Goal: Task Accomplishment & Management: Complete application form

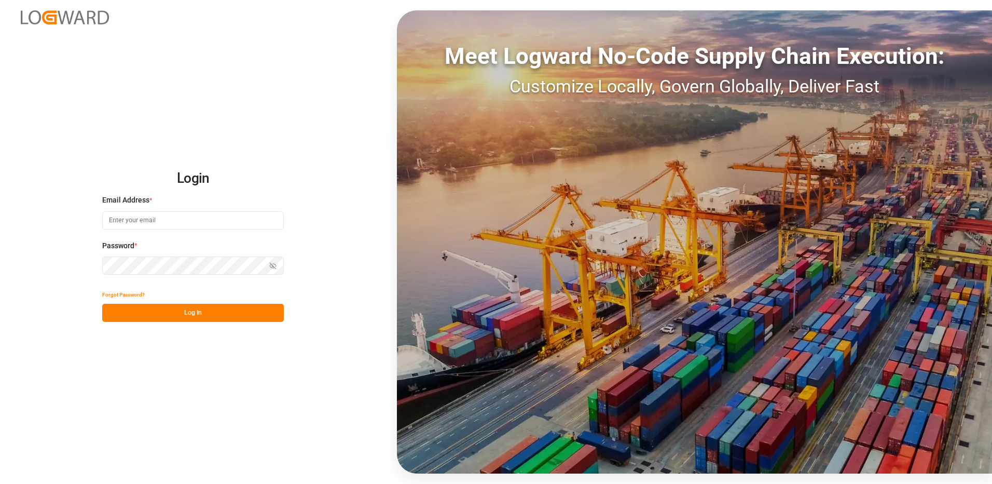
type input "[EMAIL_ADDRESS][DOMAIN_NAME]"
click at [256, 314] on button "Log In" at bounding box center [193, 313] width 182 height 18
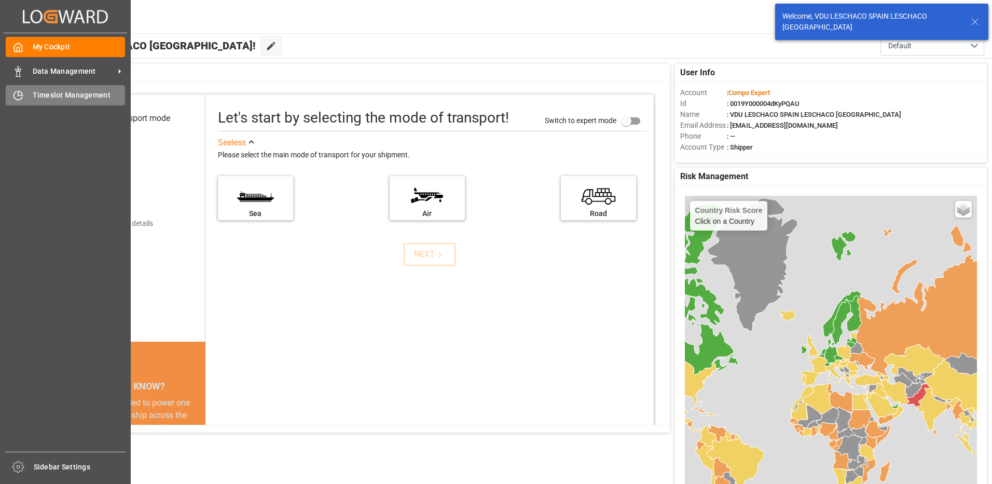
click at [33, 93] on span "Timeslot Management" at bounding box center [79, 95] width 93 height 11
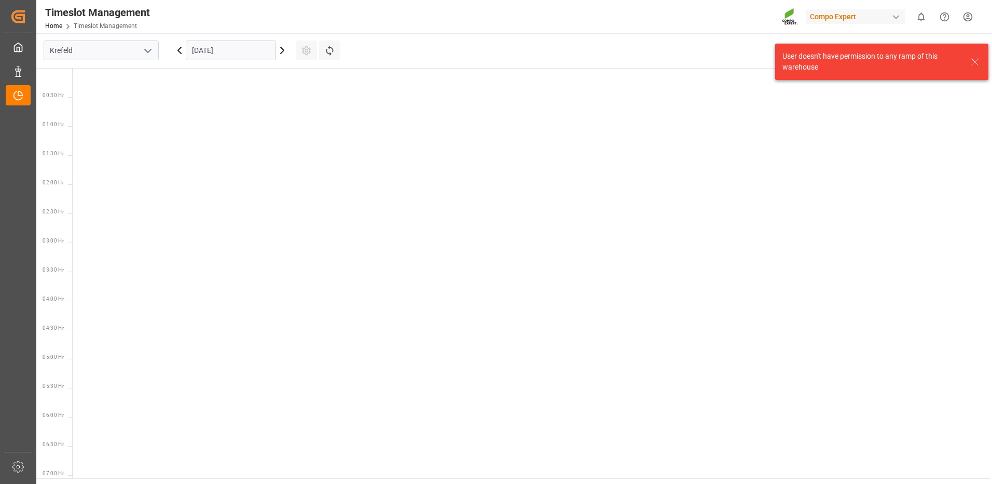
scroll to position [829, 0]
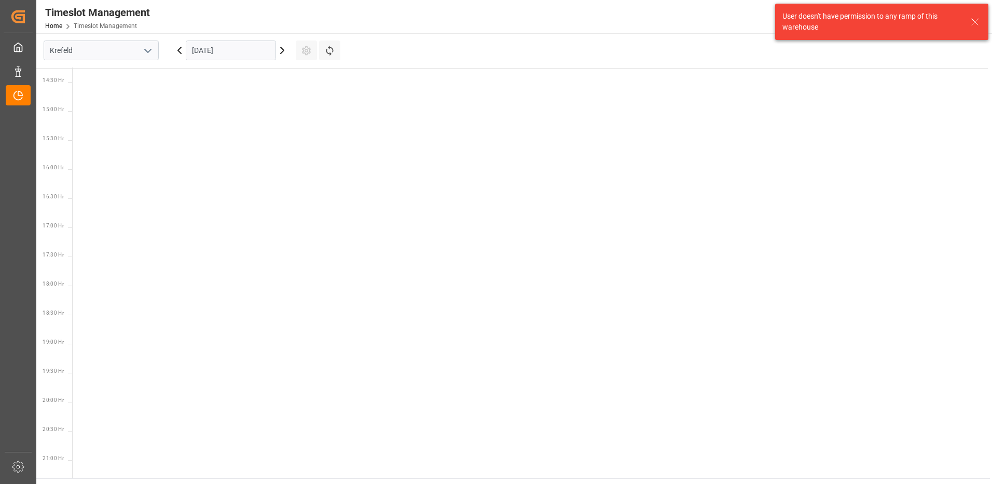
click at [220, 48] on input "[DATE]" at bounding box center [231, 50] width 90 height 20
click at [153, 56] on icon "open menu" at bounding box center [148, 51] width 12 height 12
drag, startPoint x: 107, startPoint y: 119, endPoint x: 132, endPoint y: 94, distance: 34.5
click at [107, 115] on div "La Vall d [PERSON_NAME]" at bounding box center [101, 119] width 114 height 23
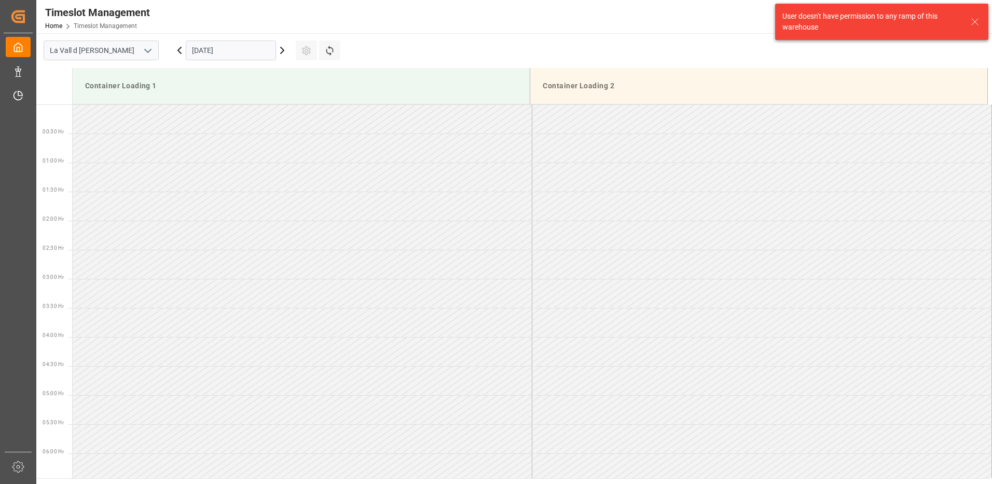
scroll to position [865, 0]
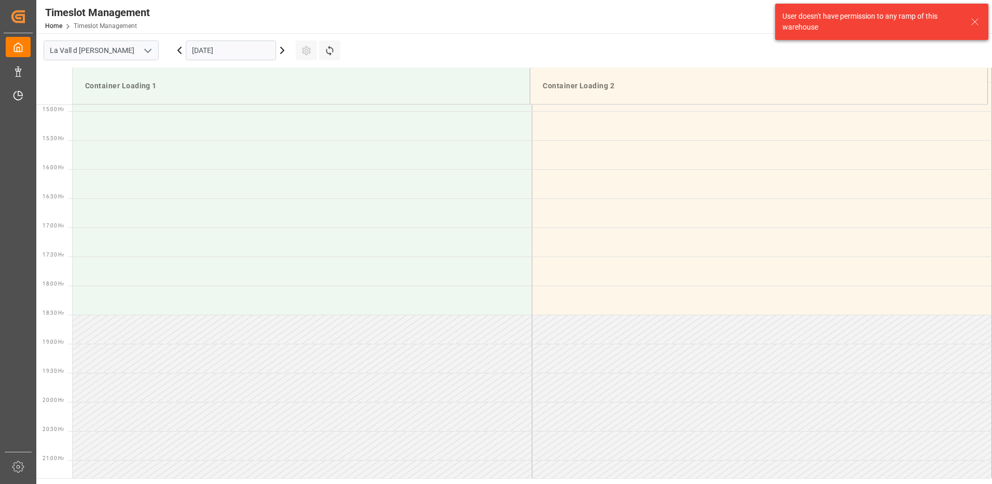
click at [233, 48] on input "[DATE]" at bounding box center [231, 50] width 90 height 20
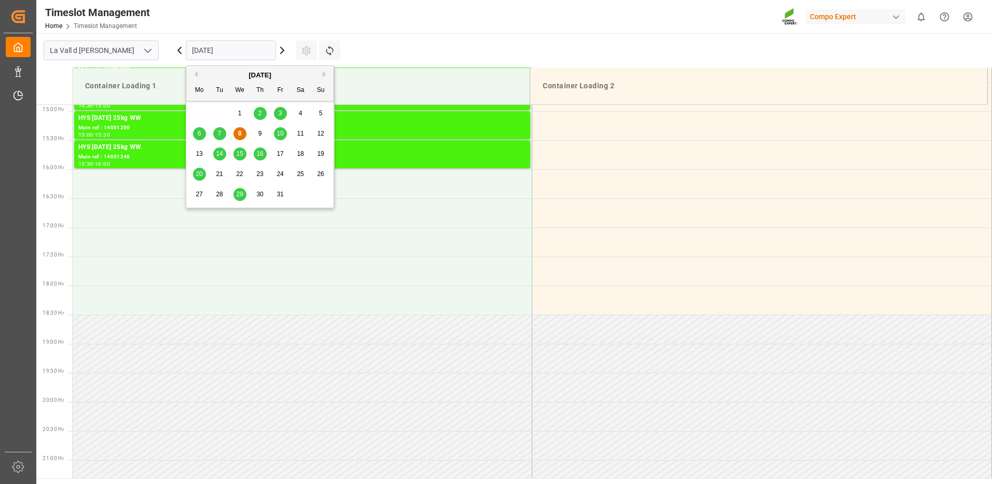
click at [221, 149] on div "14" at bounding box center [219, 154] width 13 height 12
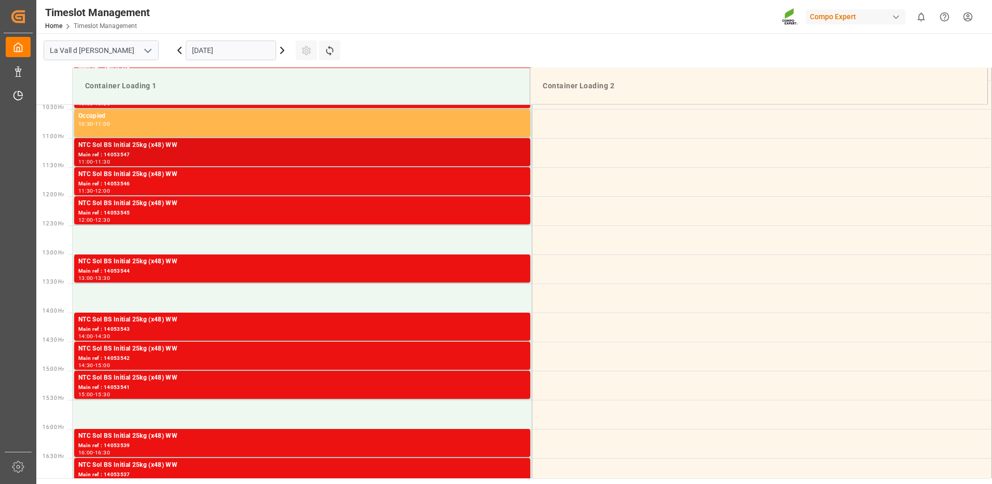
scroll to position [554, 0]
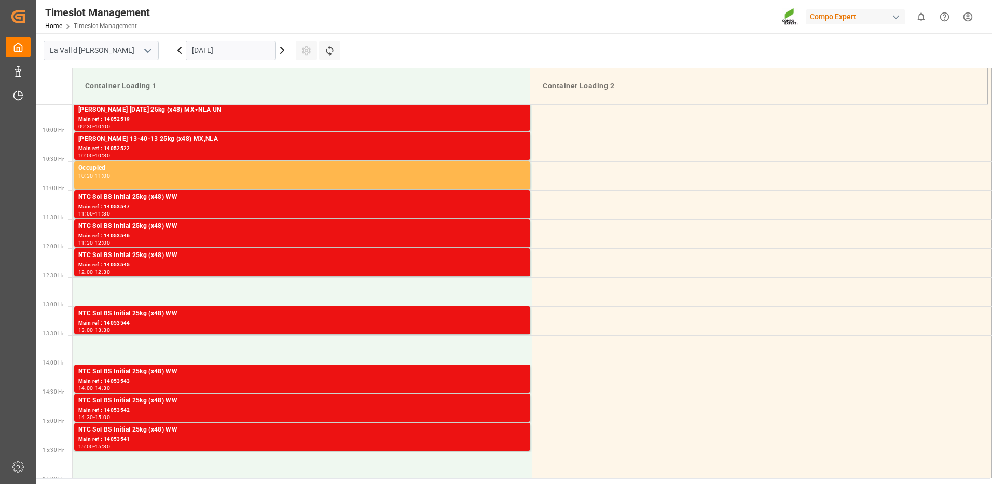
click at [242, 51] on input "[DATE]" at bounding box center [231, 50] width 90 height 20
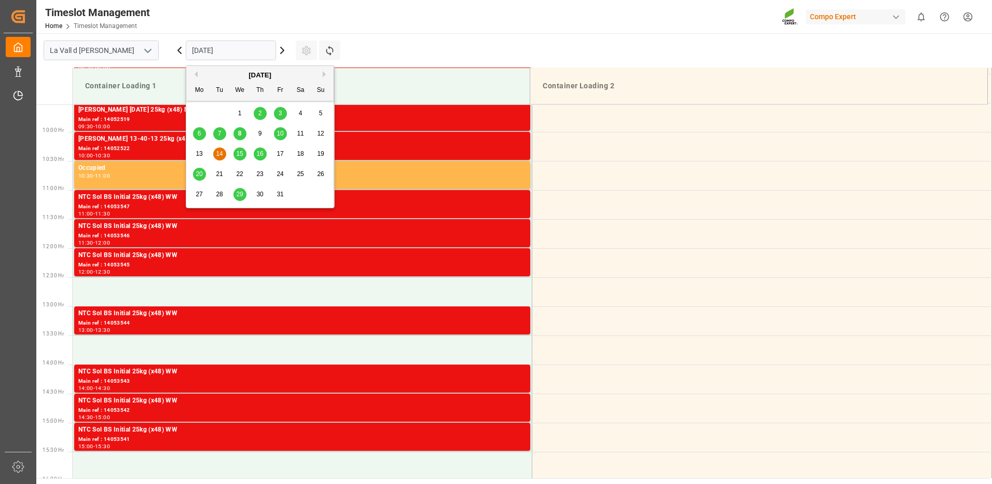
click at [284, 132] on div "10" at bounding box center [280, 134] width 13 height 12
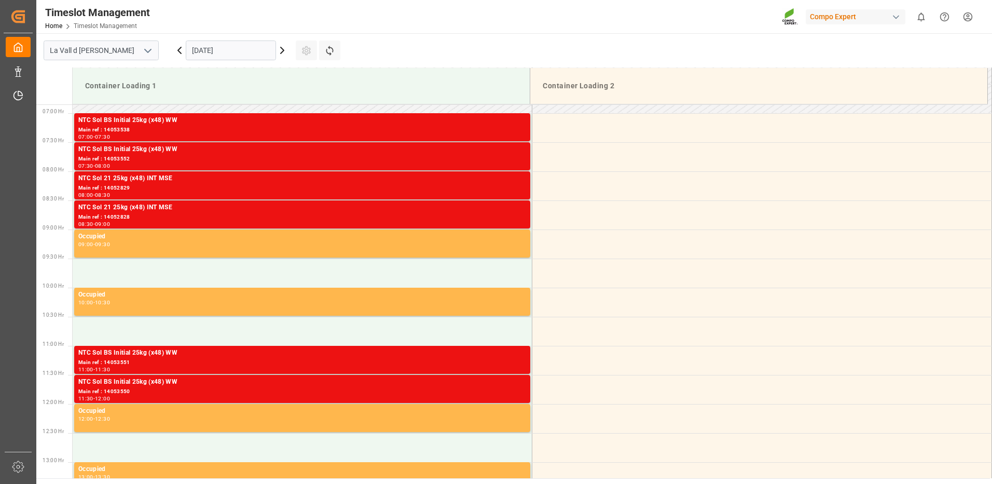
scroll to position [242, 0]
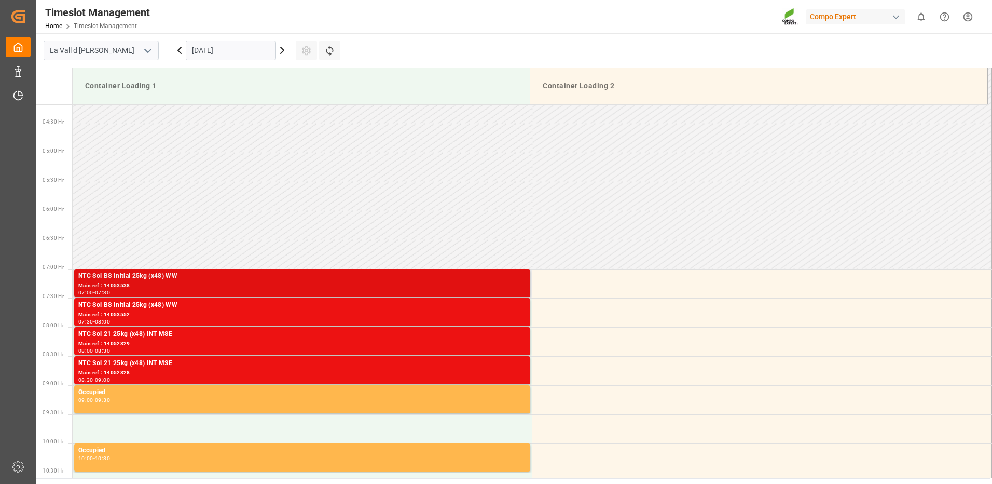
click at [484, 281] on div "NTC Sol BS Initial 25kg (x48) WW" at bounding box center [302, 276] width 448 height 10
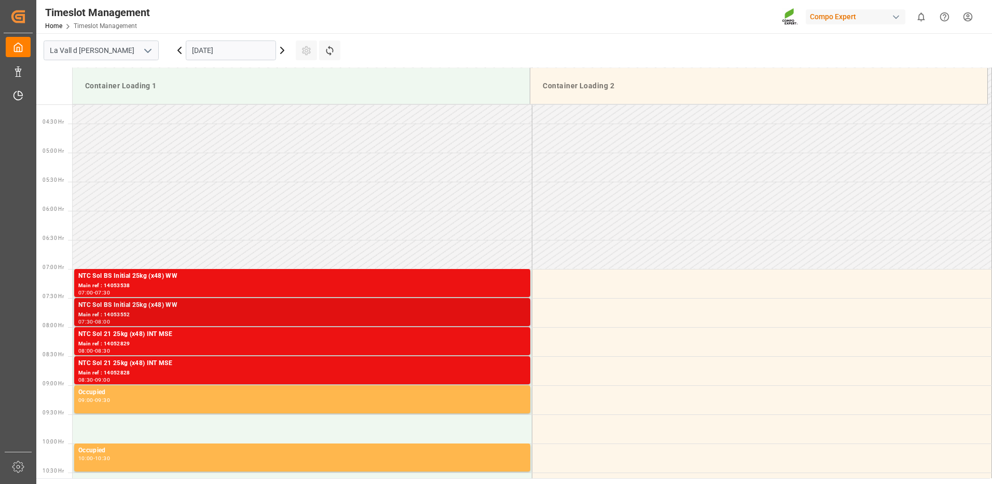
click at [500, 313] on div "Main ref : 14053552" at bounding box center [302, 314] width 448 height 9
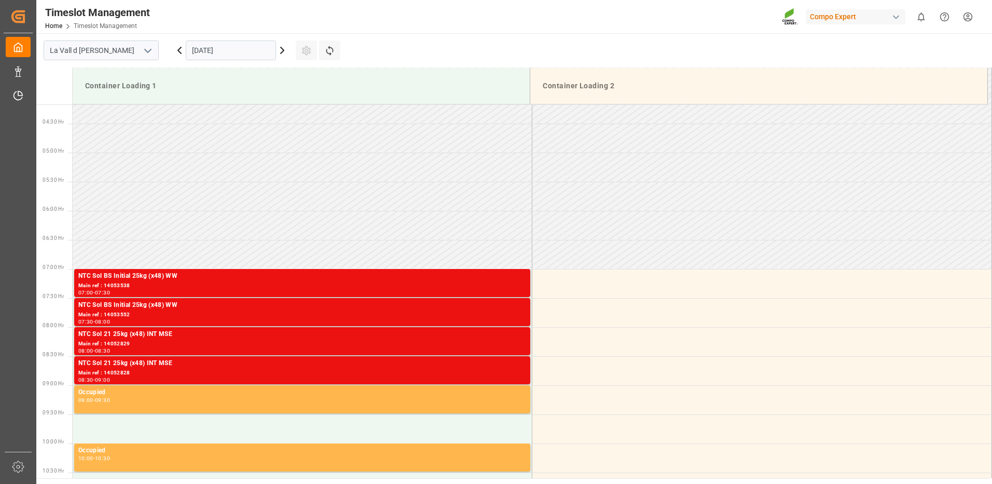
click at [508, 344] on div "Main ref : 14052829" at bounding box center [302, 343] width 448 height 9
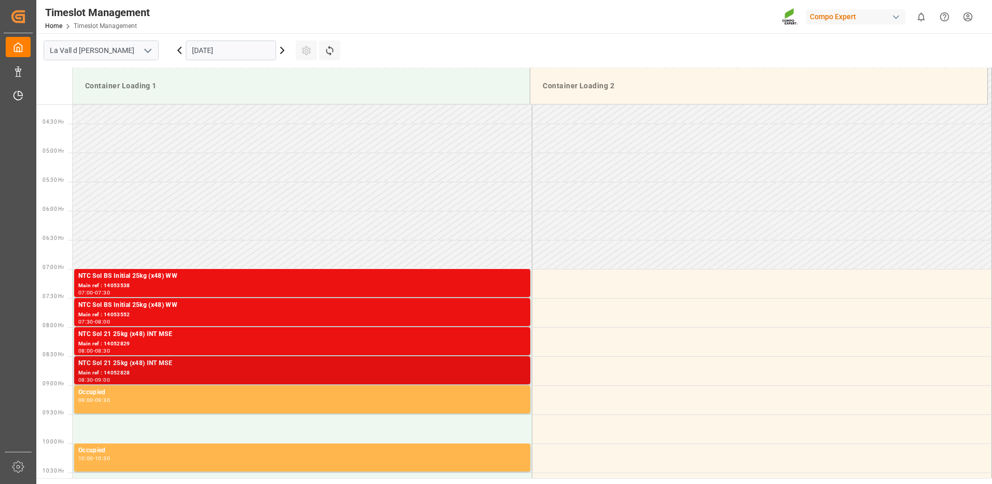
click at [507, 371] on div "Main ref : 14052828" at bounding box center [302, 373] width 448 height 9
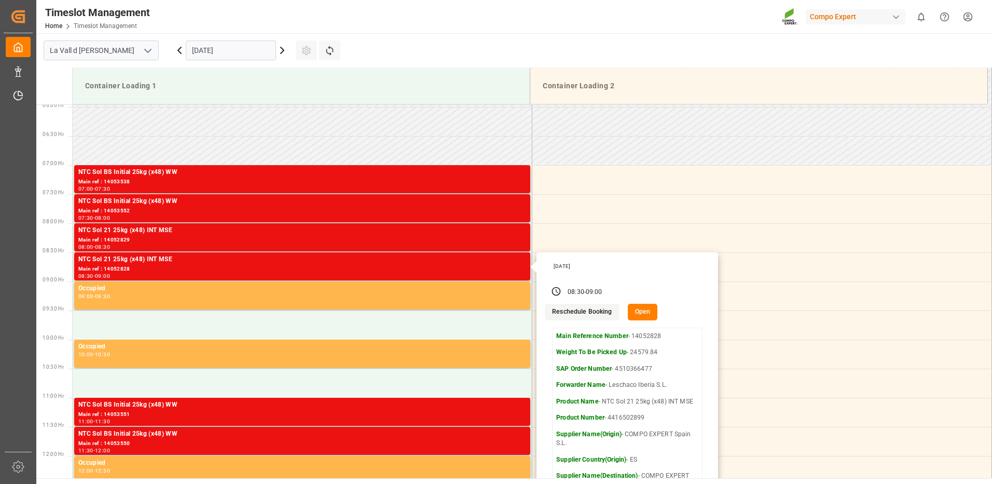
scroll to position [398, 0]
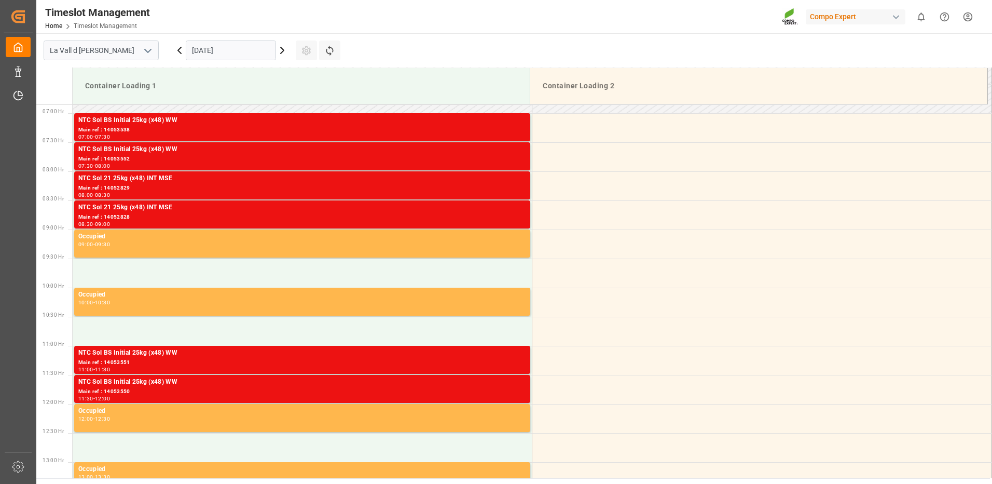
click at [515, 365] on div "Main ref : 14053551" at bounding box center [302, 362] width 448 height 9
click at [523, 397] on div "11:30 - 12:00" at bounding box center [302, 399] width 448 height 6
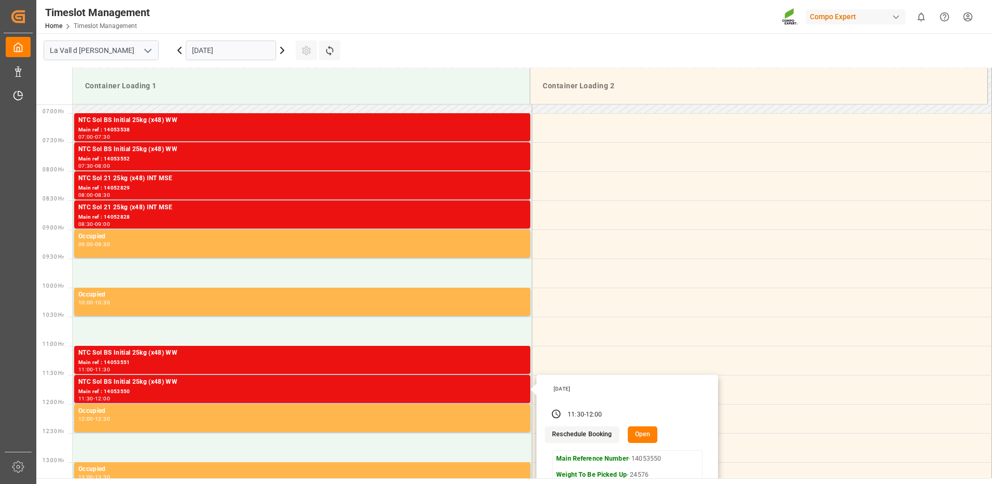
scroll to position [502, 0]
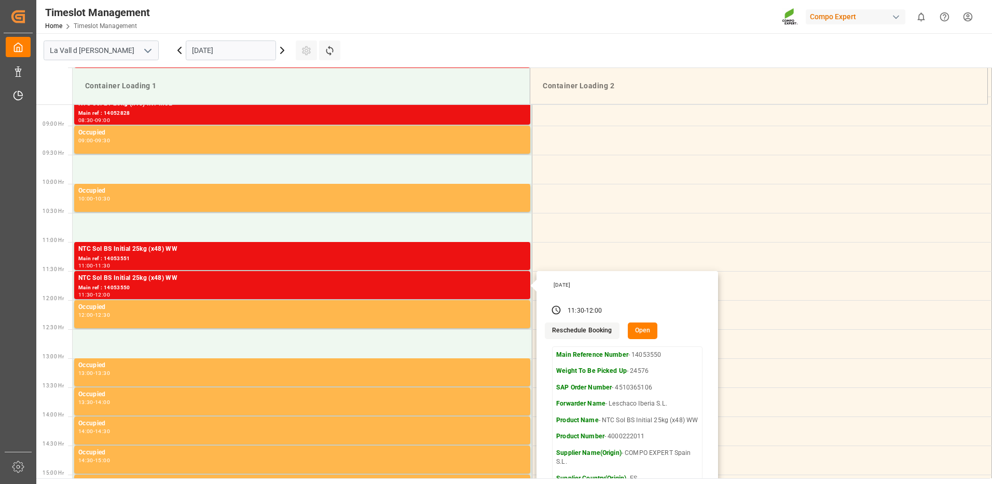
click at [218, 48] on input "[DATE]" at bounding box center [231, 50] width 90 height 20
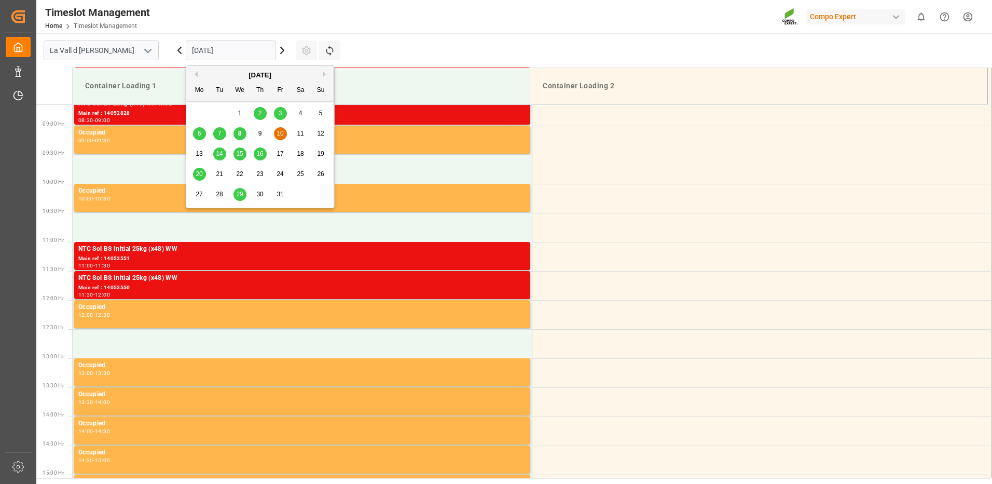
click at [217, 153] on span "14" at bounding box center [219, 153] width 7 height 7
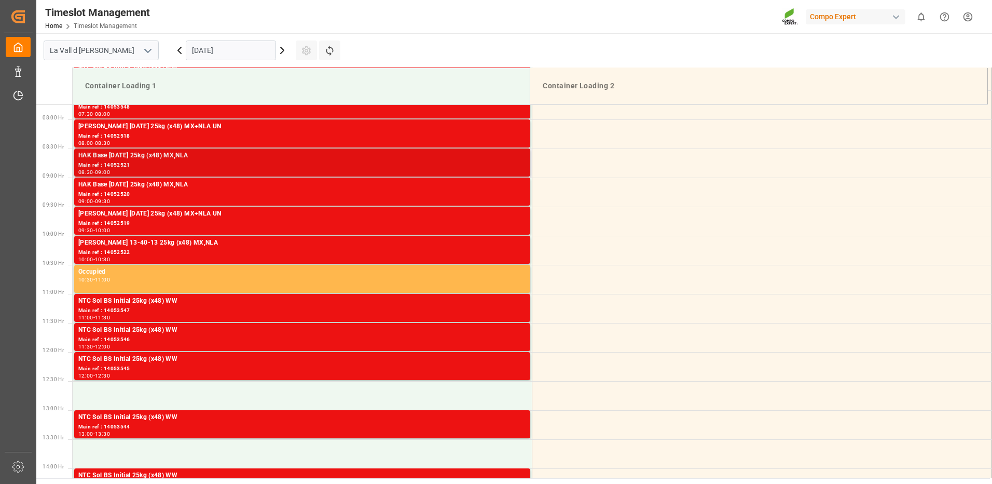
scroll to position [294, 0]
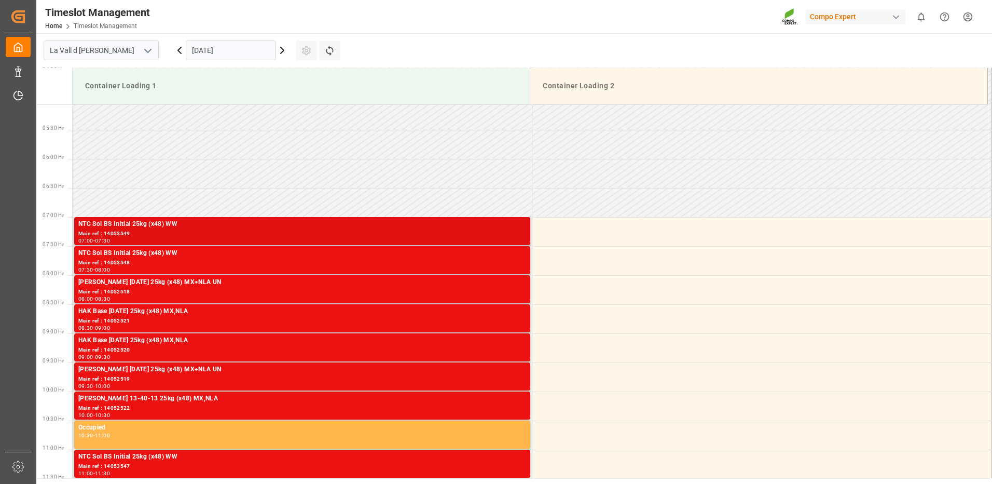
click at [521, 226] on div "NTC Sol BS Initial 25kg (x48) WW" at bounding box center [302, 224] width 448 height 10
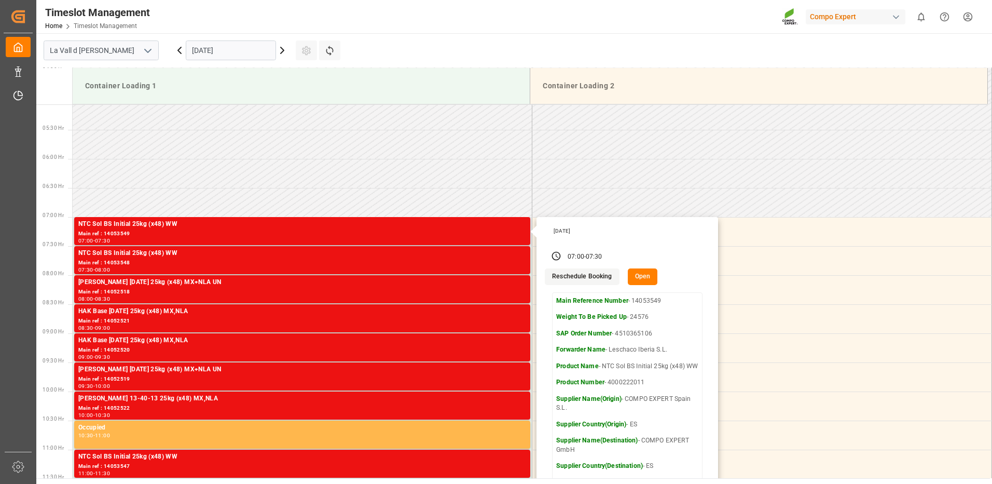
scroll to position [346, 0]
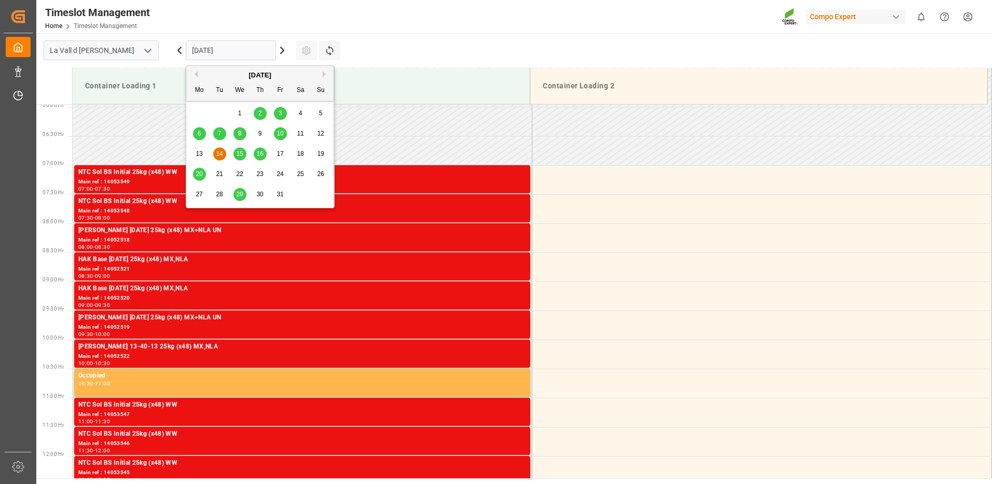
click at [244, 50] on input "[DATE]" at bounding box center [231, 50] width 90 height 20
click at [284, 134] on div "10" at bounding box center [280, 134] width 13 height 12
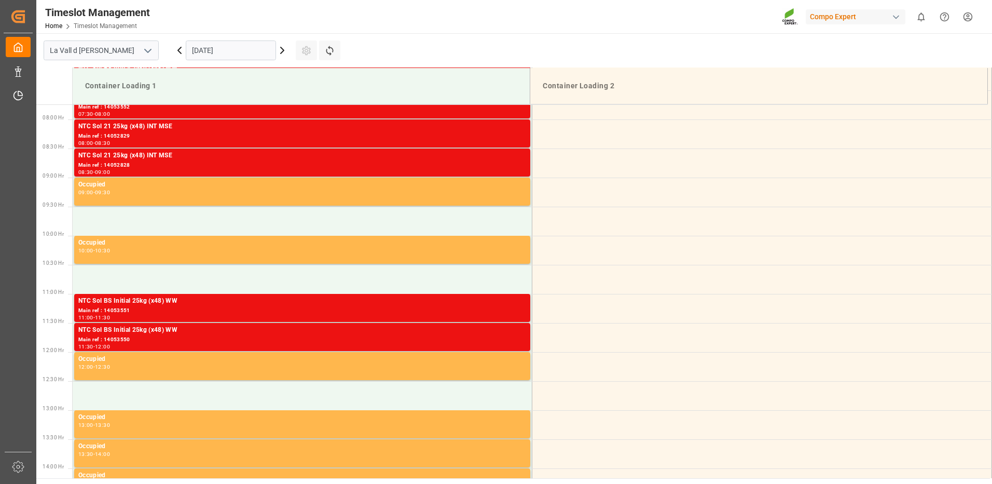
scroll to position [294, 0]
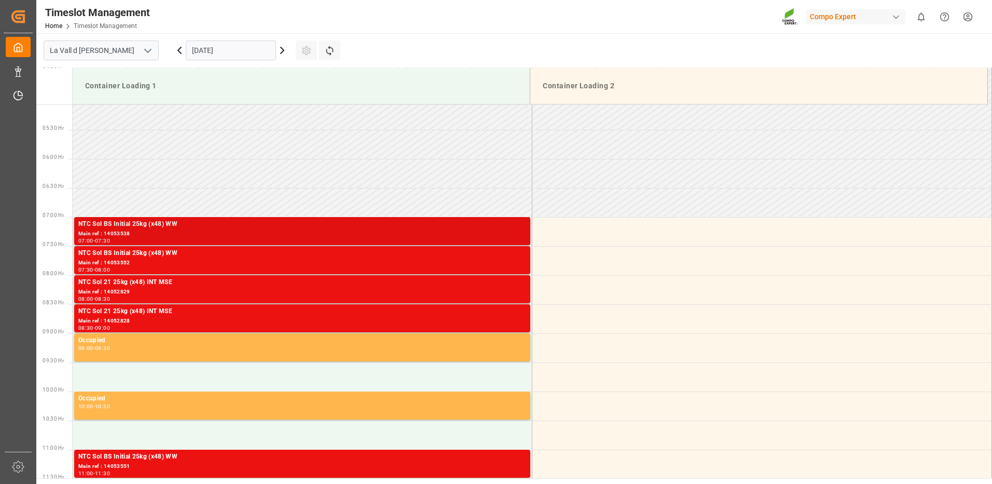
click at [506, 230] on div "Main ref : 14053538" at bounding box center [302, 233] width 448 height 9
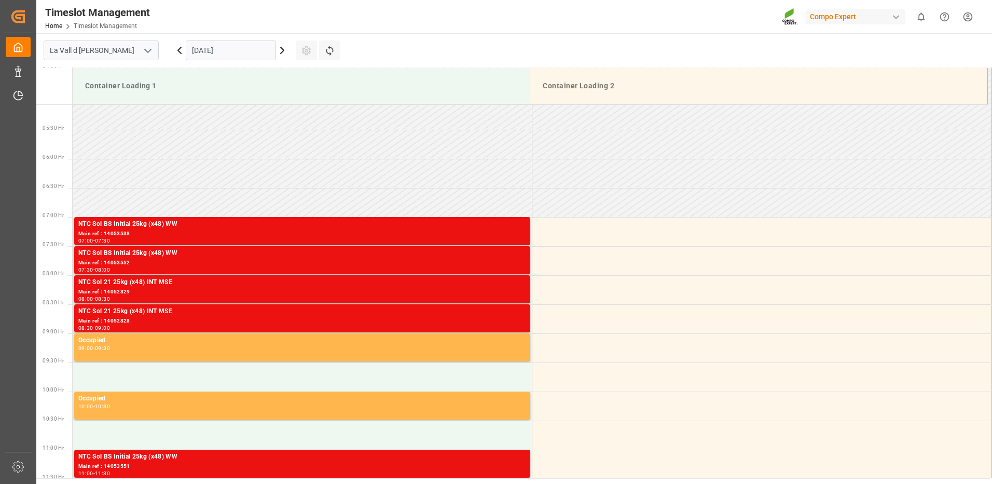
click at [499, 265] on div "Main ref : 14053552" at bounding box center [302, 262] width 448 height 9
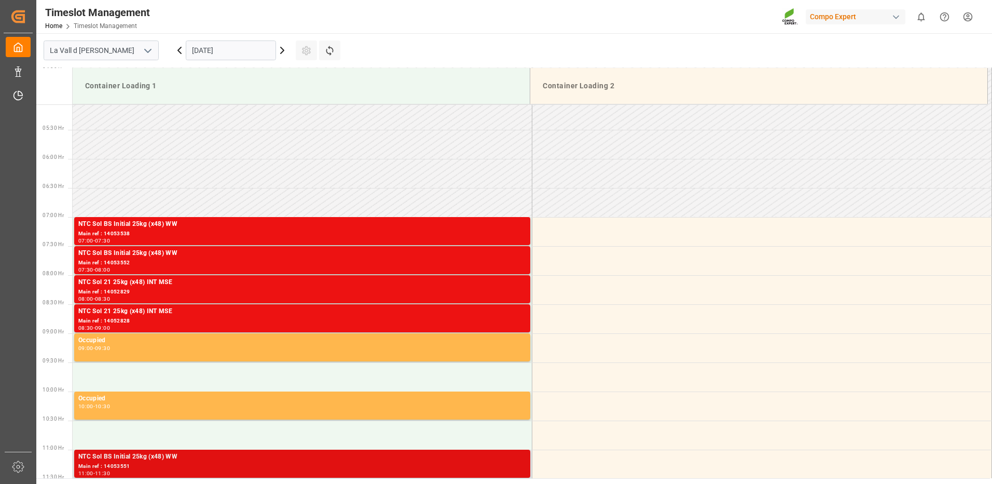
click at [502, 469] on div "Main ref : 14053551" at bounding box center [302, 466] width 448 height 9
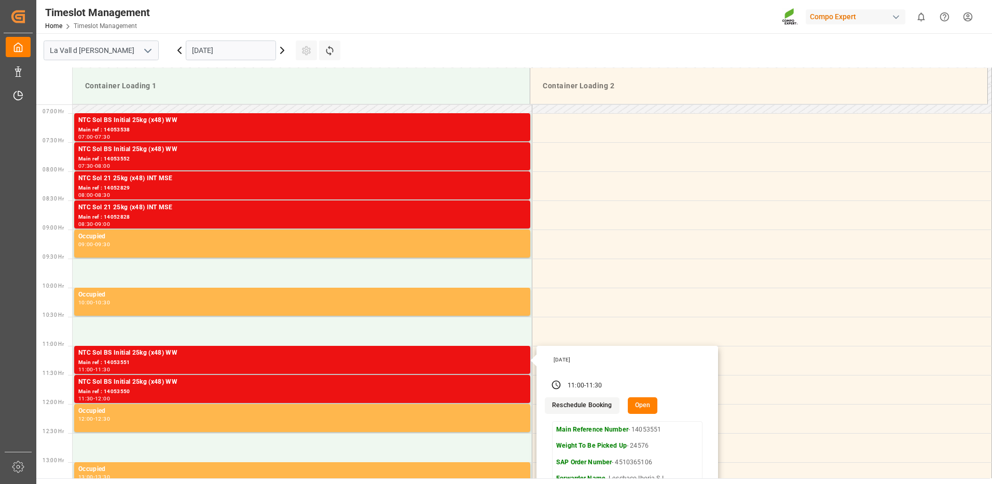
scroll to position [450, 0]
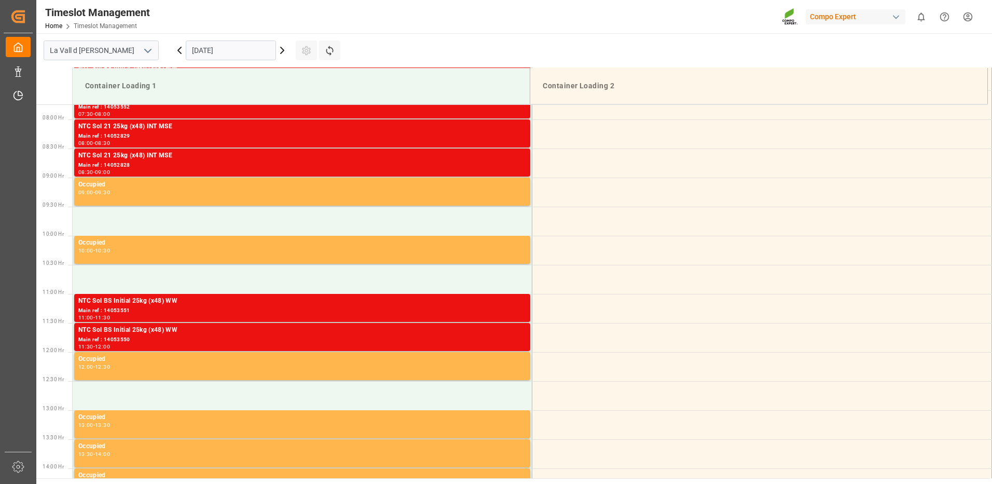
click at [482, 332] on div "NTC Sol BS Initial 25kg (x48) WW" at bounding box center [302, 330] width 448 height 10
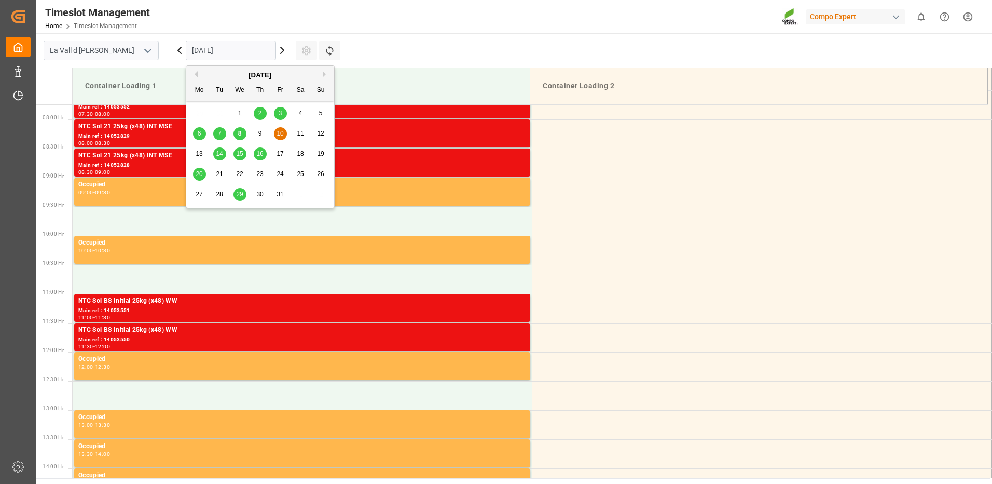
click at [200, 52] on input "[DATE]" at bounding box center [231, 50] width 90 height 20
click at [220, 153] on span "14" at bounding box center [219, 153] width 7 height 7
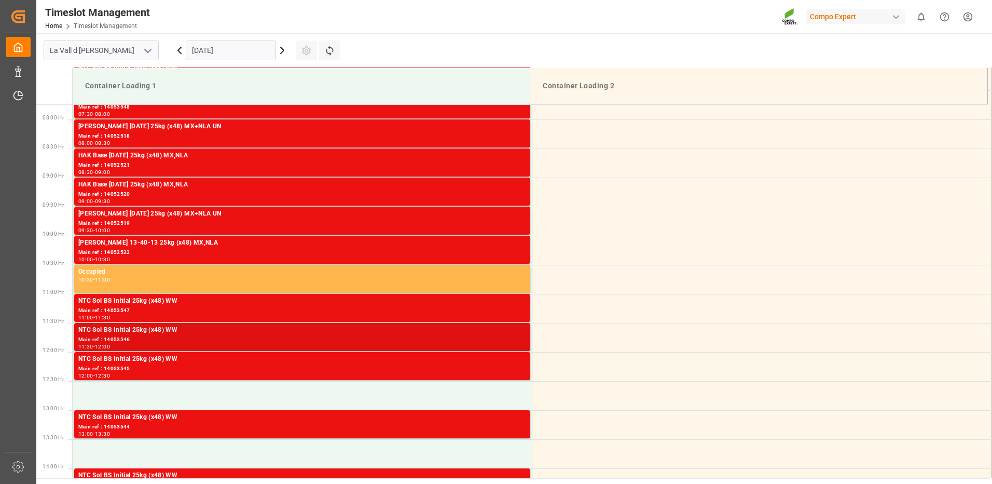
scroll to position [294, 0]
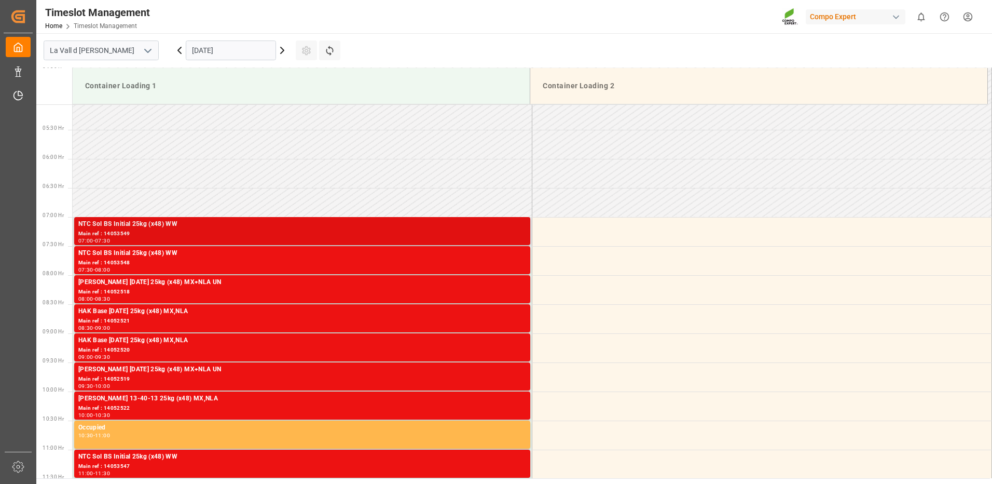
click at [518, 238] on div "07:00 - 07:30" at bounding box center [302, 241] width 448 height 6
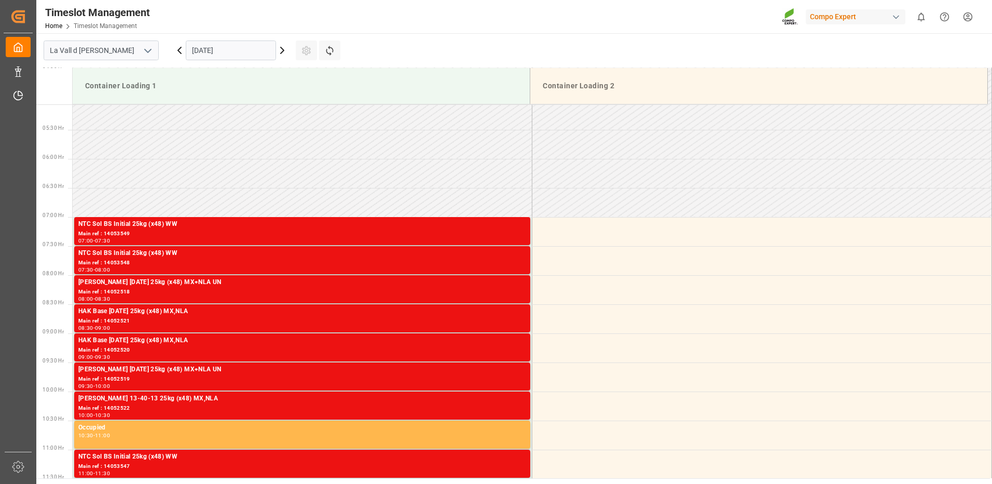
click at [505, 267] on div "07:30 - 08:00" at bounding box center [302, 270] width 448 height 6
click at [497, 286] on div "[PERSON_NAME] [DATE] 25kg (x48) MX+NLA UN" at bounding box center [302, 282] width 448 height 10
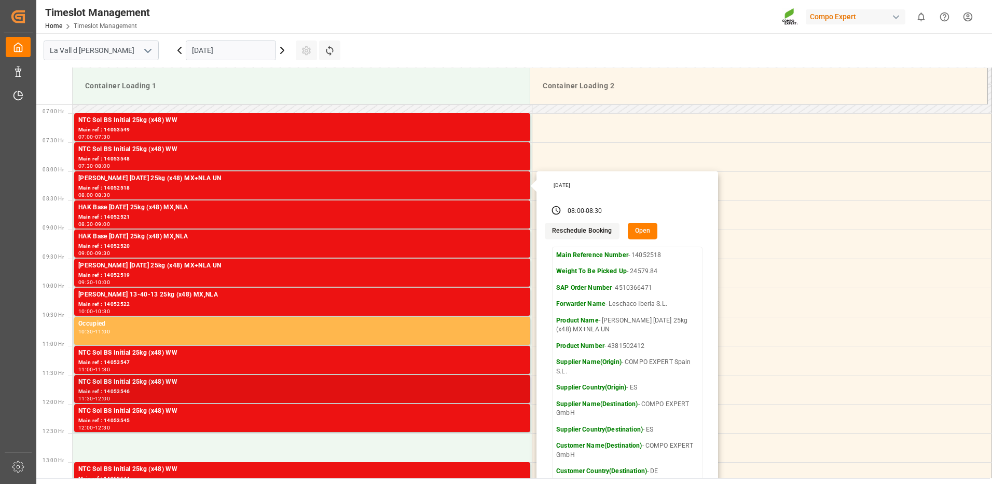
scroll to position [502, 0]
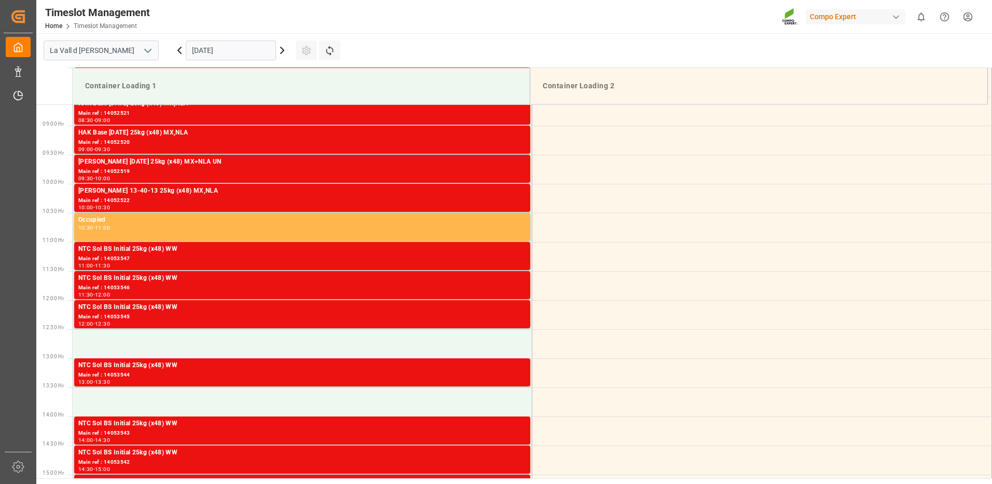
click at [487, 264] on div "11:00 - 11:30" at bounding box center [302, 266] width 448 height 6
click at [486, 283] on div "NTC Sol BS Initial 25kg (x48) WW" at bounding box center [302, 278] width 448 height 10
click at [487, 303] on div "NTC Sol BS Initial 25kg (x48) WW" at bounding box center [302, 307] width 448 height 10
click at [506, 365] on div "NTC Sol BS Initial 25kg (x48) WW" at bounding box center [302, 365] width 448 height 10
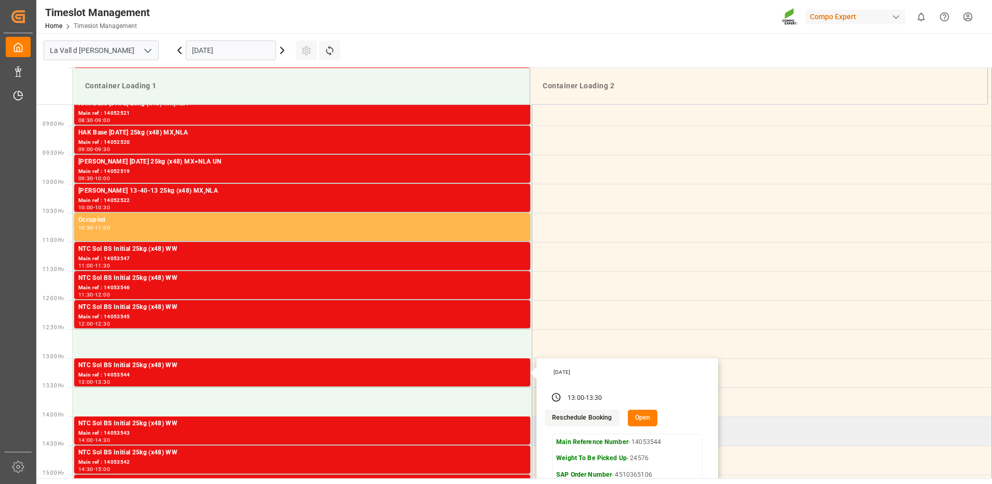
scroll to position [606, 0]
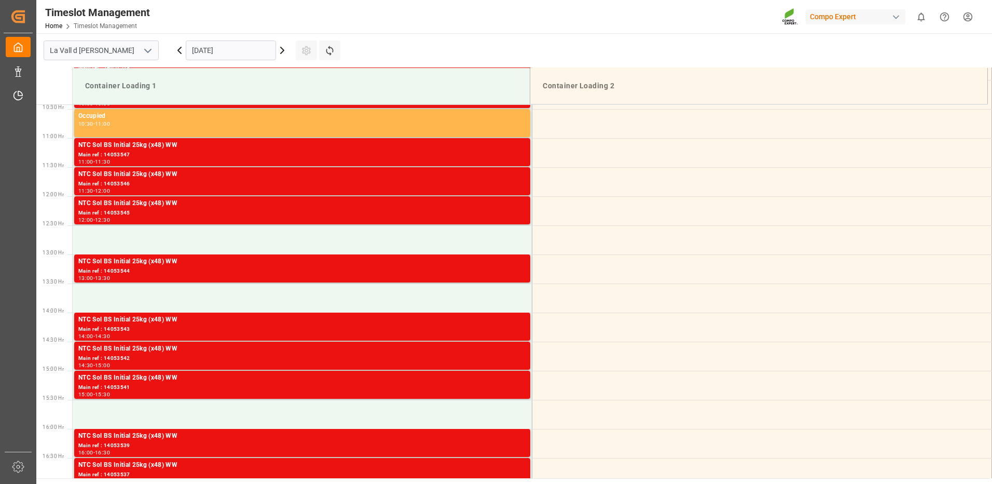
click at [487, 324] on div "NTC Sol BS Initial 25kg (x48) WW" at bounding box center [302, 320] width 448 height 10
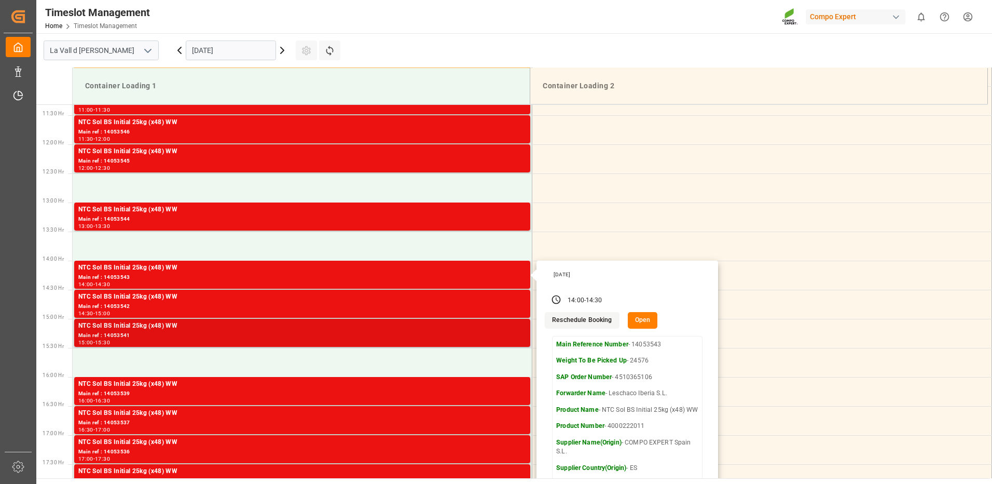
scroll to position [710, 0]
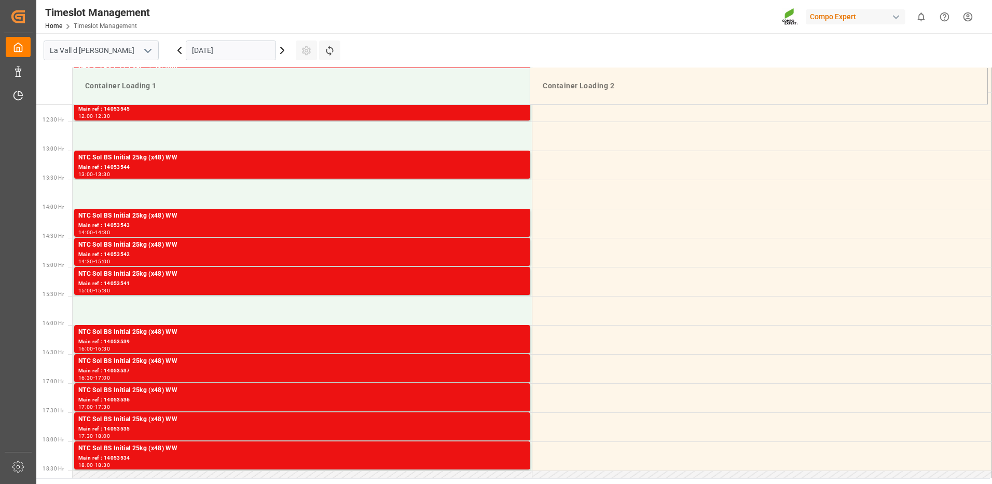
click at [505, 277] on div "NTC Sol BS Initial 25kg (x48) WW" at bounding box center [302, 274] width 448 height 10
click at [515, 251] on div "Main ref : 14053542" at bounding box center [302, 254] width 448 height 9
click at [506, 166] on div "Main ref : 14053544" at bounding box center [302, 167] width 448 height 9
click at [511, 227] on div "Main ref : 14053543" at bounding box center [302, 225] width 448 height 9
click at [515, 255] on div "Main ref : 14053542" at bounding box center [302, 254] width 448 height 9
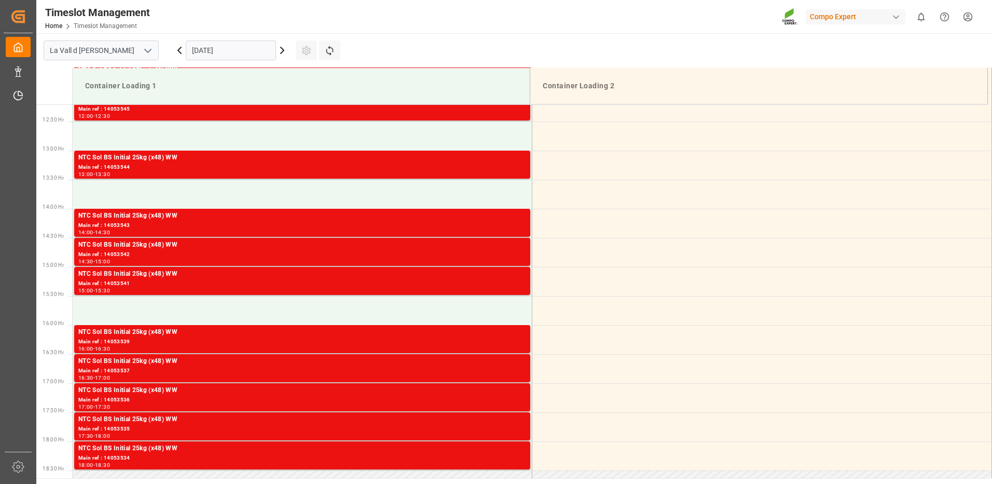
click at [514, 286] on div "Main ref : 14053541" at bounding box center [302, 283] width 448 height 9
click at [513, 339] on div "Main ref : 14053539" at bounding box center [302, 341] width 448 height 9
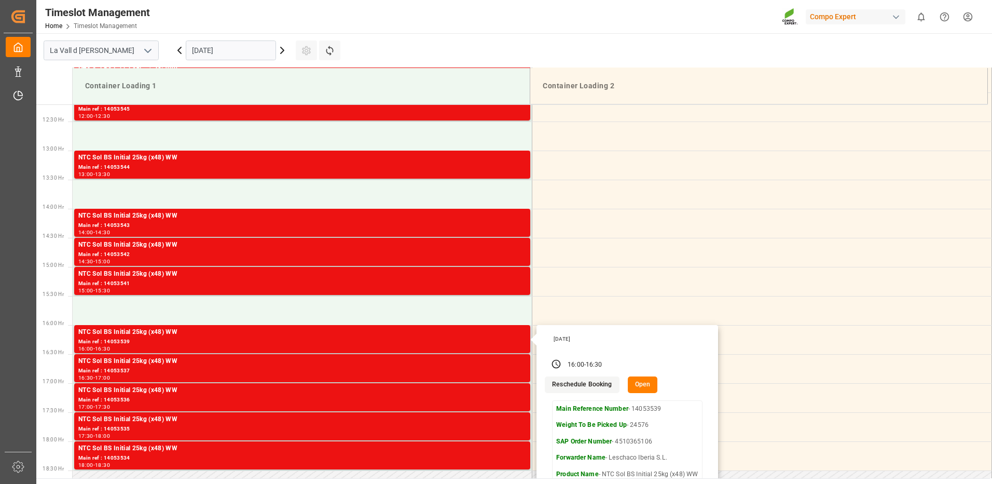
scroll to position [761, 0]
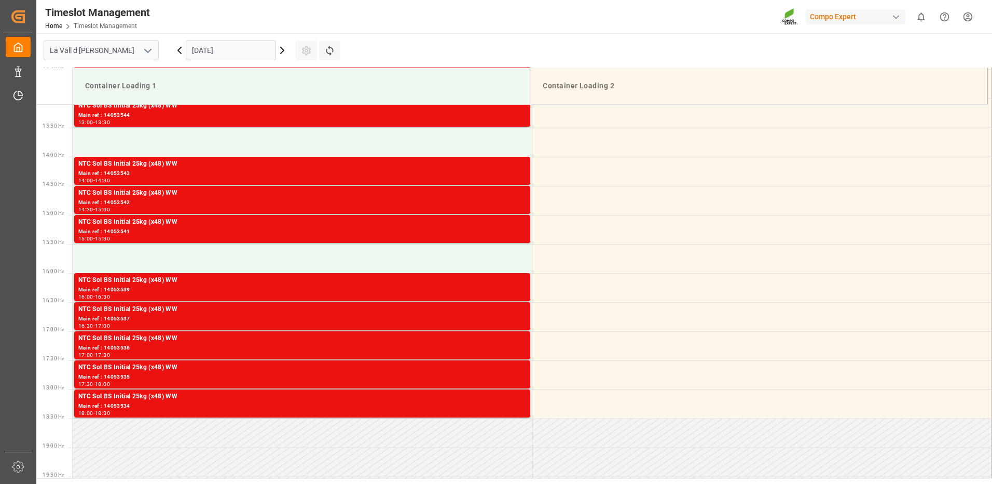
click at [485, 316] on div "Main ref : 14053537" at bounding box center [302, 319] width 448 height 9
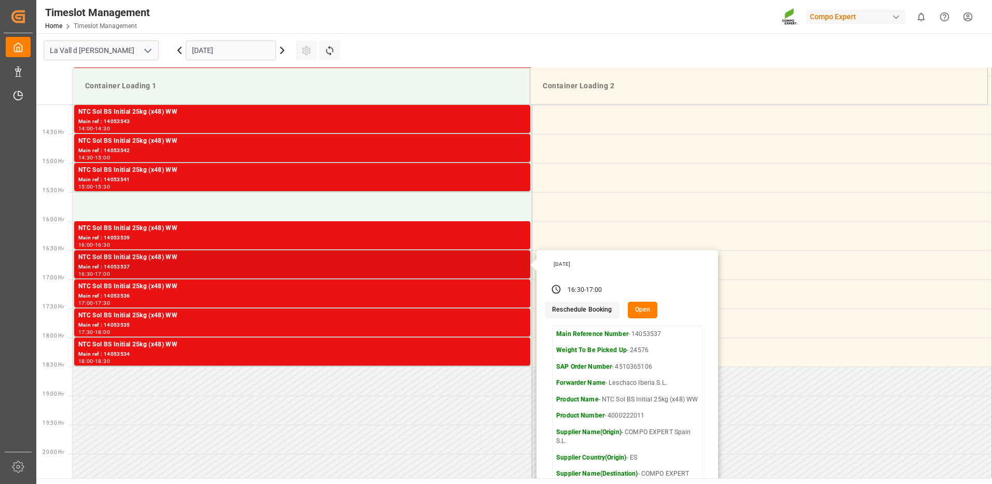
scroll to position [865, 0]
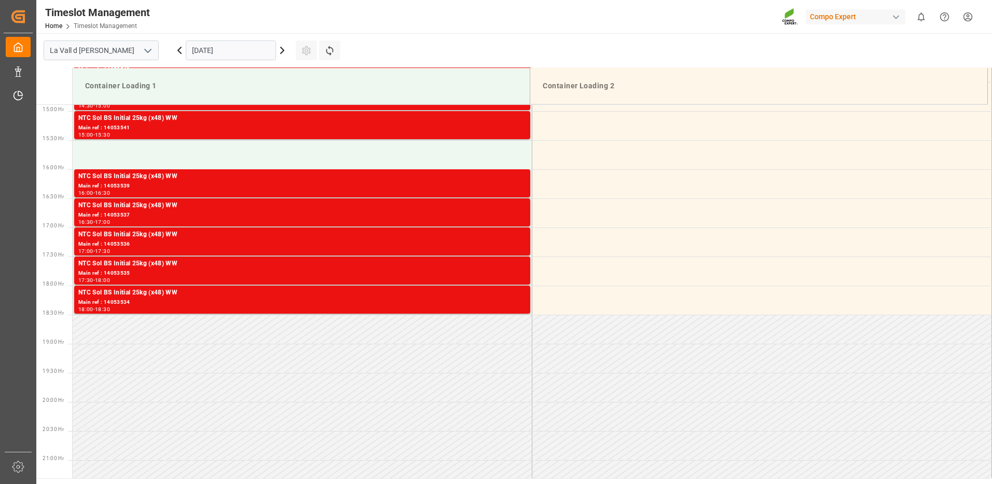
click at [502, 242] on div "Main ref : 14053536" at bounding box center [302, 244] width 448 height 9
click at [494, 267] on div "NTC Sol BS Initial 25kg (x48) WW" at bounding box center [302, 263] width 448 height 10
click at [497, 298] on div "Main ref : 14053534" at bounding box center [302, 302] width 448 height 9
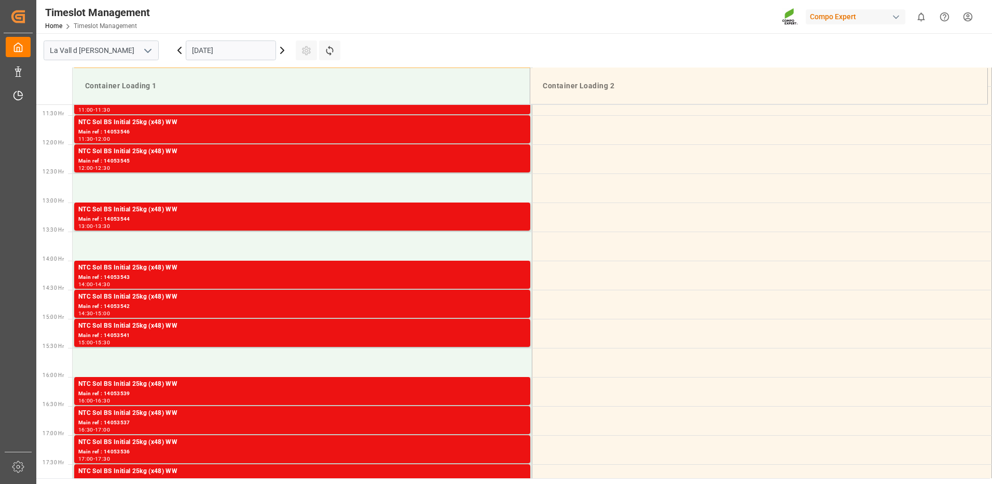
scroll to position [502, 0]
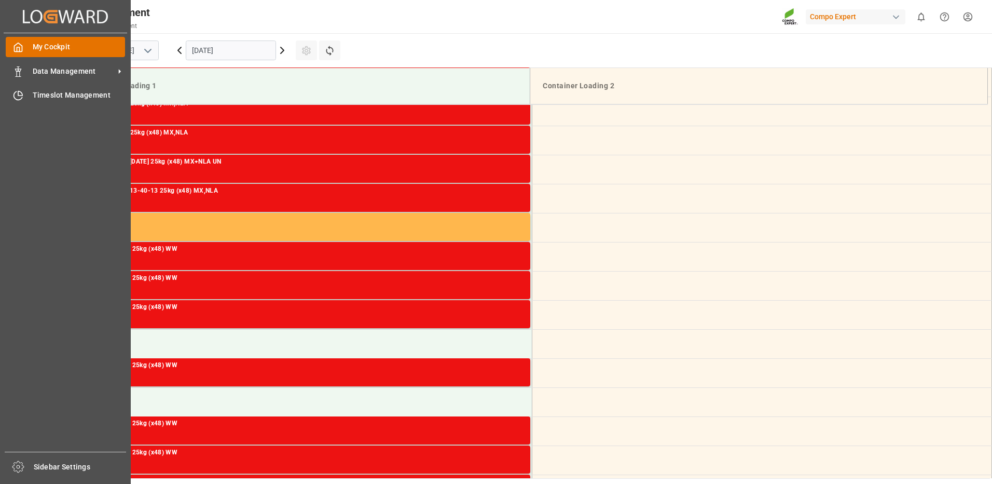
click at [22, 48] on icon at bounding box center [19, 47] width 8 height 9
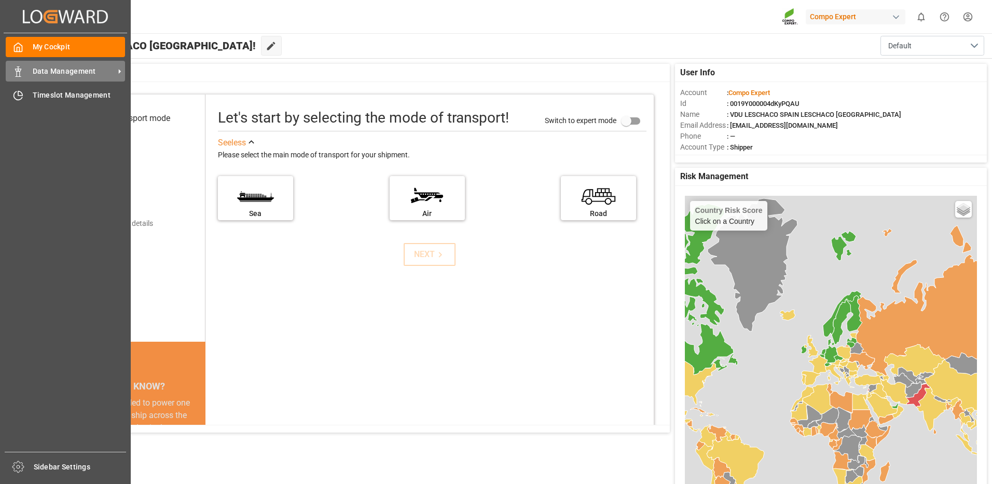
click at [51, 72] on span "Data Management" at bounding box center [74, 71] width 82 height 11
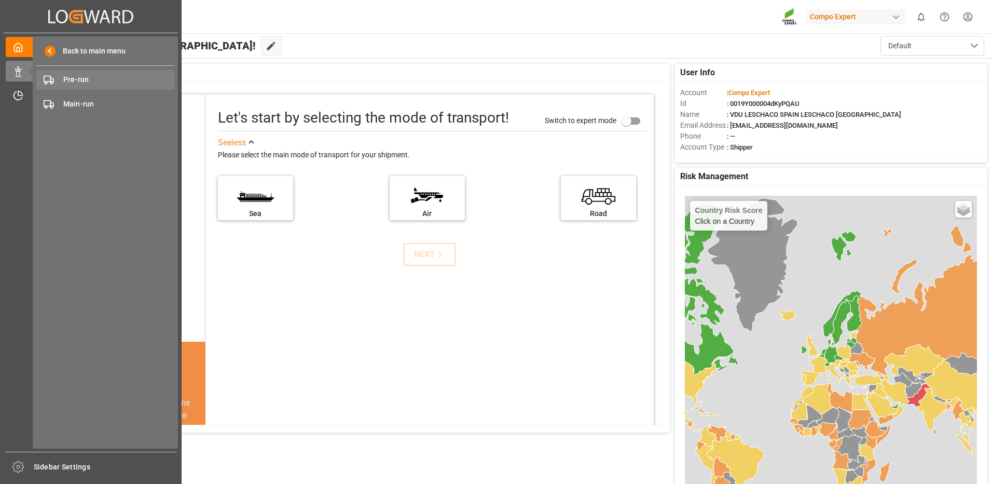
click at [76, 79] on span "Pre-run" at bounding box center [119, 79] width 112 height 11
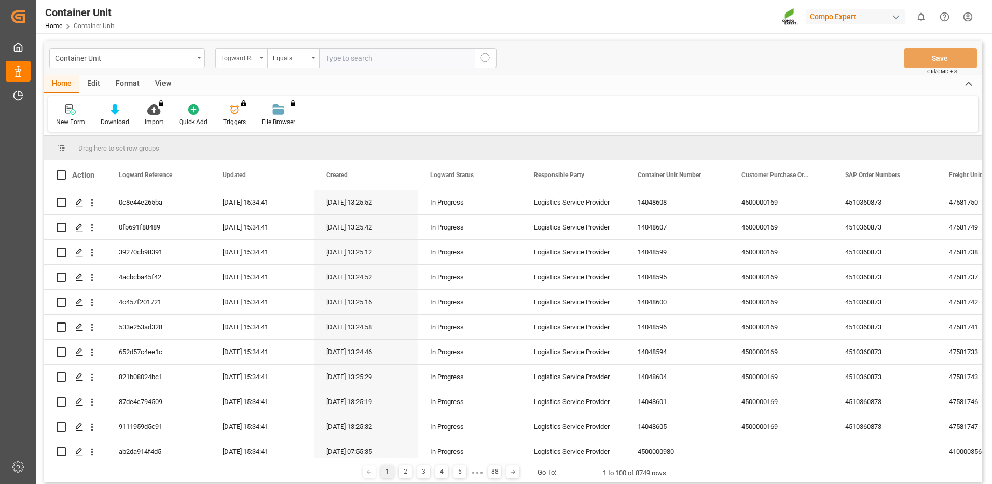
click at [238, 62] on div "Logward Reference" at bounding box center [238, 57] width 35 height 12
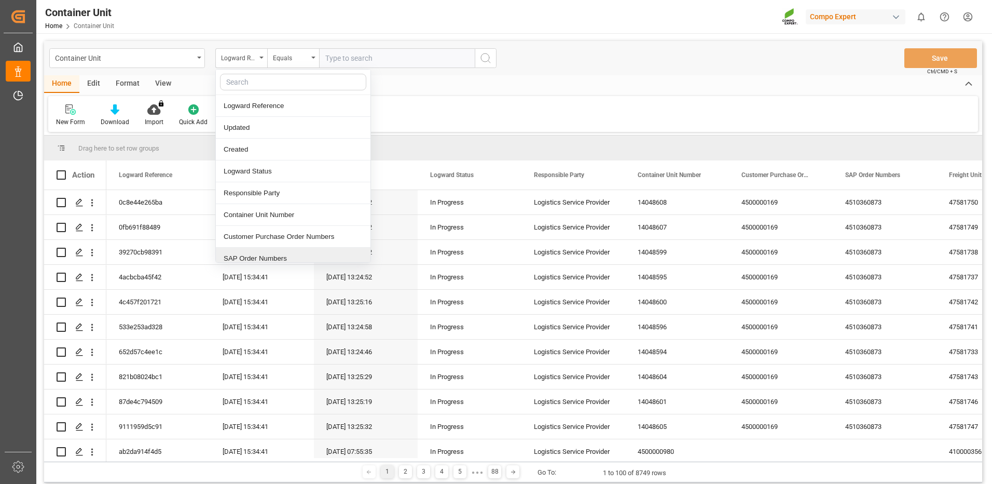
click at [262, 256] on div "SAP Order Numbers" at bounding box center [293, 259] width 155 height 22
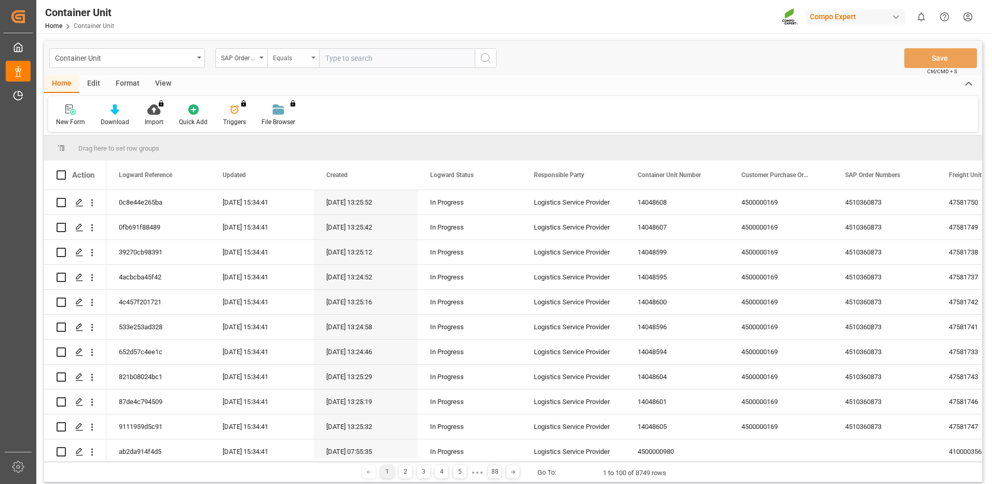
click at [307, 61] on div "Equals" at bounding box center [290, 57] width 35 height 12
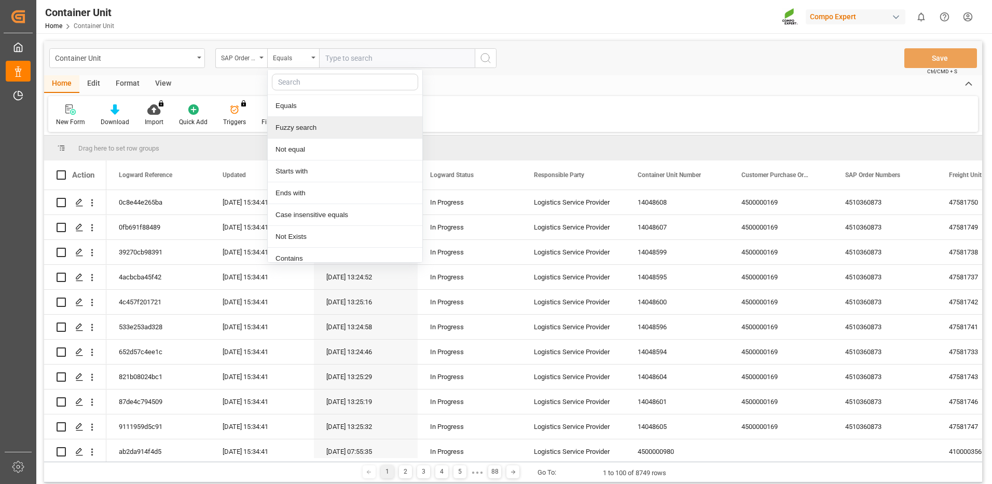
drag, startPoint x: 298, startPoint y: 126, endPoint x: 390, endPoint y: 79, distance: 103.3
click at [300, 127] on div "Fuzzy search" at bounding box center [345, 128] width 155 height 22
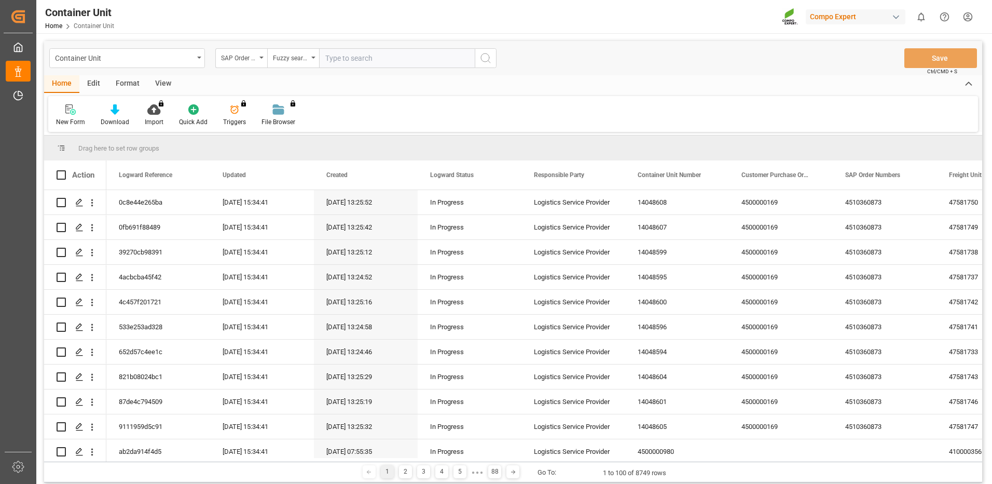
click at [390, 58] on input "text" at bounding box center [397, 58] width 156 height 20
paste input "4510365106"
type input "4510365106"
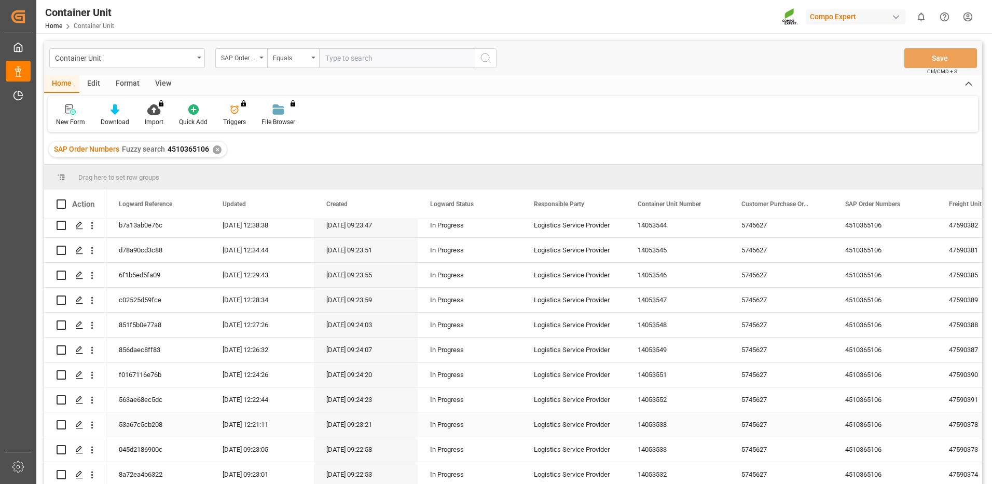
scroll to position [52, 0]
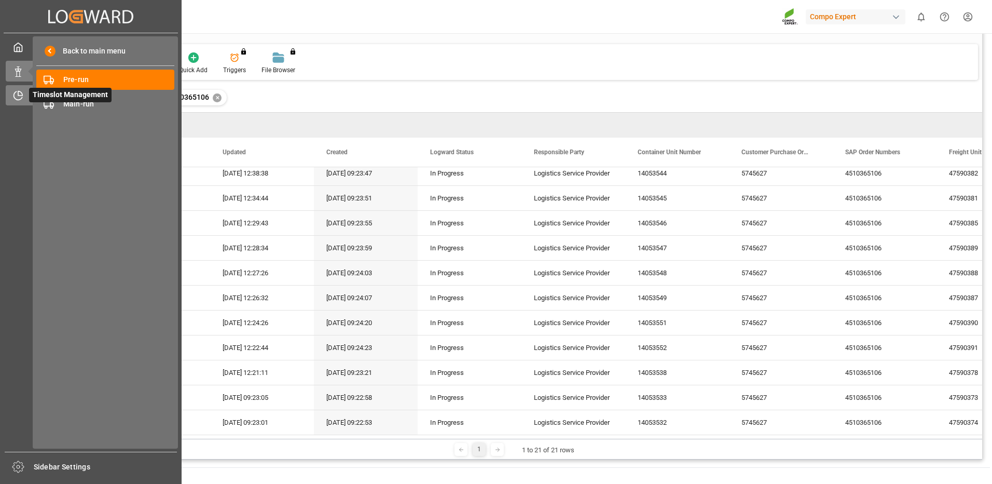
click at [19, 91] on icon at bounding box center [20, 93] width 4 height 4
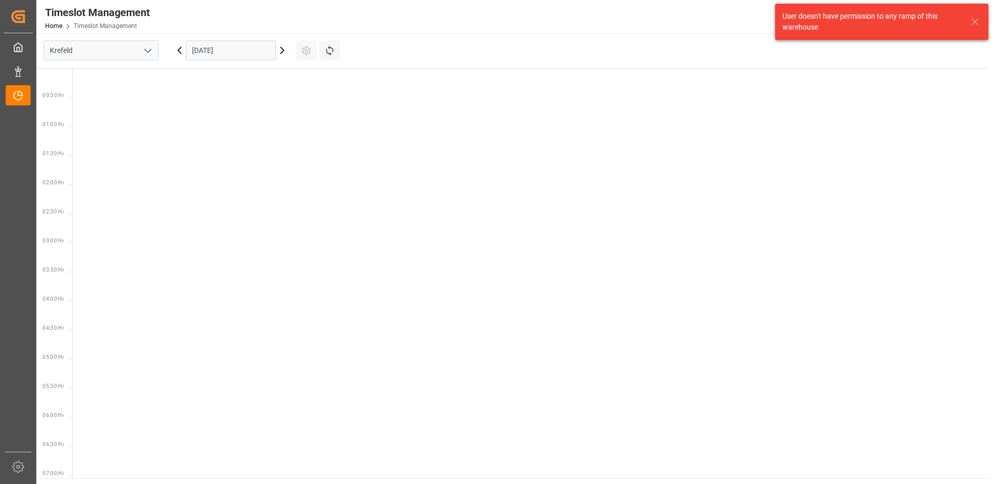
scroll to position [829, 0]
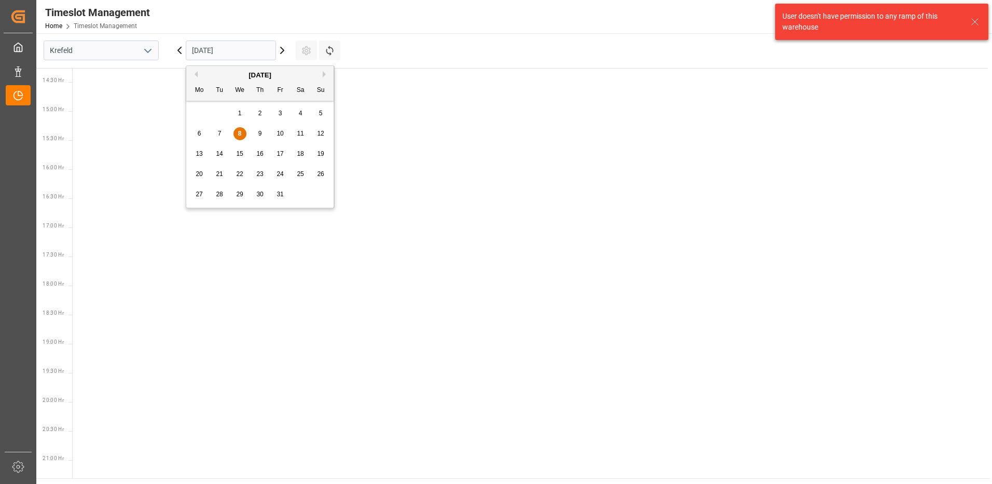
click at [238, 51] on input "[DATE]" at bounding box center [231, 50] width 90 height 20
click at [149, 47] on icon "open menu" at bounding box center [148, 51] width 12 height 12
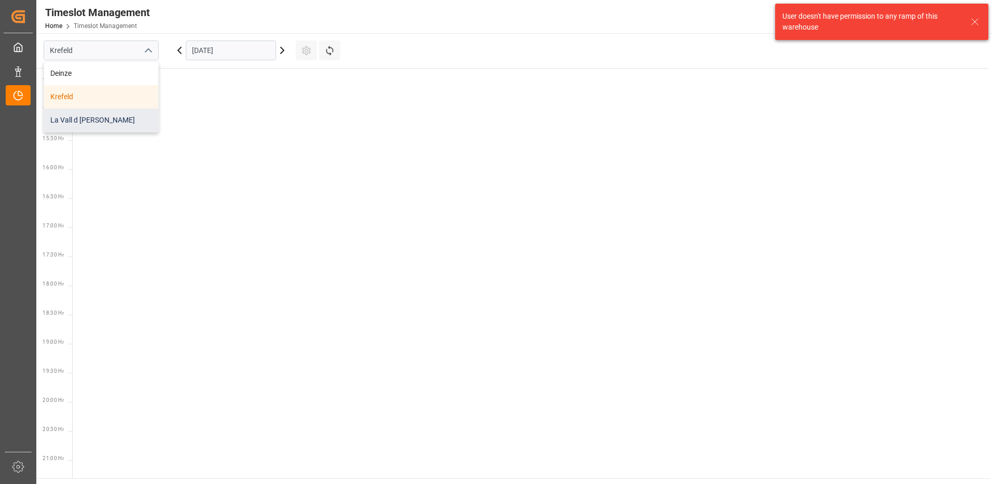
click at [100, 116] on div "La Vall d [PERSON_NAME]" at bounding box center [101, 119] width 114 height 23
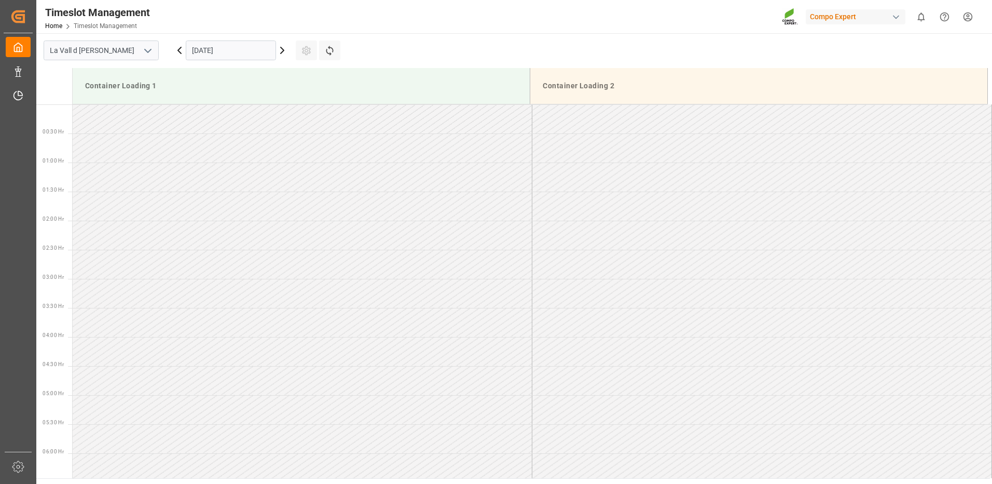
scroll to position [865, 0]
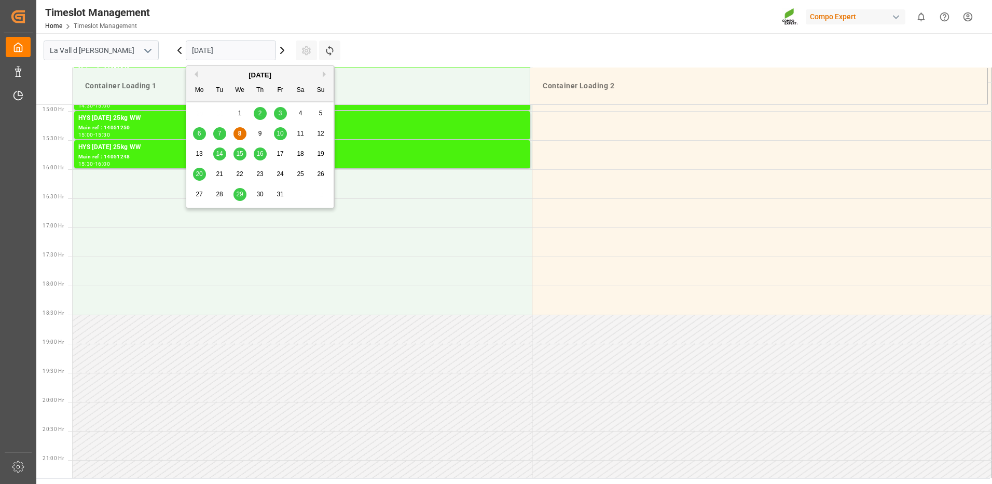
click at [238, 57] on input "[DATE]" at bounding box center [231, 50] width 90 height 20
click at [221, 153] on span "14" at bounding box center [219, 153] width 7 height 7
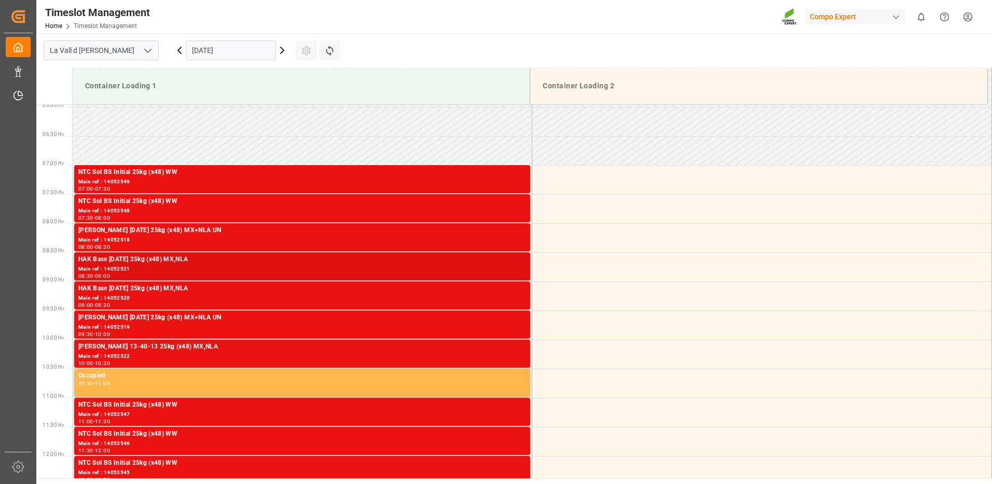
scroll to position [398, 0]
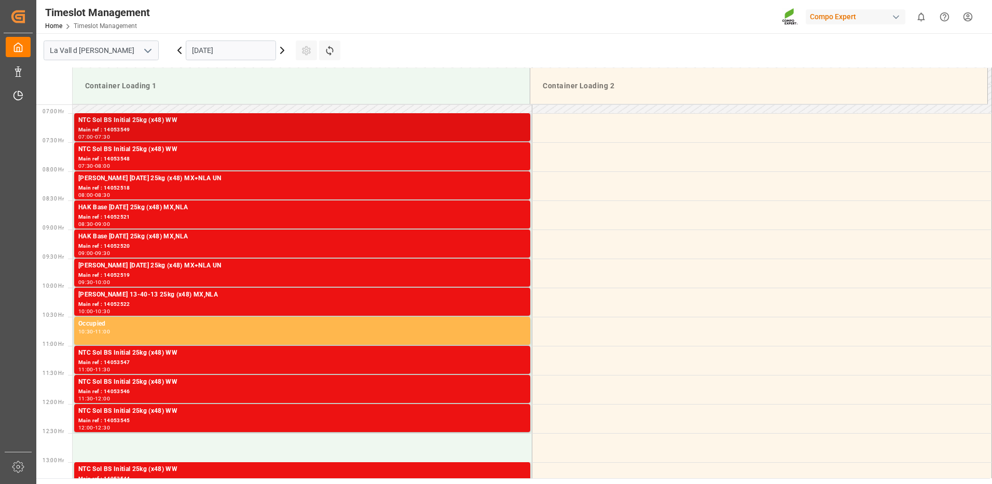
click at [512, 124] on div "NTC Sol BS Initial 25kg (x48) WW" at bounding box center [302, 120] width 448 height 10
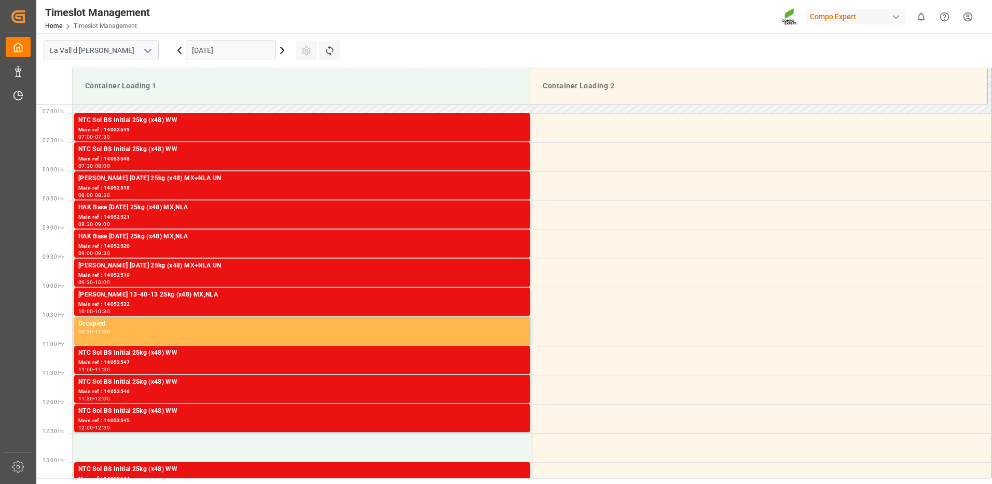
click at [518, 151] on div "NTC Sol BS Initial 25kg (x48) WW" at bounding box center [302, 149] width 448 height 10
click at [521, 190] on div "Main ref : 14052518" at bounding box center [302, 188] width 448 height 9
click at [518, 360] on div "Main ref : 14053547" at bounding box center [302, 362] width 448 height 9
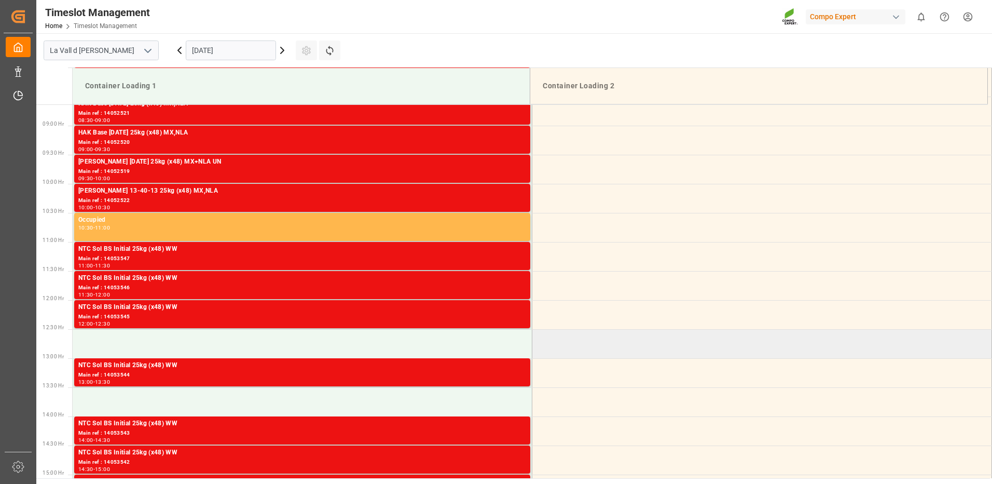
scroll to position [554, 0]
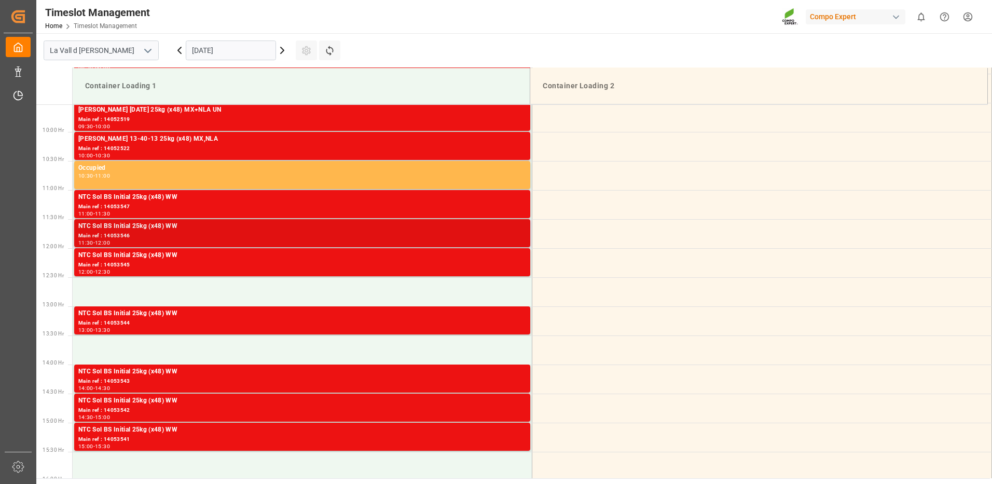
click at [519, 241] on div "11:30 - 12:00" at bounding box center [302, 243] width 448 height 6
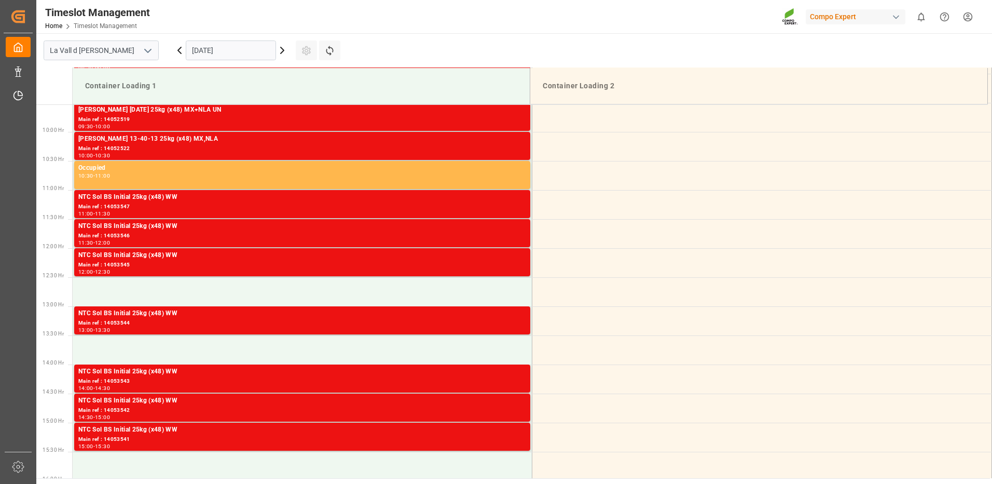
click at [518, 269] on div "12:00 - 12:30" at bounding box center [302, 272] width 448 height 6
click at [520, 323] on div "Main ref : 14053544" at bounding box center [302, 323] width 448 height 9
click at [509, 265] on div "Main ref : 14053545" at bounding box center [302, 265] width 448 height 9
click at [515, 322] on div "Main ref : 14053544" at bounding box center [302, 323] width 448 height 9
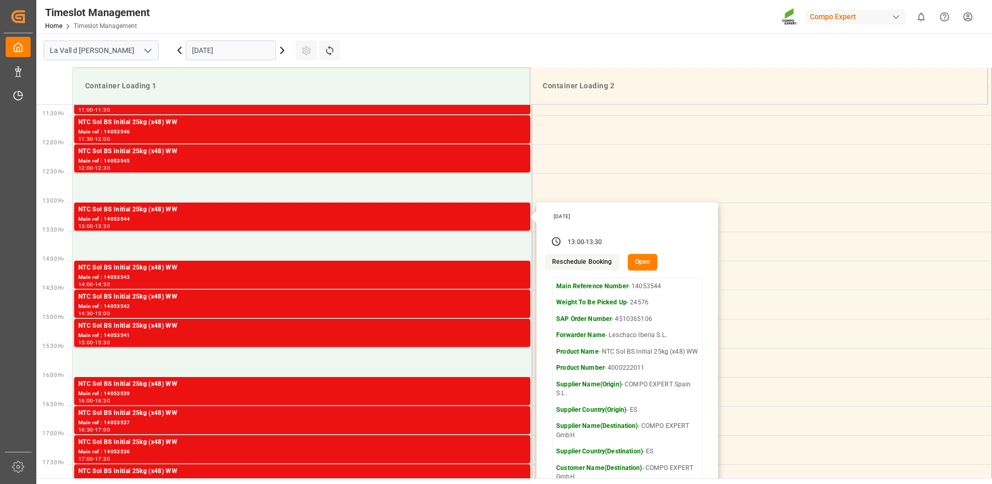
scroll to position [710, 0]
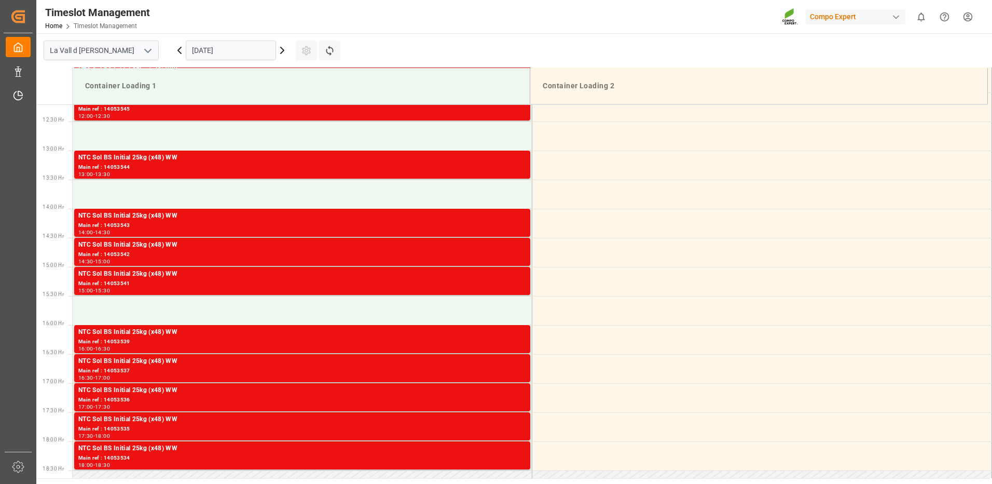
click at [501, 227] on div "Main ref : 14053543" at bounding box center [302, 225] width 448 height 9
click at [508, 251] on div "Main ref : 14053542" at bounding box center [302, 254] width 448 height 9
click at [514, 284] on div "Main ref : 14053541" at bounding box center [302, 283] width 448 height 9
click at [523, 339] on div "Main ref : 14053539" at bounding box center [302, 341] width 448 height 9
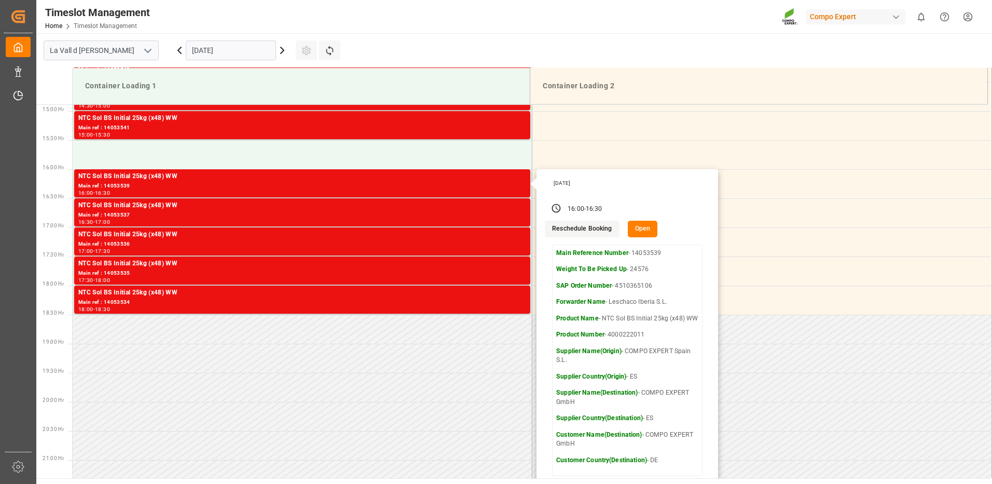
scroll to position [917, 0]
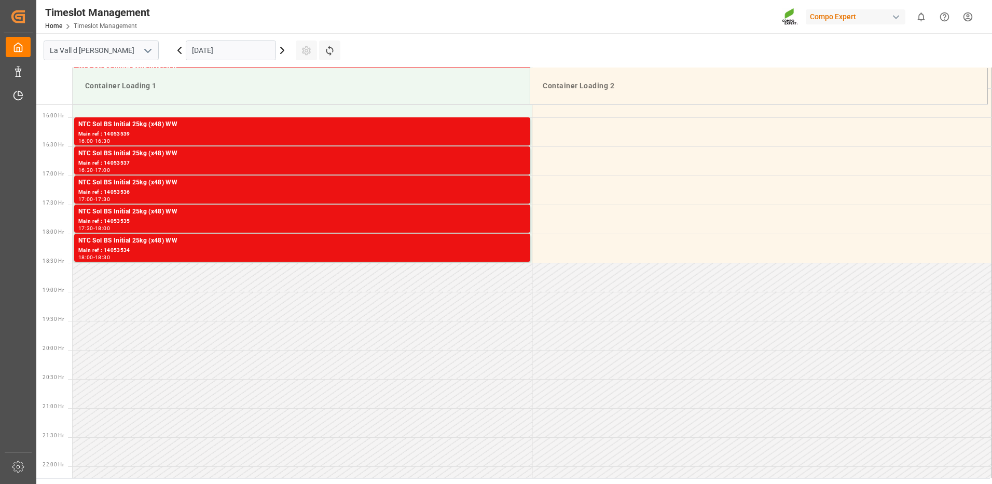
click at [525, 157] on div "NTC Sol BS Initial 25kg (x48) WW Main ref : 14053537 16:30 - 17:00" at bounding box center [302, 160] width 456 height 28
click at [516, 180] on div "NTC Sol BS Initial 25kg (x48) WW" at bounding box center [302, 183] width 448 height 10
click at [515, 209] on div "NTC Sol BS Initial 25kg (x48) WW" at bounding box center [302, 212] width 448 height 10
click at [508, 250] on div "Main ref : 14053534" at bounding box center [302, 250] width 448 height 9
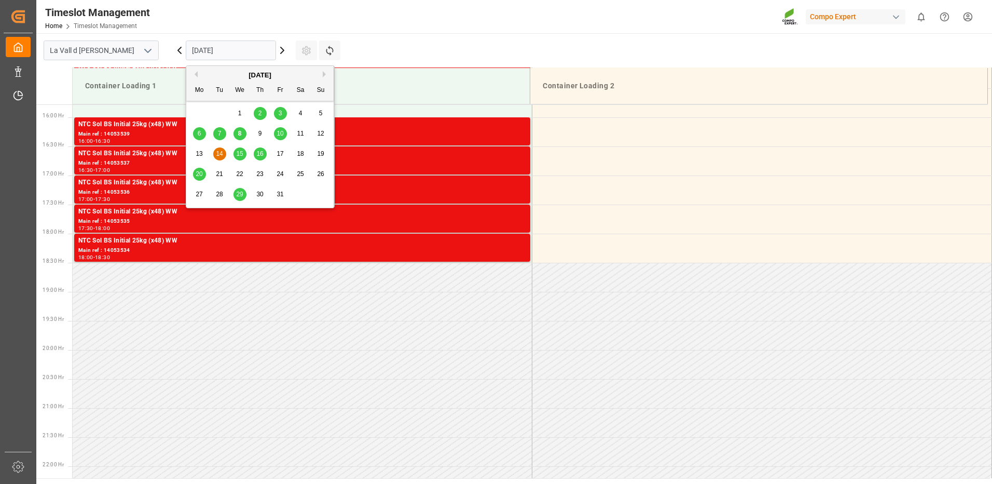
click at [206, 49] on input "[DATE]" at bounding box center [231, 50] width 90 height 20
click at [279, 135] on span "10" at bounding box center [280, 133] width 7 height 7
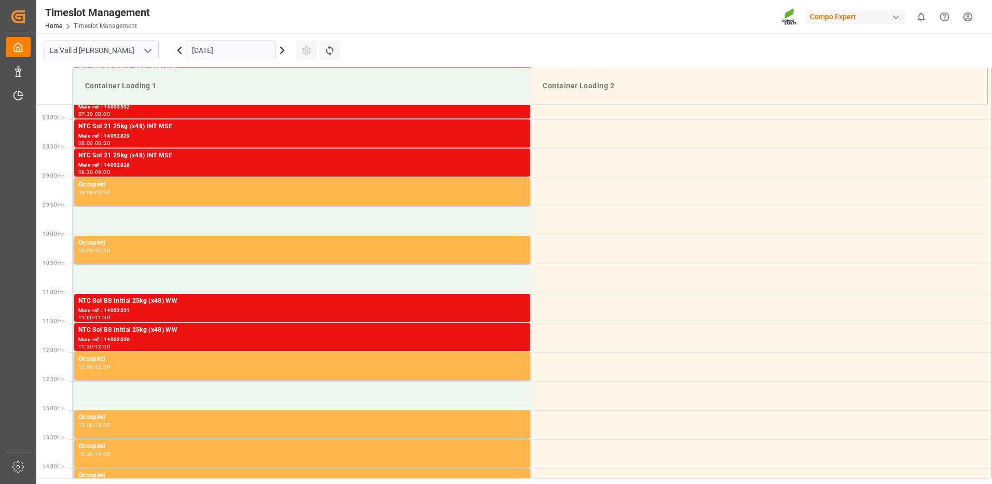
scroll to position [346, 0]
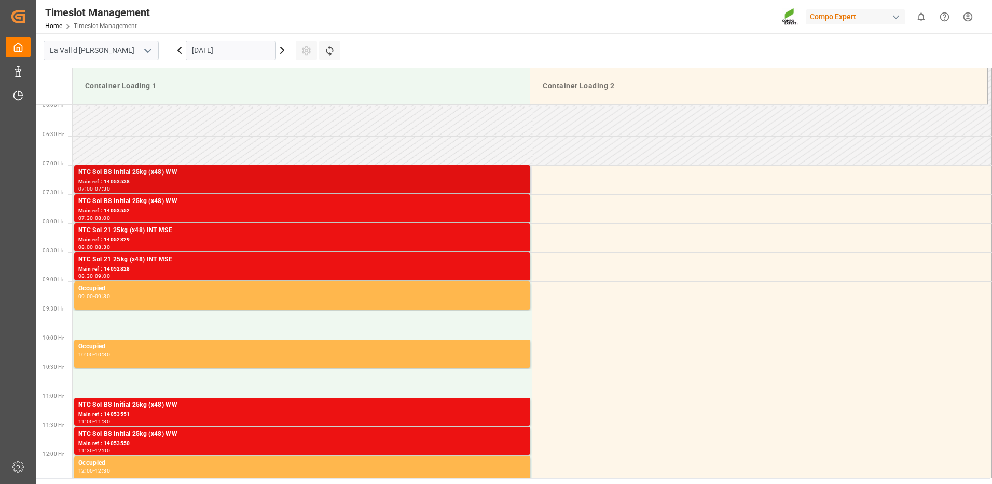
click at [518, 178] on div "Main ref : 14053538" at bounding box center [302, 182] width 448 height 9
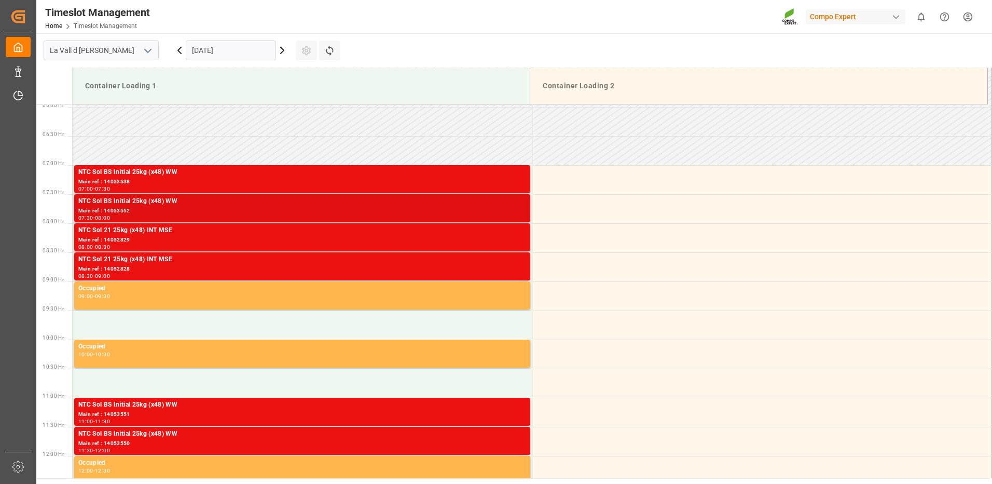
click at [520, 201] on div "NTC Sol BS Initial 25kg (x48) WW" at bounding box center [302, 201] width 448 height 10
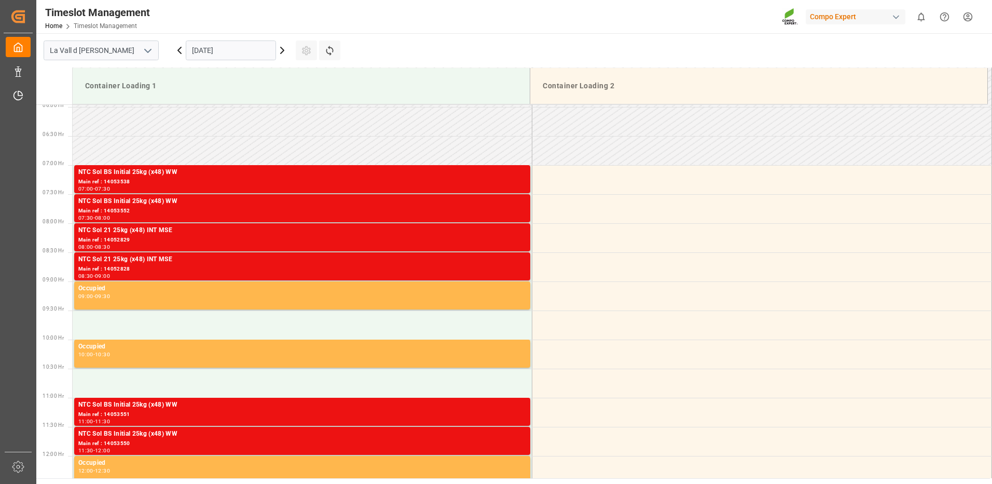
click at [514, 232] on div "NTC Sol 21 25kg (x48) INT MSE" at bounding box center [302, 230] width 448 height 10
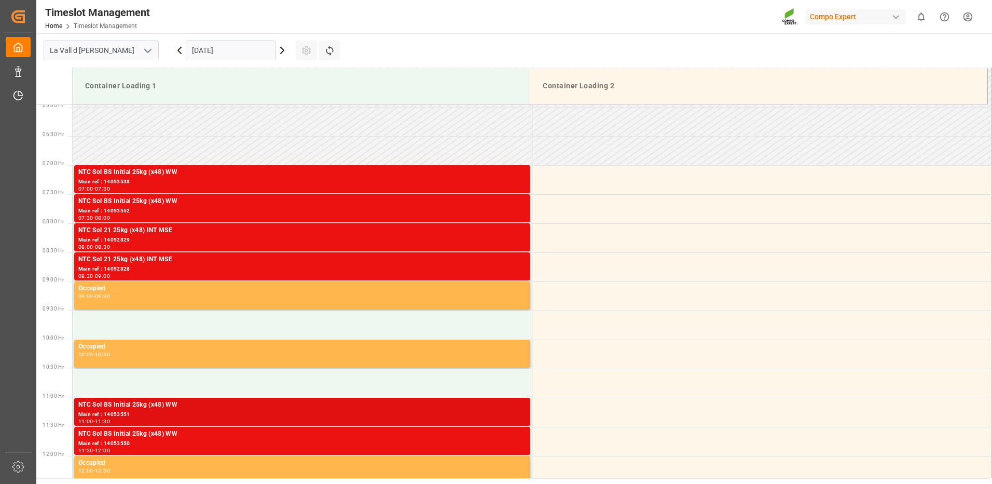
click at [514, 418] on div "Main ref : 14053551" at bounding box center [302, 414] width 448 height 9
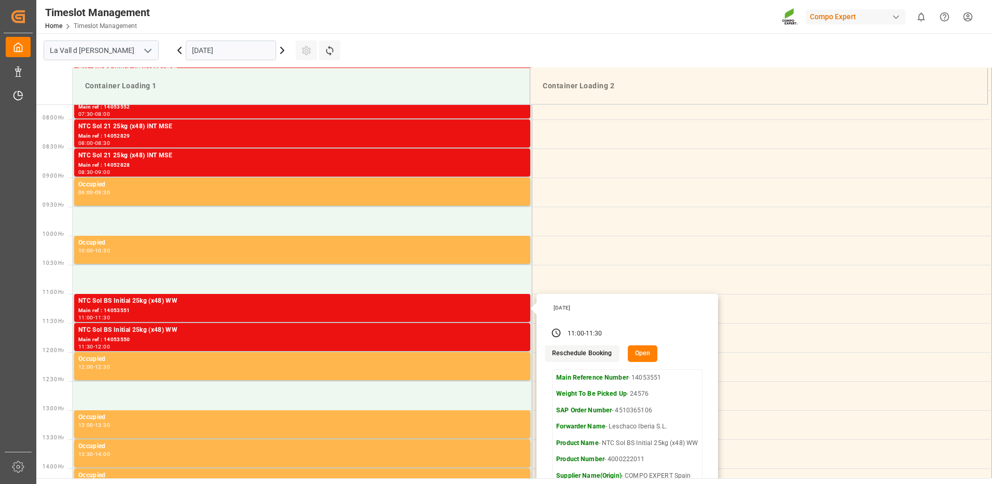
scroll to position [502, 0]
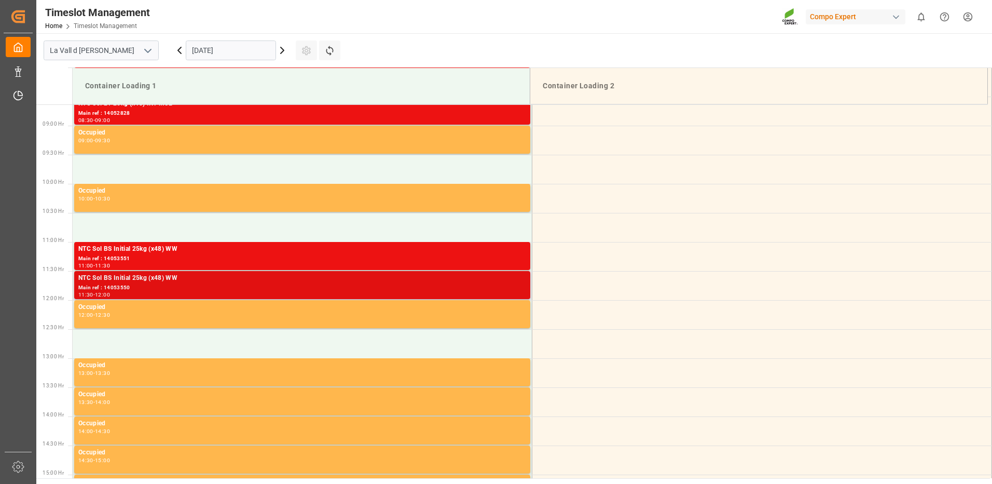
click at [514, 281] on div "NTC Sol BS Initial 25kg (x48) WW" at bounding box center [302, 278] width 448 height 10
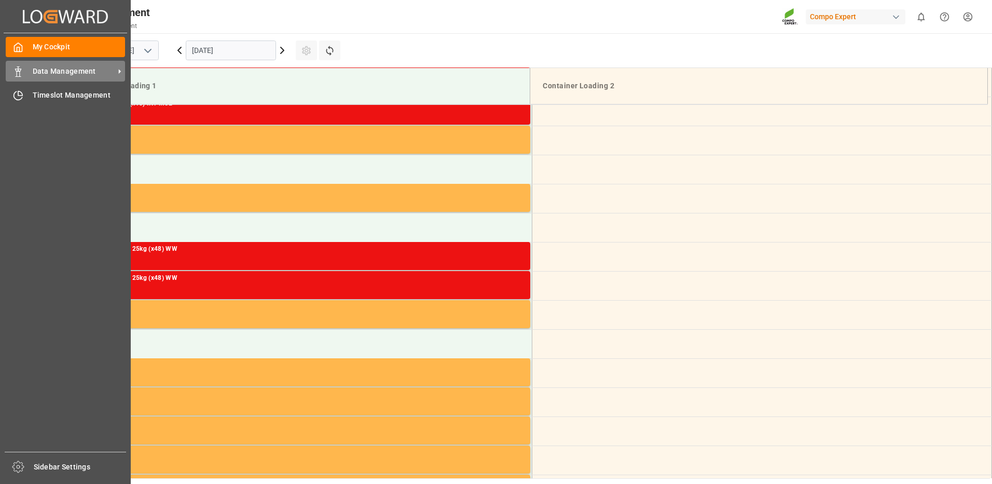
click at [36, 69] on span "Data Management" at bounding box center [74, 71] width 82 height 11
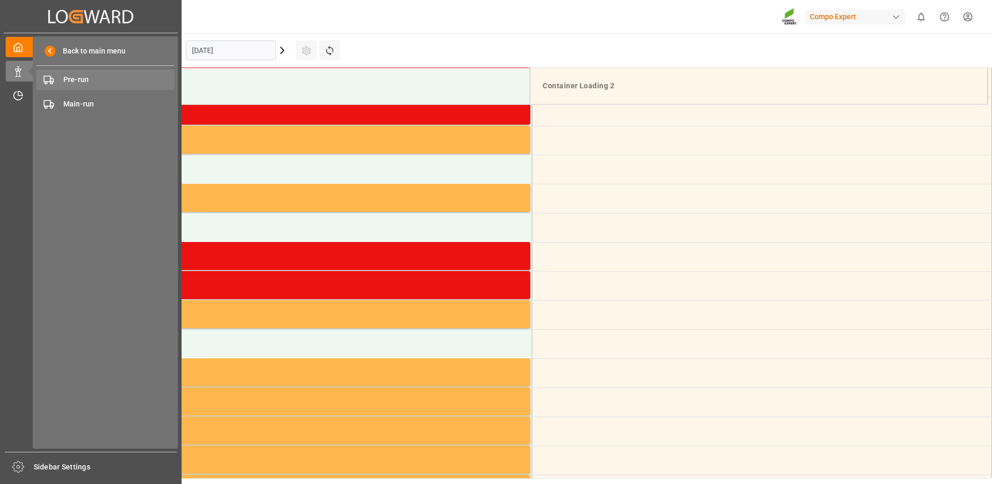
click at [84, 81] on span "Pre-run" at bounding box center [119, 79] width 112 height 11
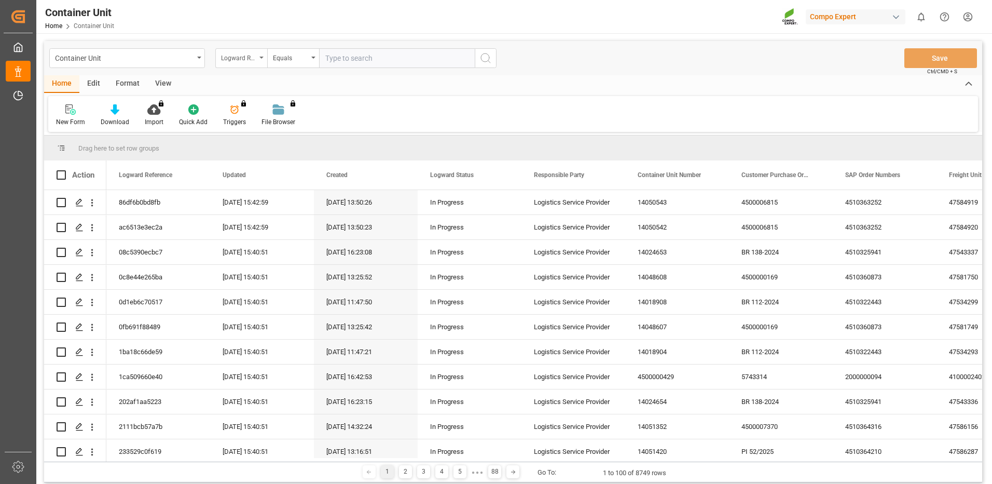
click at [255, 56] on div "Logward Reference" at bounding box center [238, 57] width 35 height 12
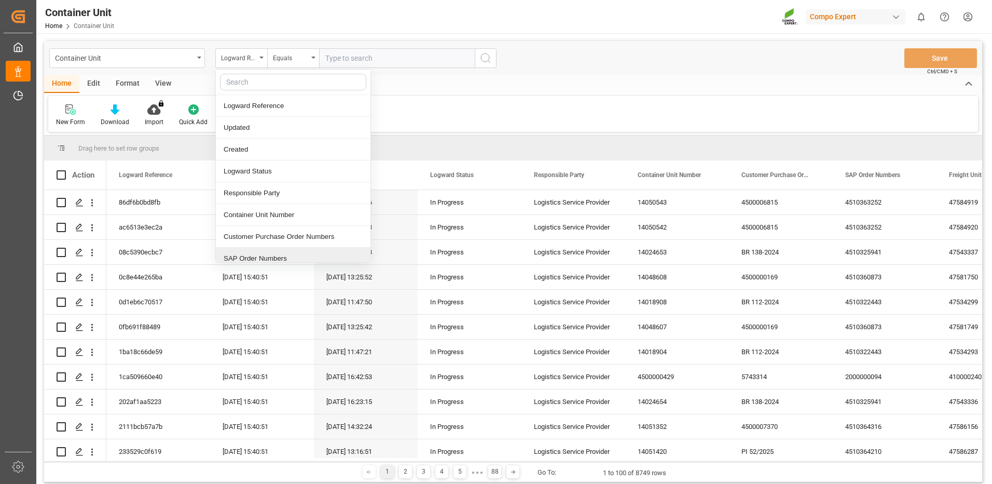
click at [268, 262] on div "SAP Order Numbers" at bounding box center [293, 259] width 155 height 22
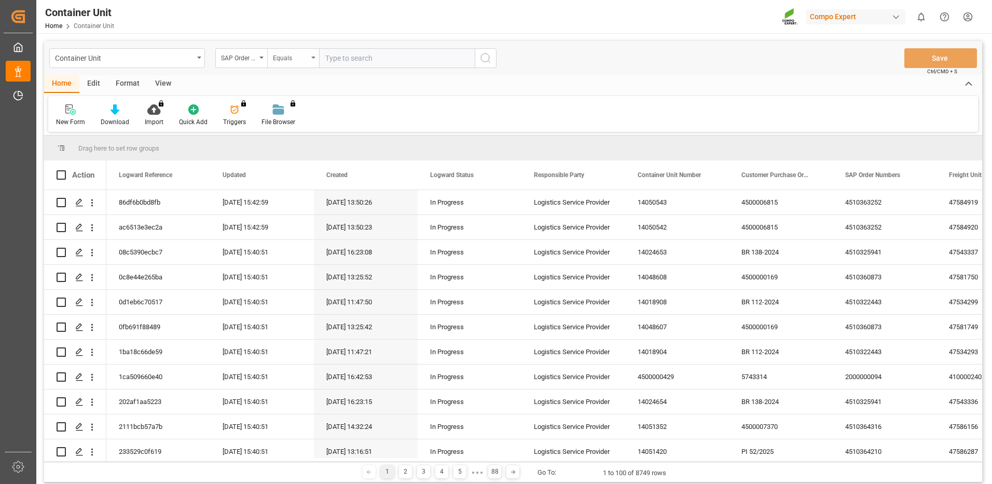
click at [296, 66] on div "Equals" at bounding box center [293, 58] width 52 height 20
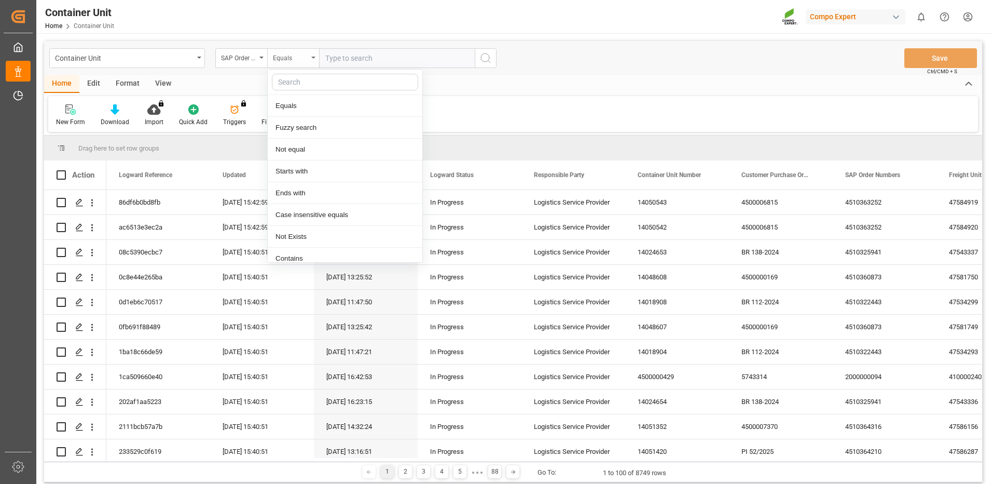
click at [296, 60] on div "Equals" at bounding box center [290, 57] width 35 height 12
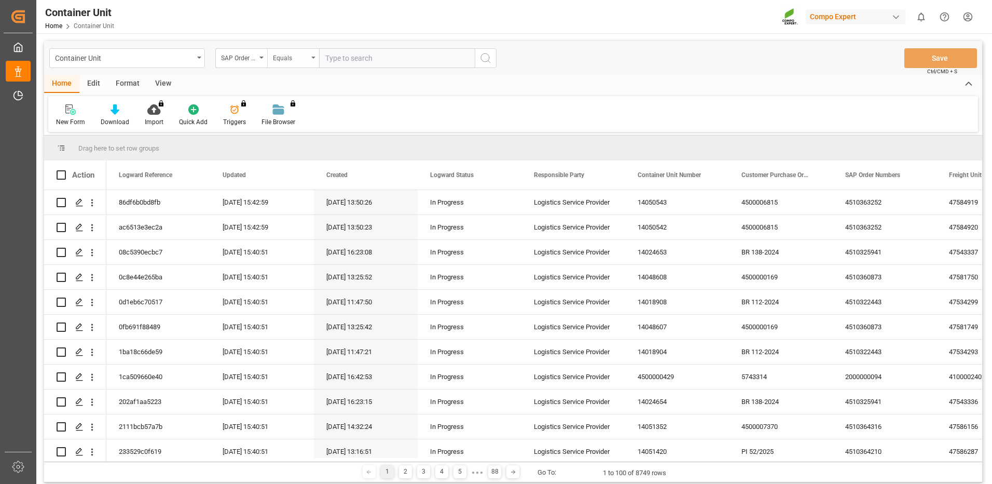
click at [294, 64] on div "Equals" at bounding box center [293, 58] width 52 height 20
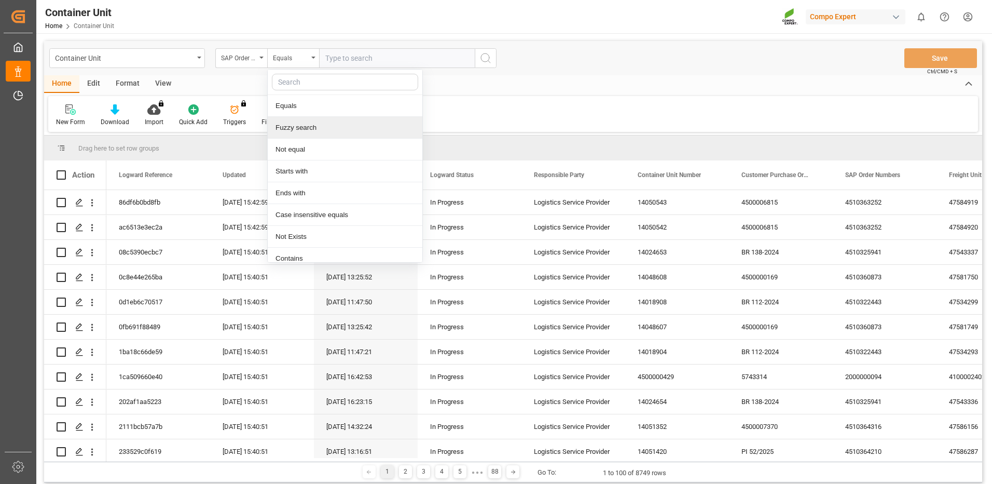
drag, startPoint x: 296, startPoint y: 131, endPoint x: 344, endPoint y: 65, distance: 81.0
click at [297, 130] on div "Fuzzy search" at bounding box center [345, 128] width 155 height 22
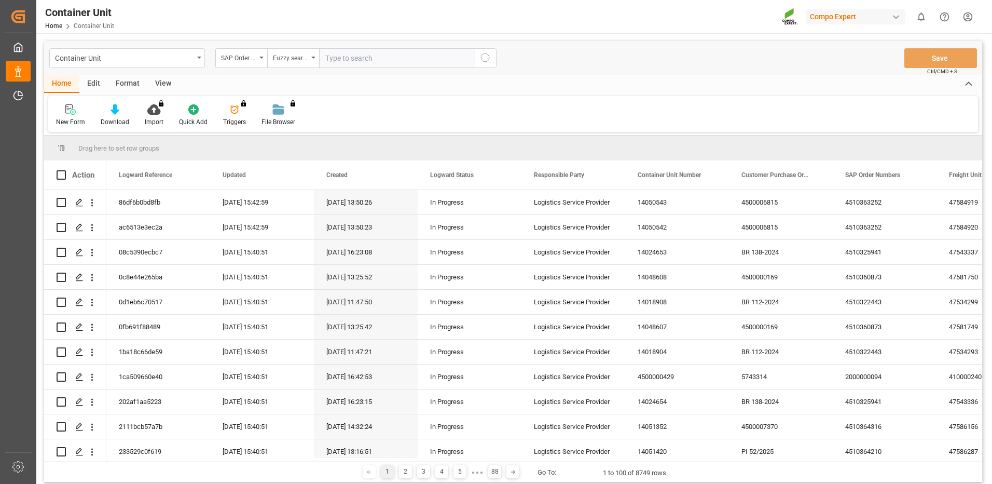
click at [358, 50] on input "text" at bounding box center [397, 58] width 156 height 20
paste input "4510365106"
type input "4510365106"
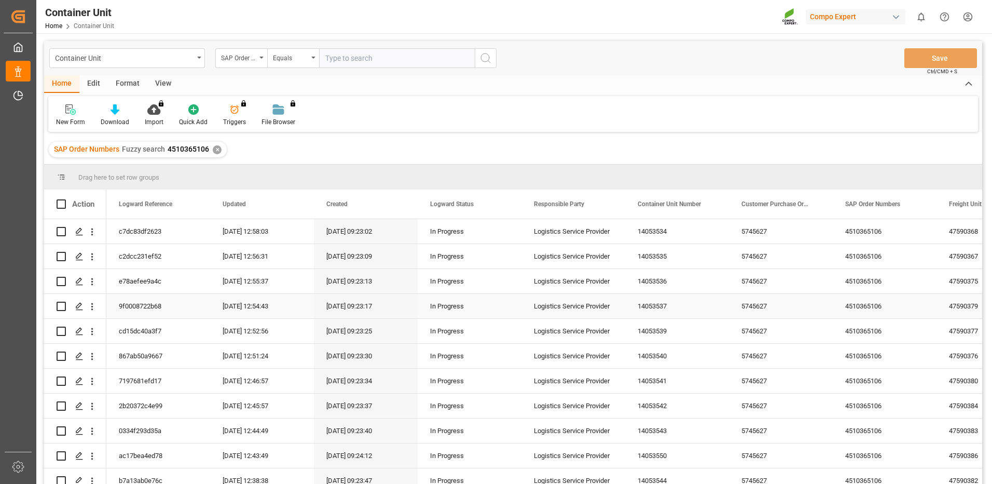
scroll to position [52, 0]
click at [79, 305] on icon "Press SPACE to select this row." at bounding box center [79, 304] width 8 height 8
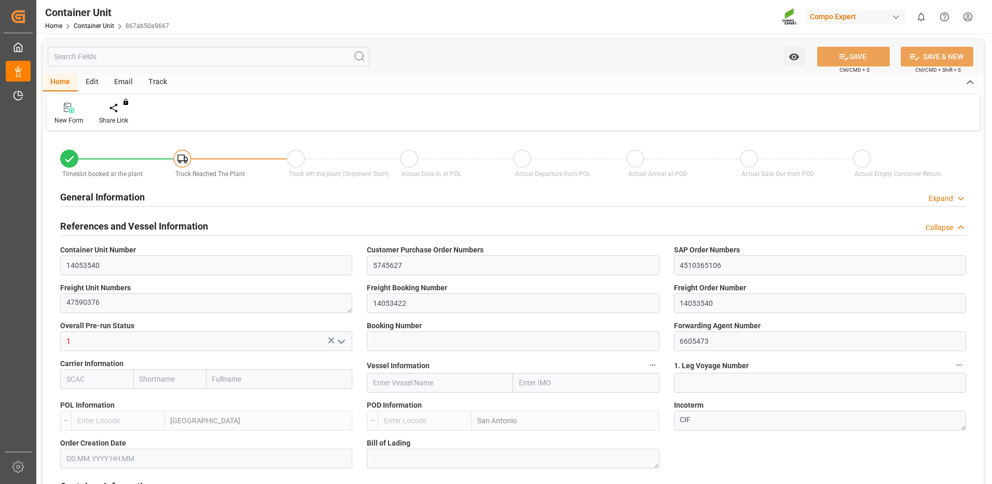
type input "ESVLC"
type input "CLSAI"
type input "7"
type input "0"
type input "8"
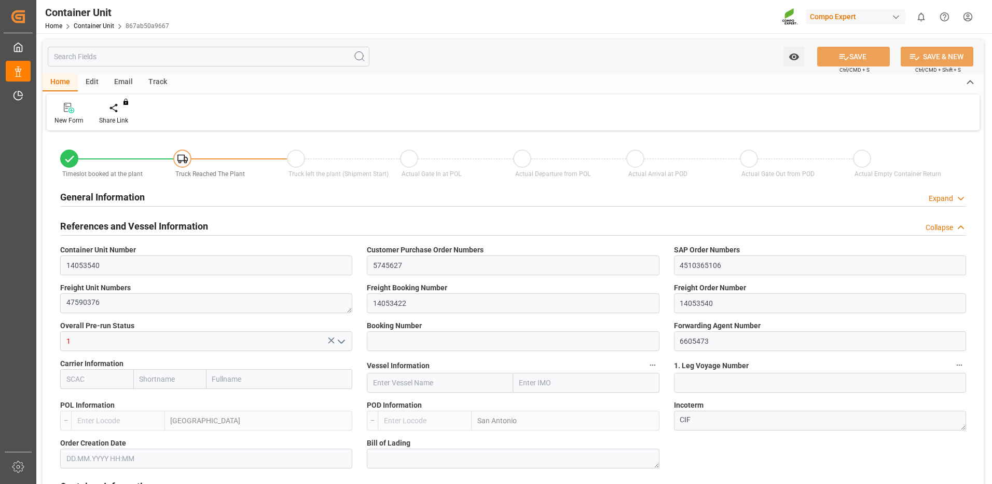
type input "0"
type input "420"
type input "24576"
type input "[DATE] 09:22"
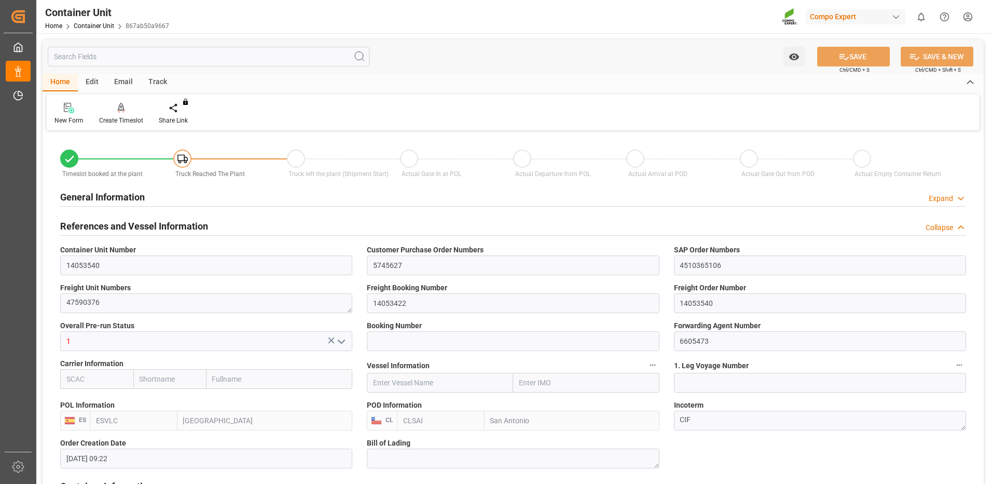
type input "[DATE]"
click at [112, 118] on div "Create Timeslot" at bounding box center [121, 120] width 44 height 9
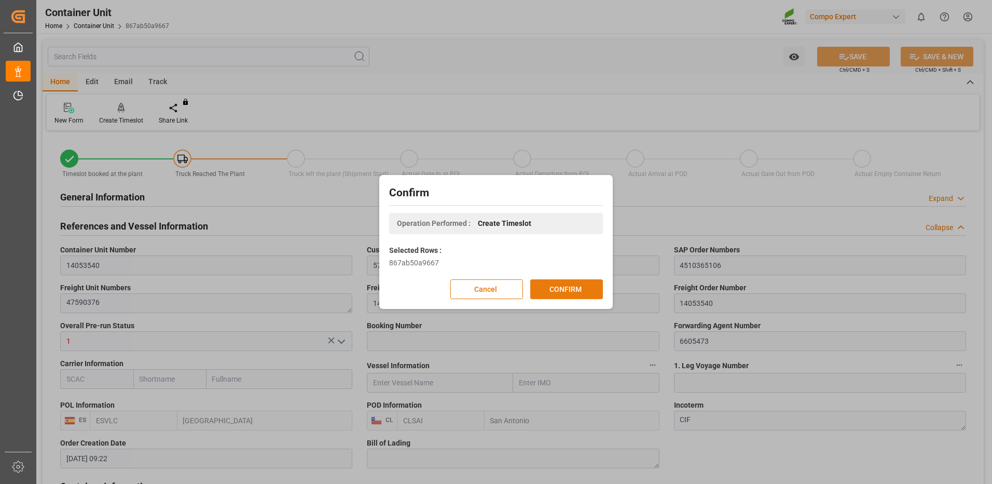
click at [552, 292] on button "CONFIRM" at bounding box center [566, 289] width 73 height 20
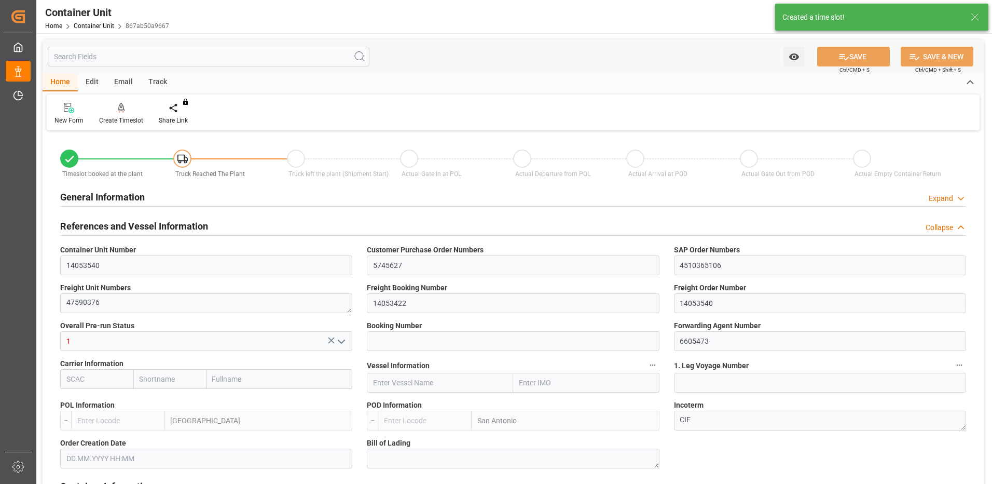
type input "ESVLC"
type input "CLSAI"
type input "7"
type input "0"
type input "8"
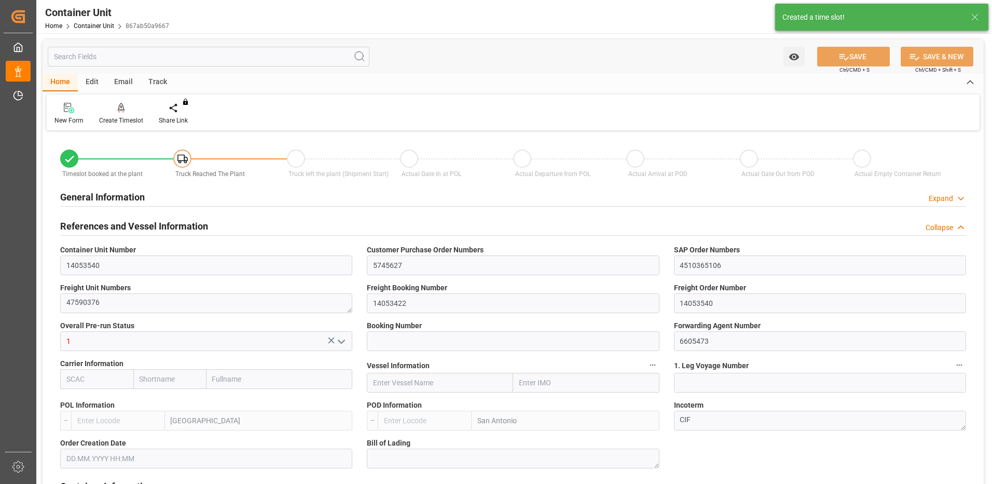
type input "0"
type input "420"
type input "24576"
type input "[DATE] 09:22"
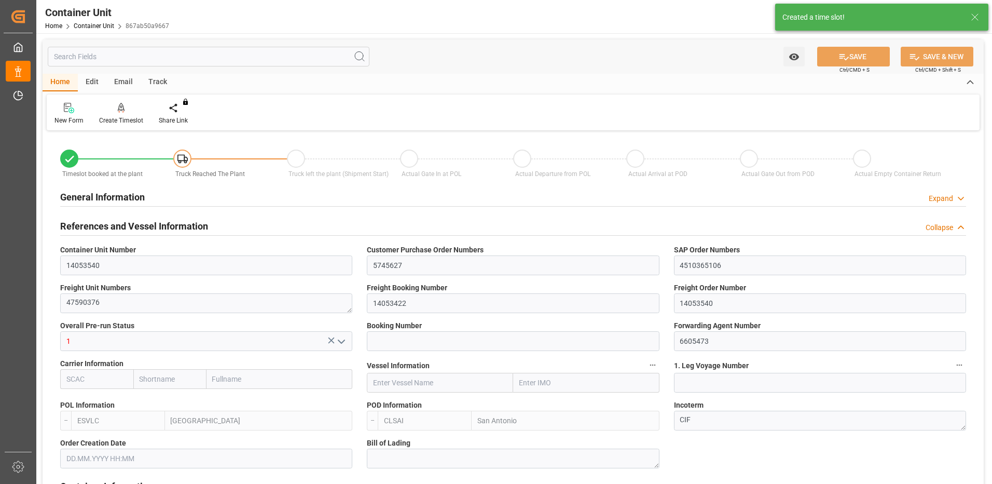
type input "[DATE]"
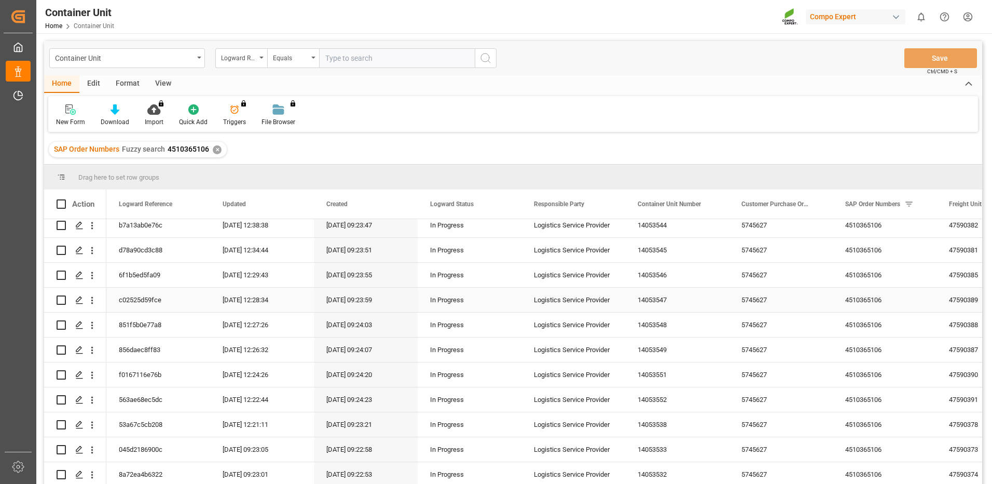
scroll to position [154, 0]
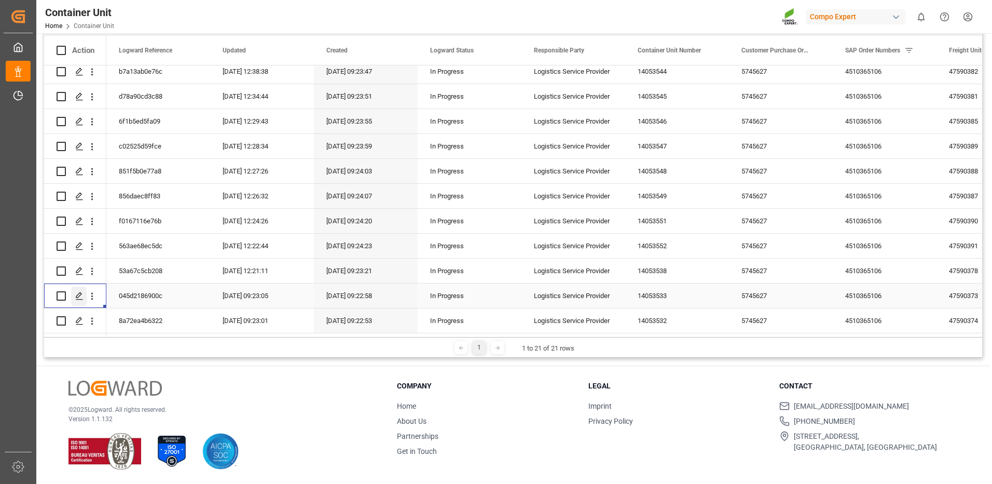
click at [77, 297] on div "Press SPACE to select this row." at bounding box center [79, 296] width 16 height 19
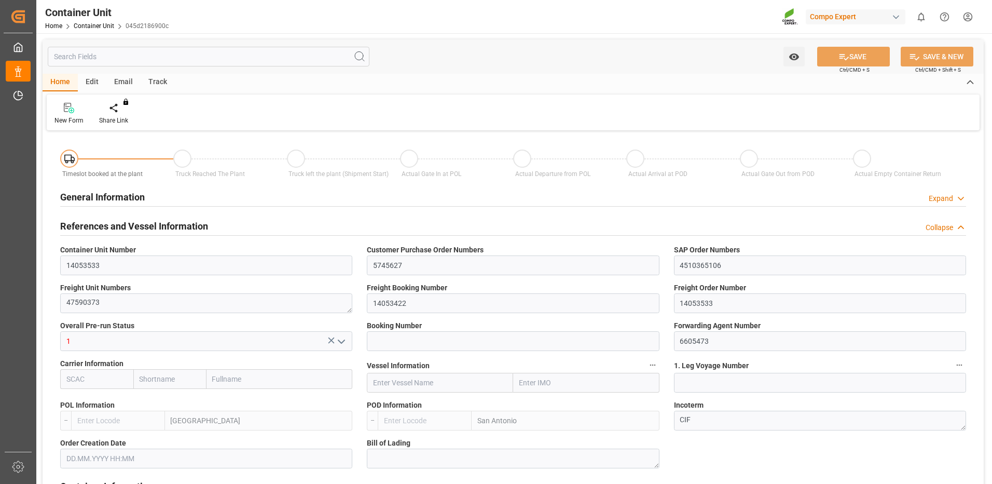
type input "ESVLC"
type input "CLSAI"
type input "7"
type input "0"
type input "8"
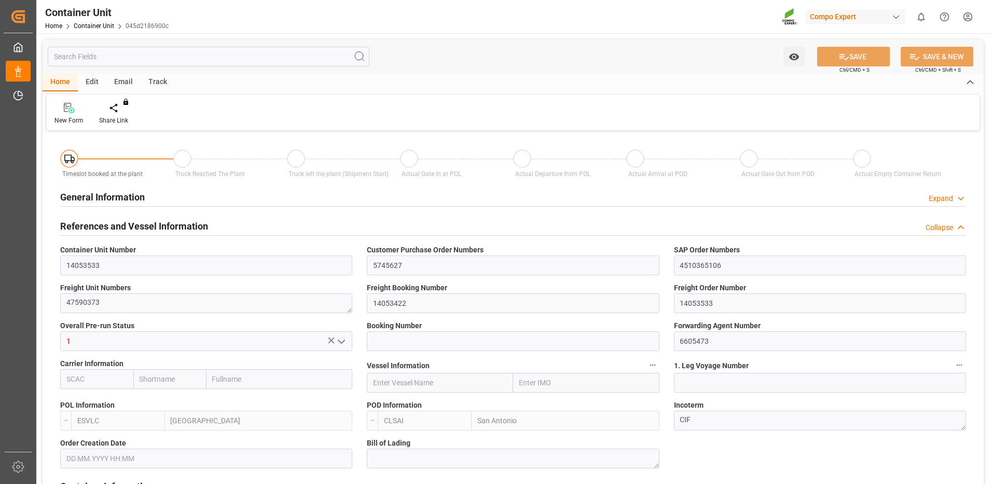
type input "0"
type input "420"
type input "24576"
type input "[DATE] 09:22"
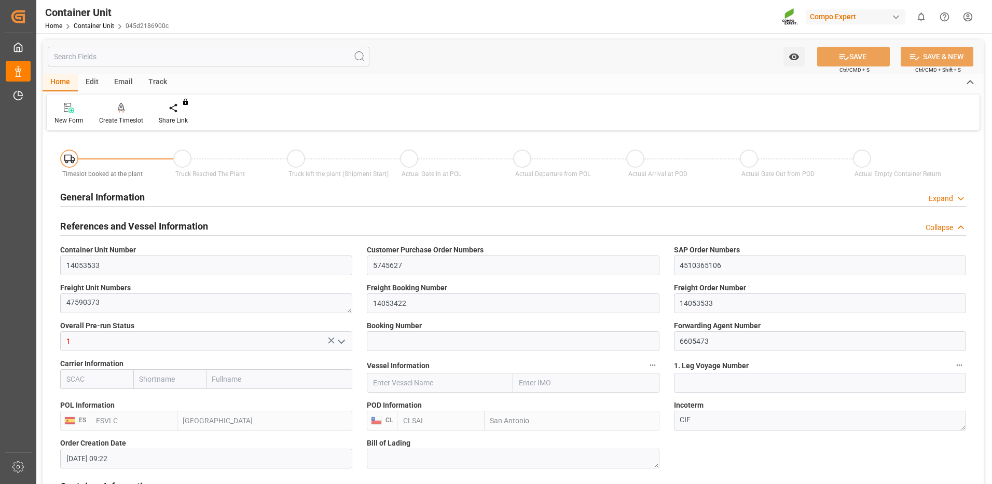
type input "[DATE]"
click at [125, 117] on div "Create Timeslot" at bounding box center [121, 120] width 44 height 9
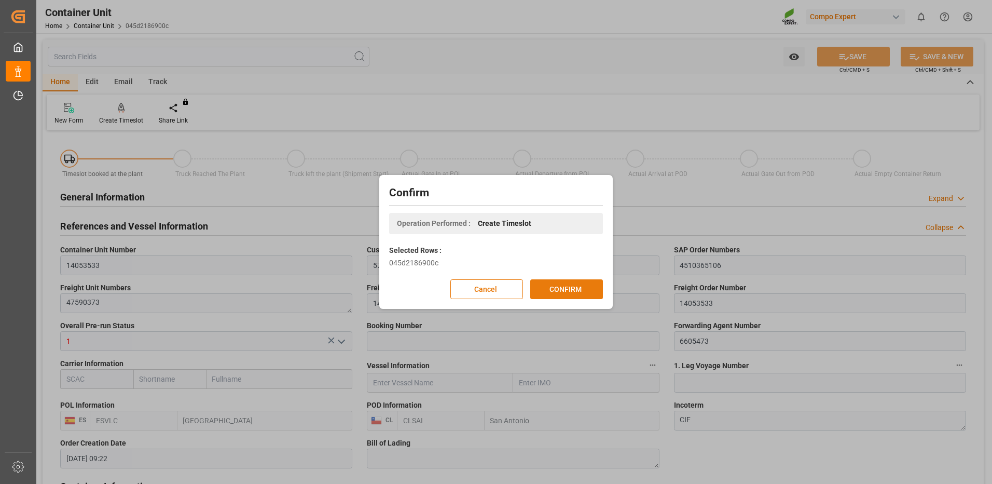
click at [565, 288] on button "CONFIRM" at bounding box center [566, 289] width 73 height 20
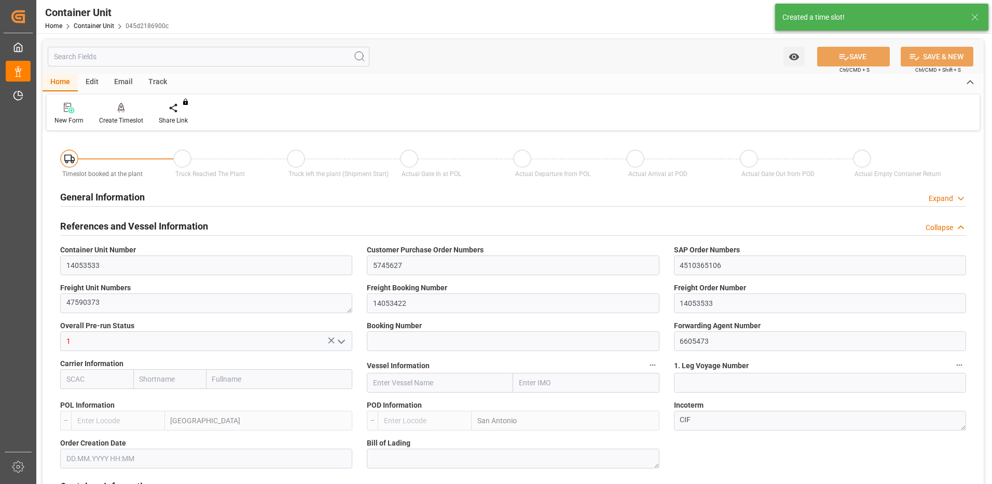
type input "ESVLC"
type input "CLSAI"
type input "7"
type input "0"
type input "8"
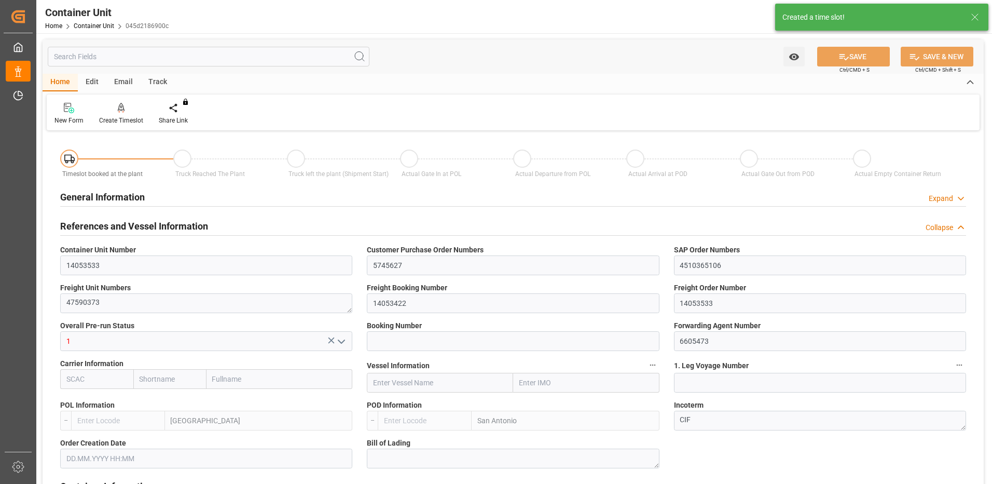
type input "0"
type input "420"
type input "24576"
type input "[DATE] 09:22"
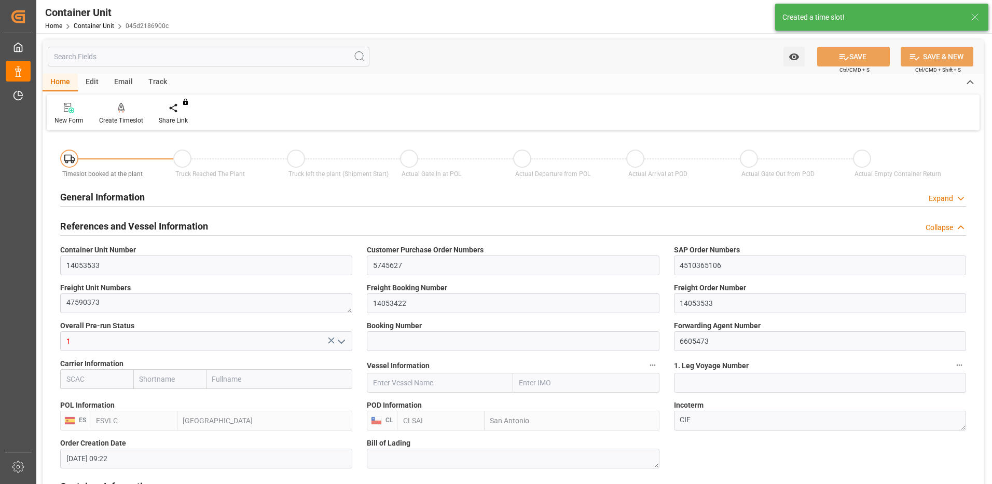
type input "[DATE]"
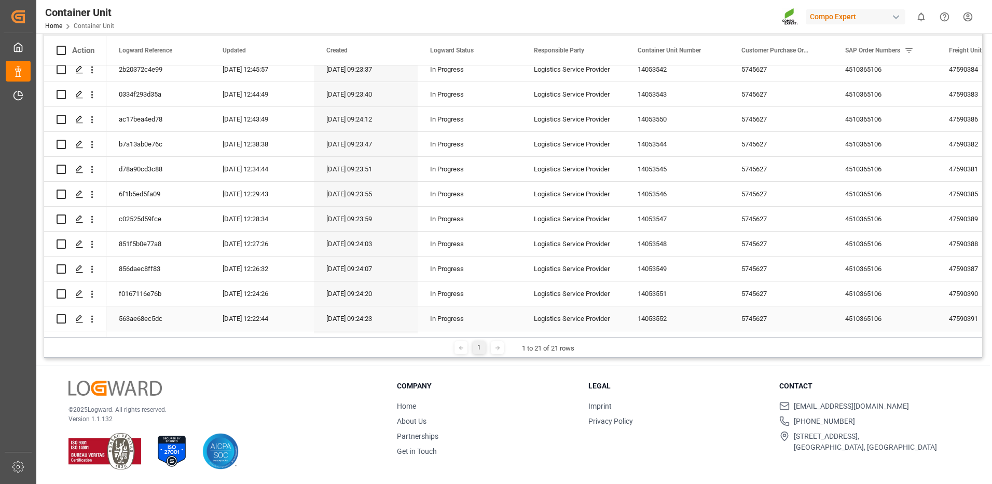
scroll to position [259, 0]
click at [80, 317] on icon "Press SPACE to select this row." at bounding box center [79, 321] width 8 height 8
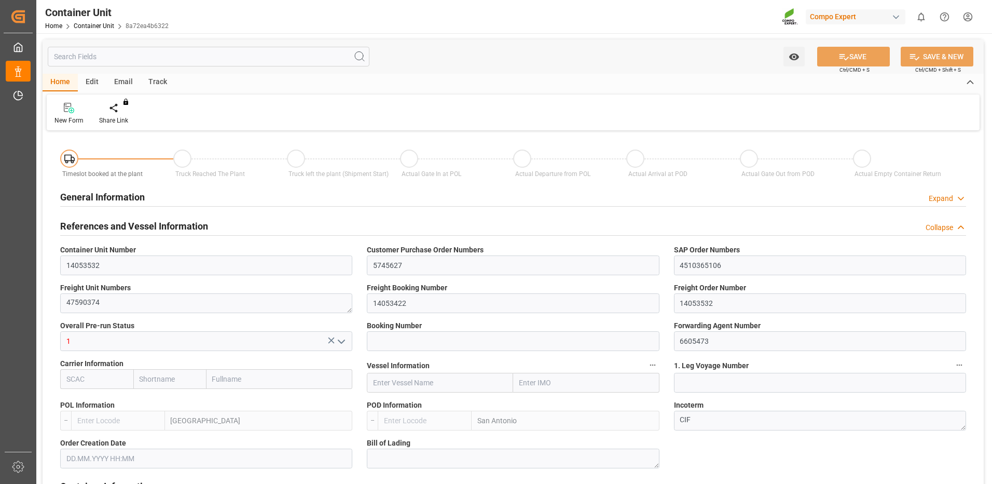
type input "ESVLC"
type input "CLSAI"
type input "7"
type input "0"
type input "8"
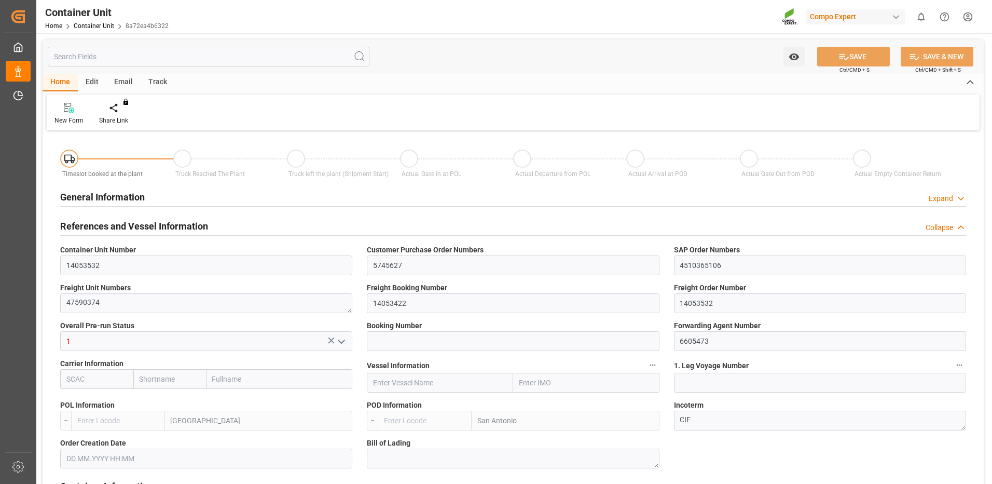
type input "0"
type input "420"
type input "24576"
type input "[DATE] 09:22"
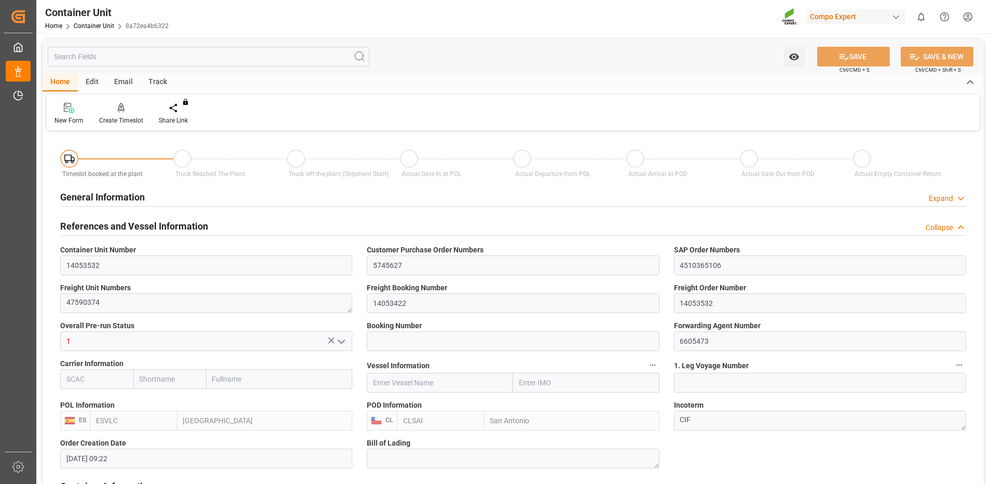
type input "[DATE]"
click at [121, 115] on div "Create Timeslot" at bounding box center [121, 113] width 60 height 23
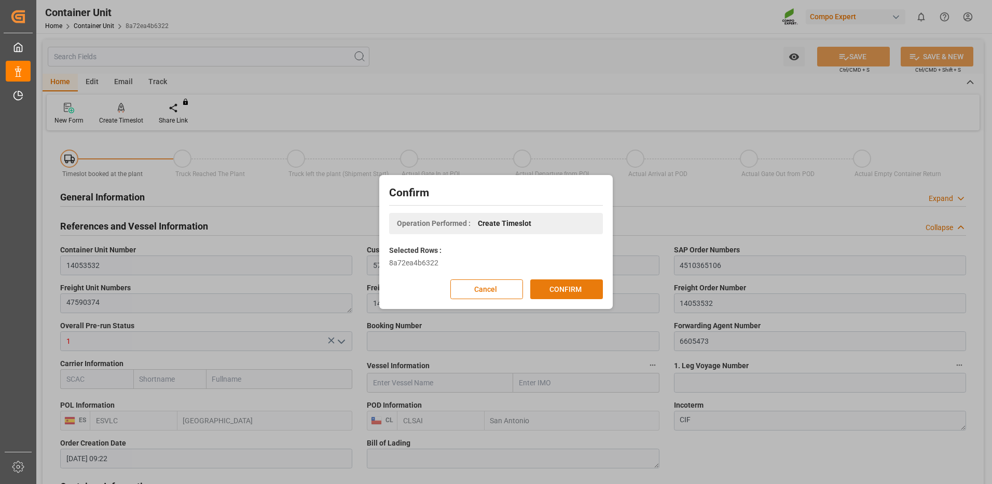
click at [564, 296] on button "CONFIRM" at bounding box center [566, 289] width 73 height 20
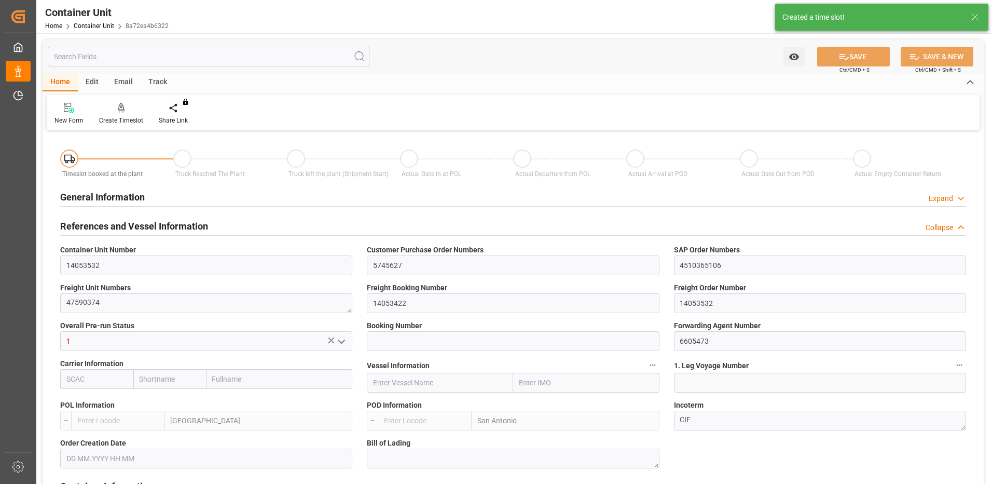
type input "ESVLC"
type input "CLSAI"
type input "7"
type input "0"
type input "8"
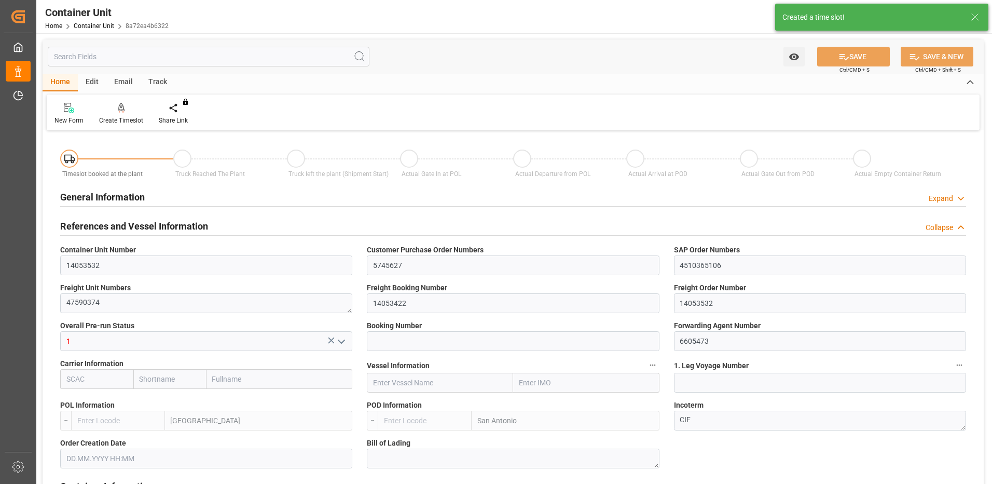
type input "0"
type input "420"
type input "24576"
type input "[DATE] 09:22"
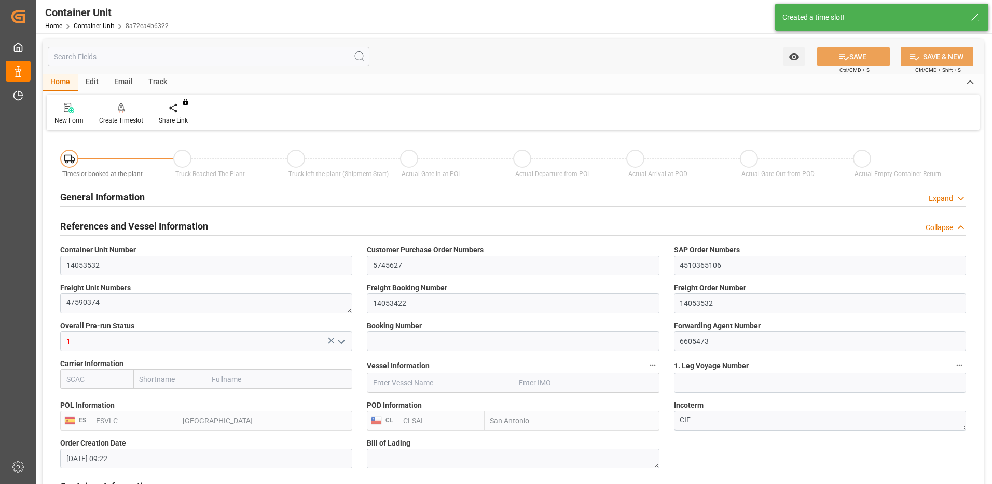
type input "[DATE]"
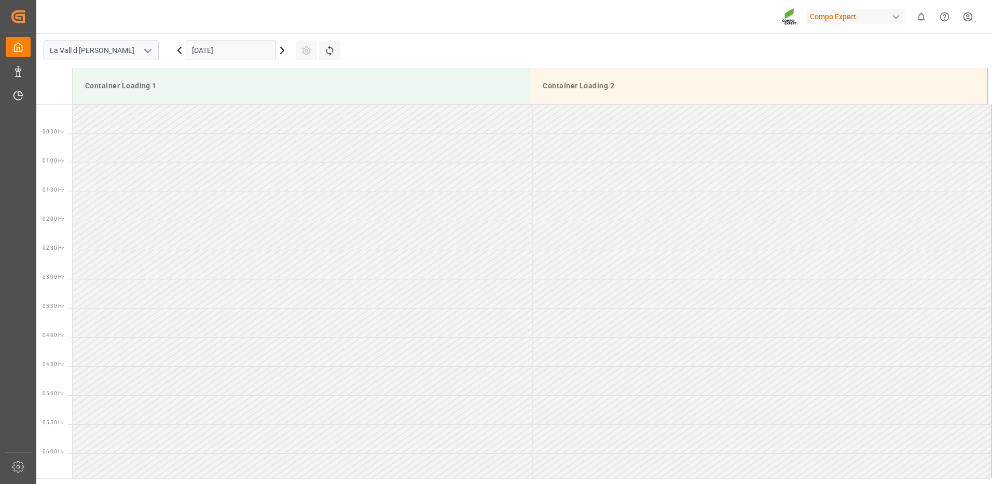
scroll to position [865, 0]
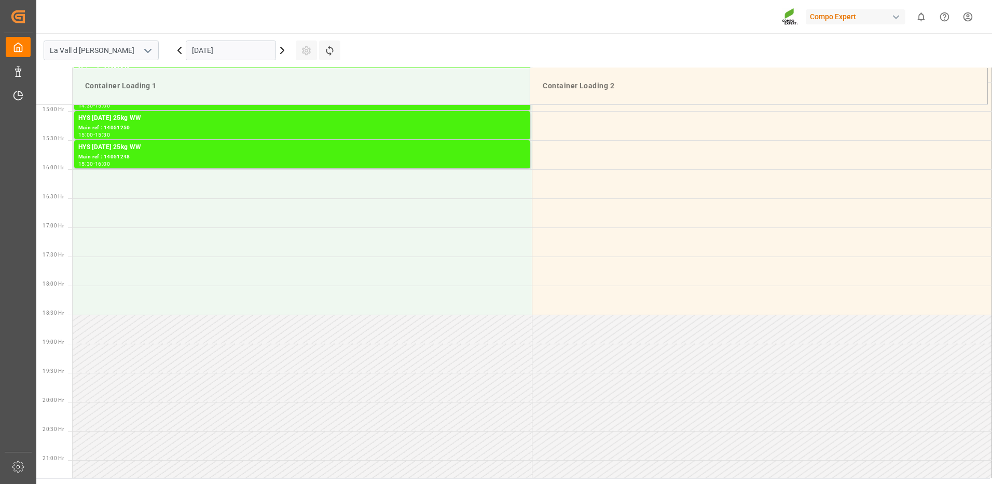
click at [206, 53] on input "[DATE]" at bounding box center [231, 50] width 90 height 20
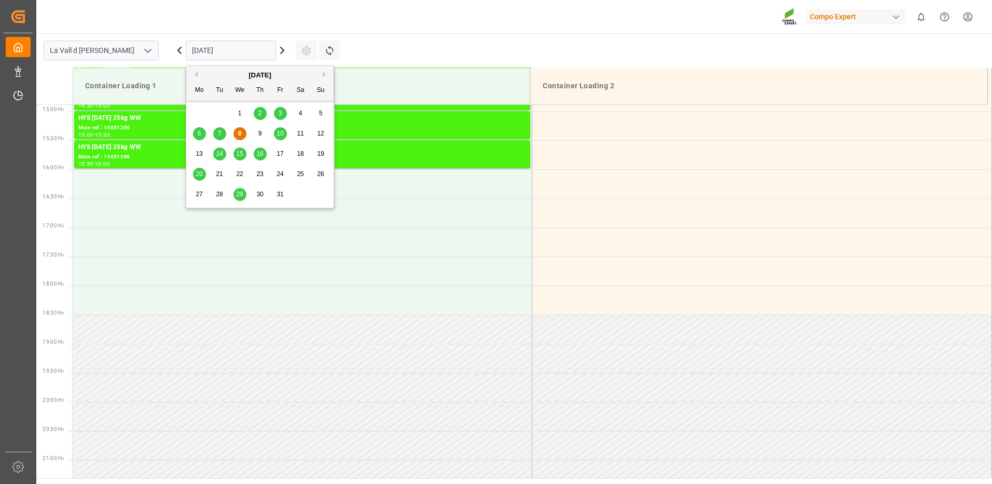
click at [222, 154] on div "13 14 15 16 17 18 19" at bounding box center [260, 154] width 142 height 20
click at [222, 154] on span "14" at bounding box center [219, 153] width 7 height 7
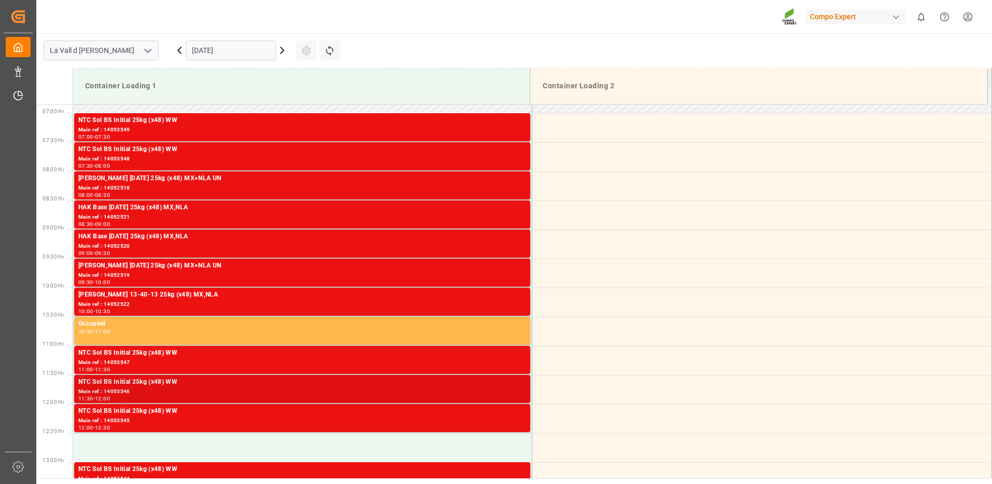
scroll to position [606, 0]
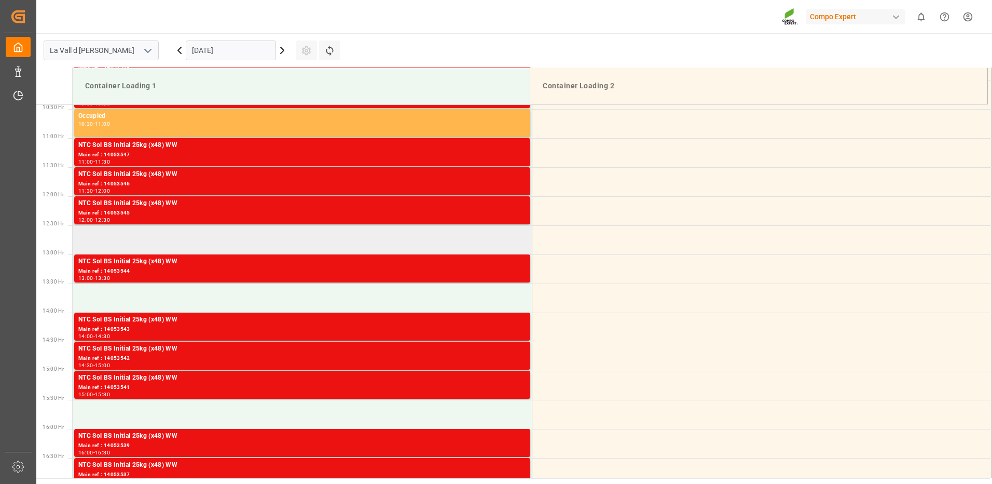
click at [339, 240] on td at bounding box center [303, 239] width 460 height 29
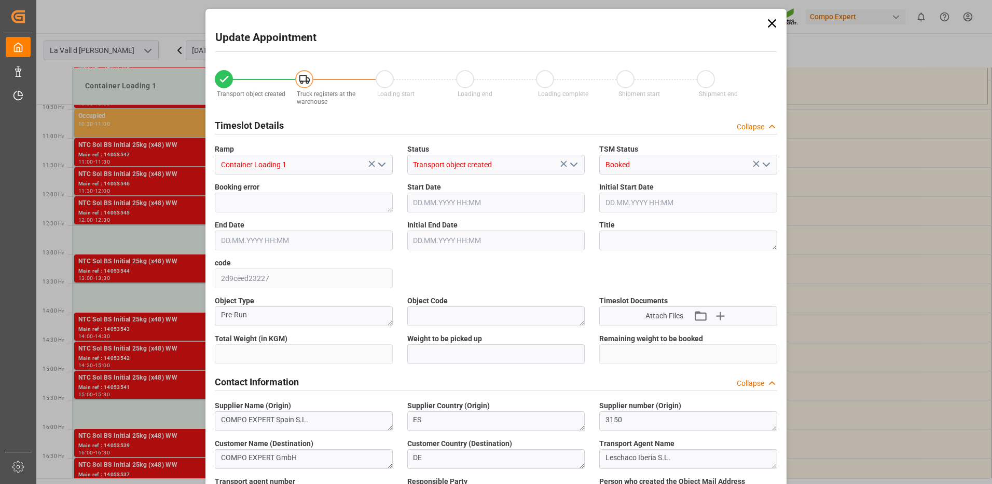
type input "24576"
type input "420"
type input "14.10.2025 12:30"
type input "14.10.2025 13:00"
type input "[DATE] 09:22"
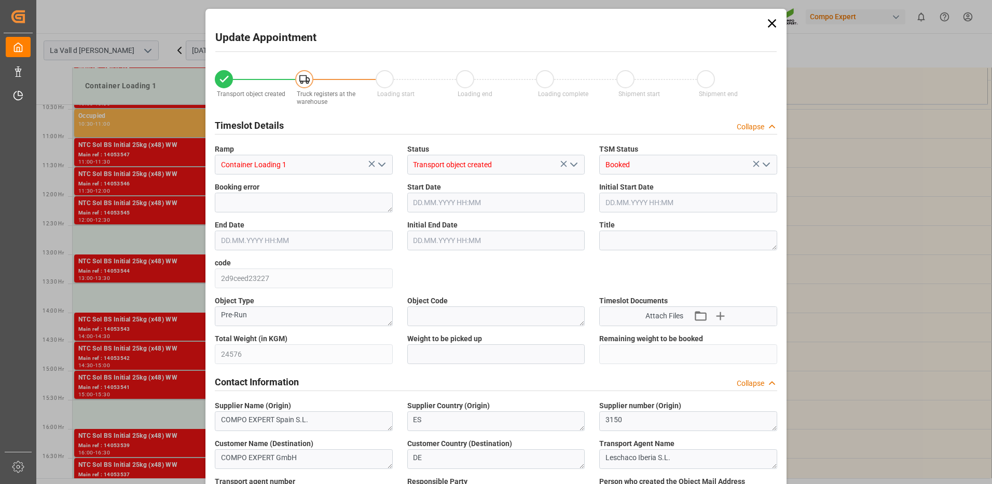
type input "08.10.2025 15:45"
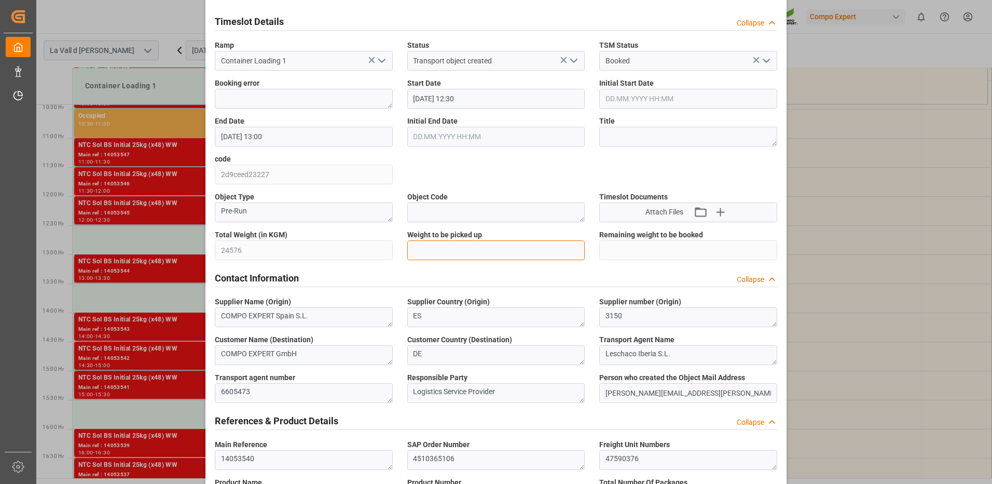
click at [433, 252] on input "text" at bounding box center [496, 250] width 178 height 20
type input "24576"
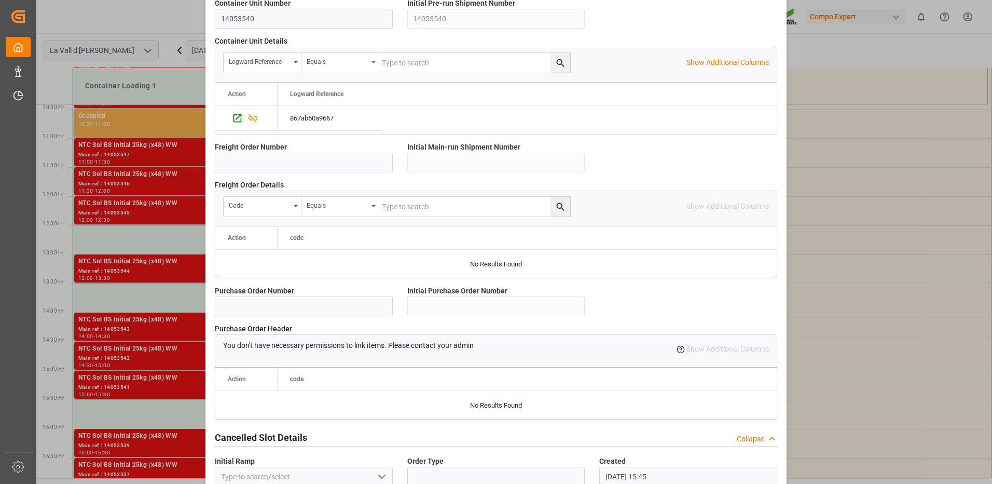
scroll to position [885, 0]
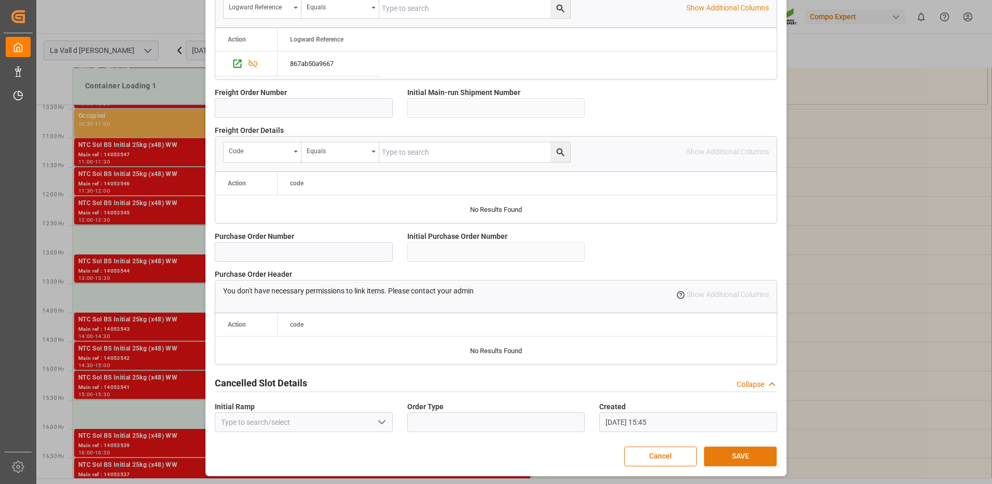
click at [719, 454] on button "SAVE" at bounding box center [740, 456] width 73 height 20
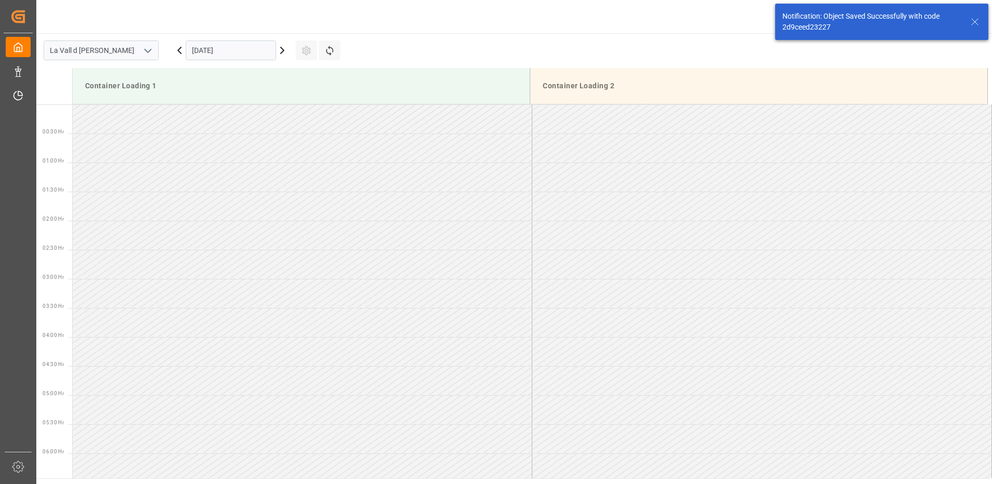
scroll to position [633, 0]
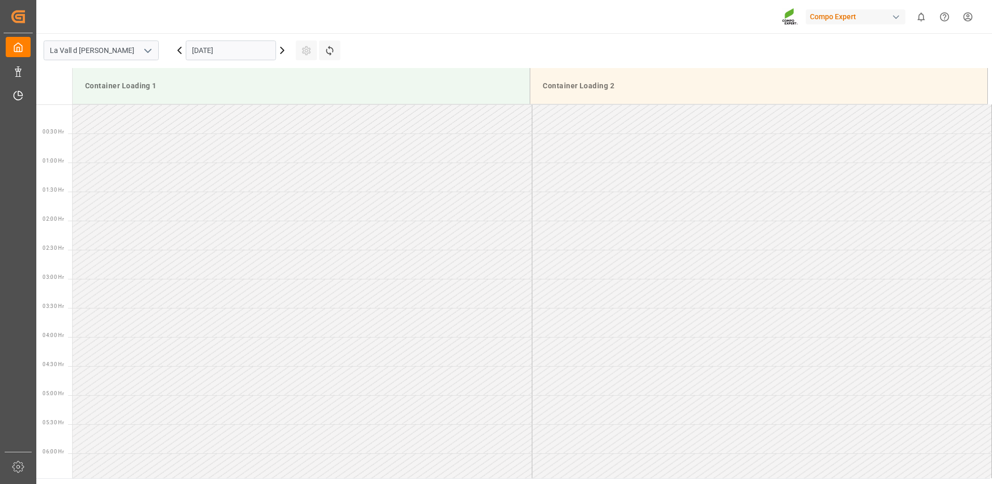
scroll to position [865, 0]
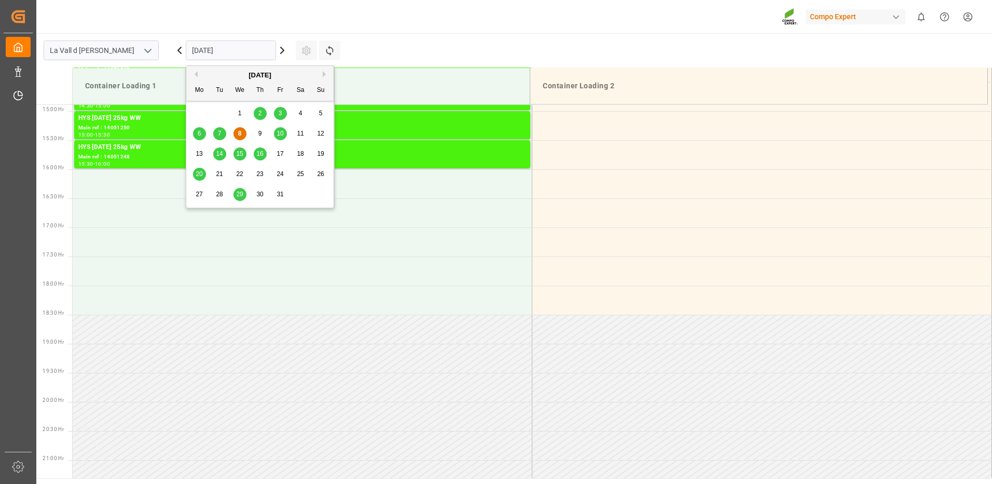
click at [254, 56] on input "[DATE]" at bounding box center [231, 50] width 90 height 20
click at [221, 151] on span "14" at bounding box center [219, 153] width 7 height 7
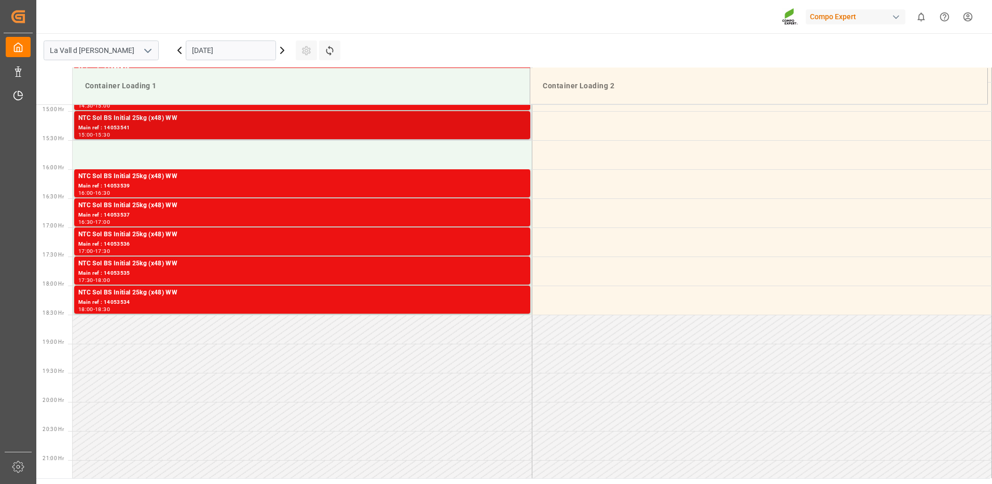
scroll to position [761, 0]
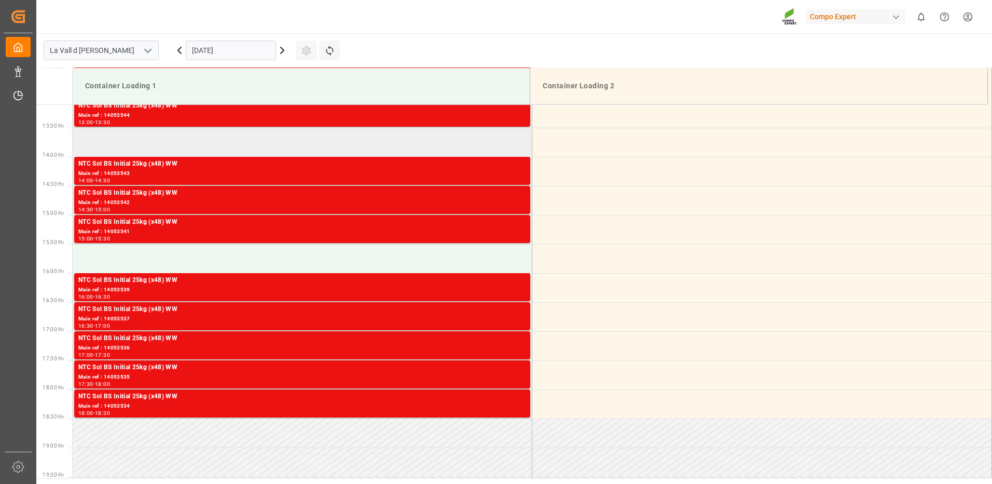
click at [330, 142] on td at bounding box center [303, 142] width 460 height 29
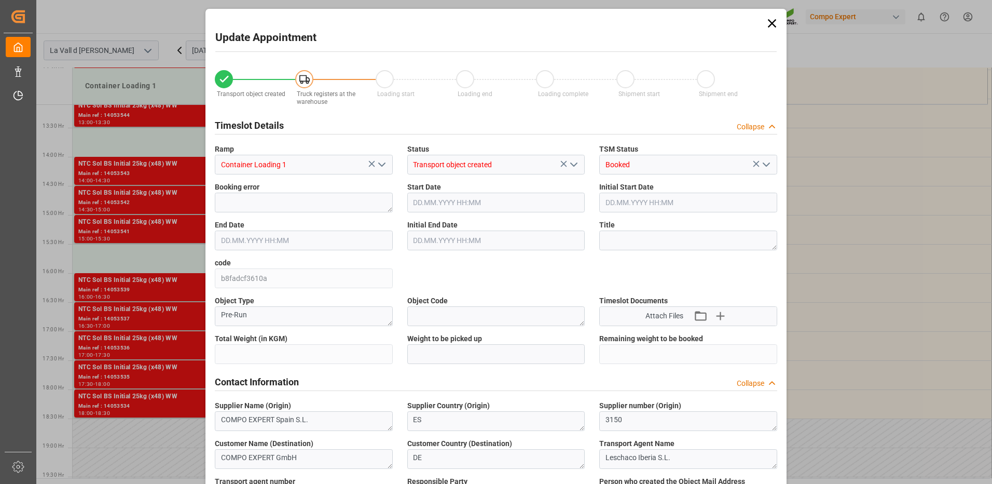
type input "24576"
type input "420"
type input "14.10.2025 13:30"
type input "14.10.2025 14:00"
type input "[DATE] 09:22"
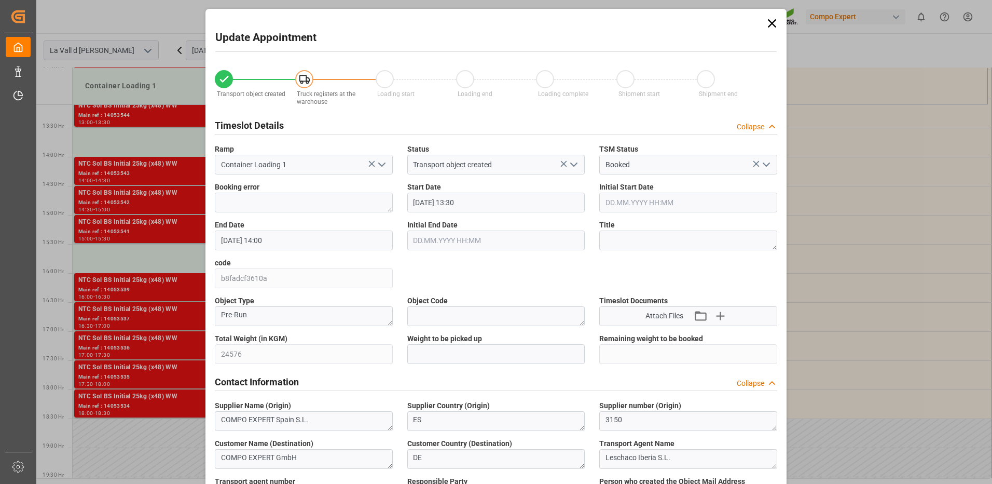
type input "08.10.2025 15:46"
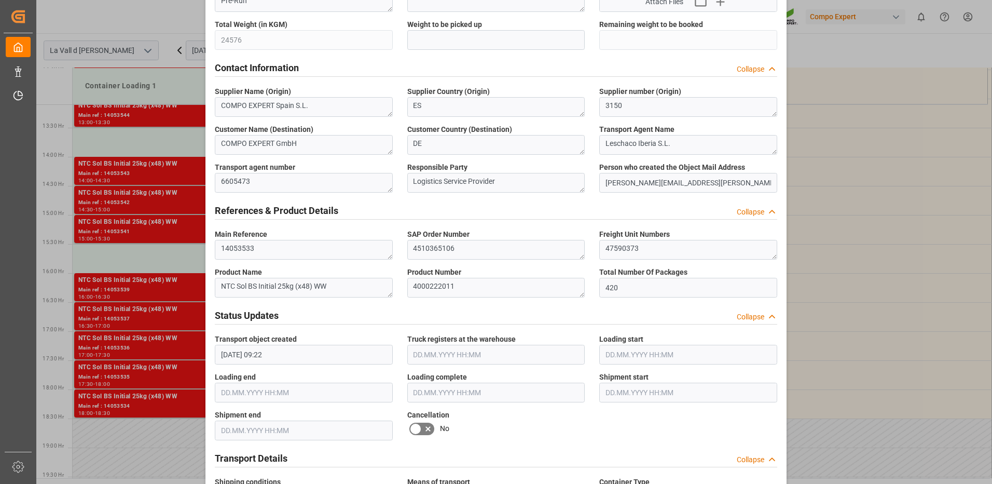
scroll to position [158, 0]
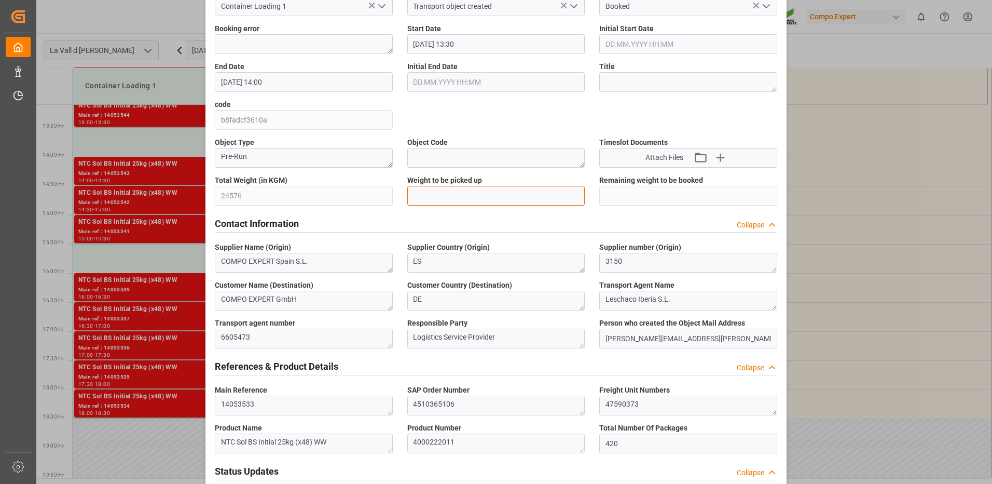
click at [438, 200] on input "text" at bounding box center [496, 196] width 178 height 20
type input "24576"
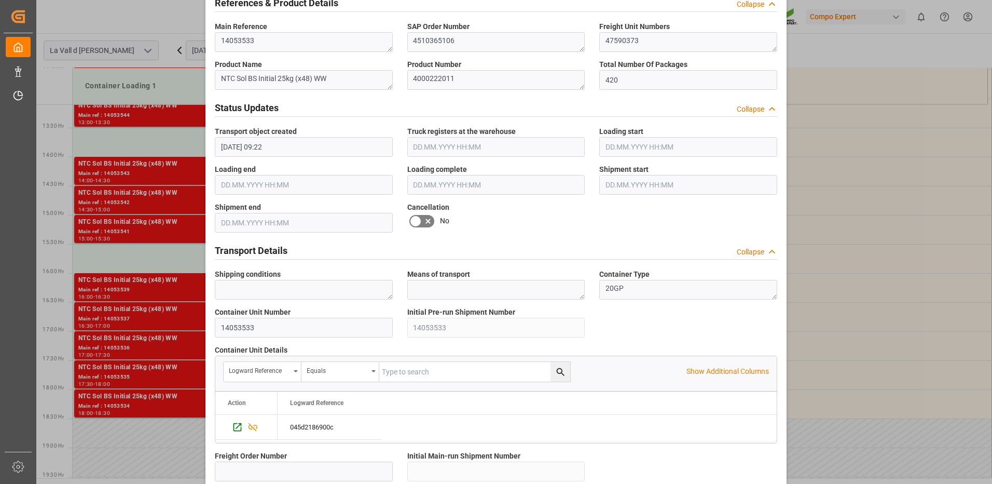
scroll to position [885, 0]
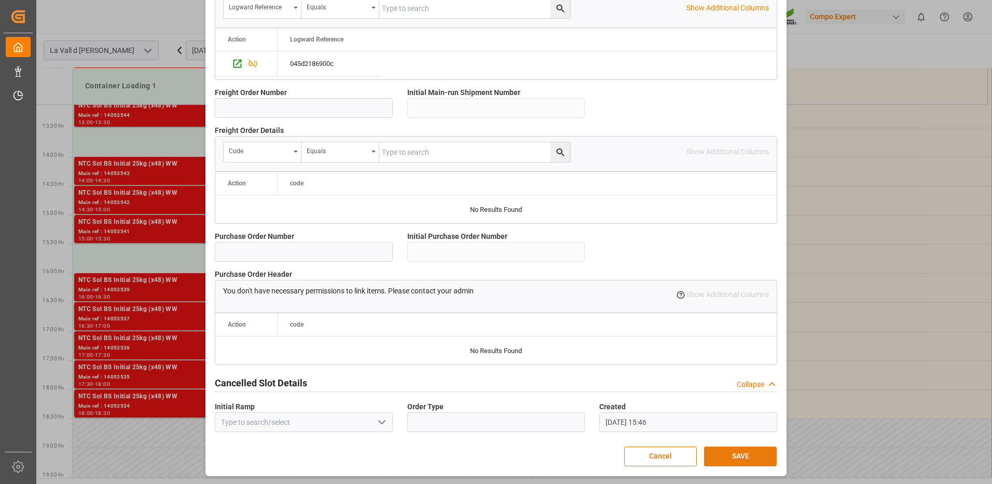
click at [729, 454] on button "SAVE" at bounding box center [740, 456] width 73 height 20
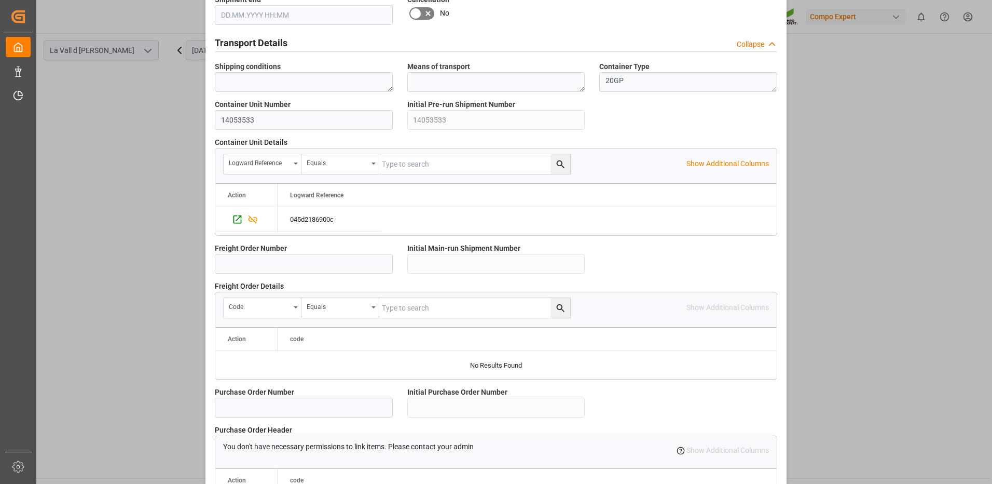
scroll to position [677, 0]
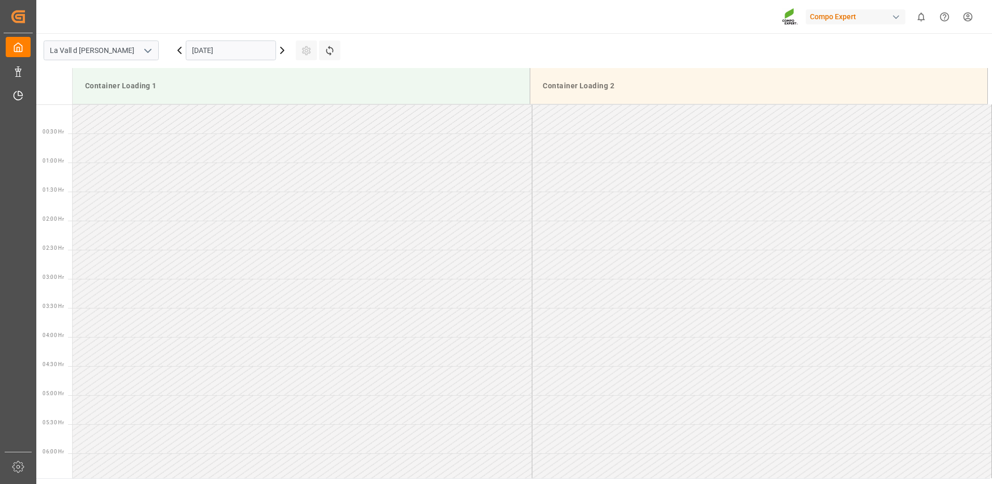
scroll to position [691, 0]
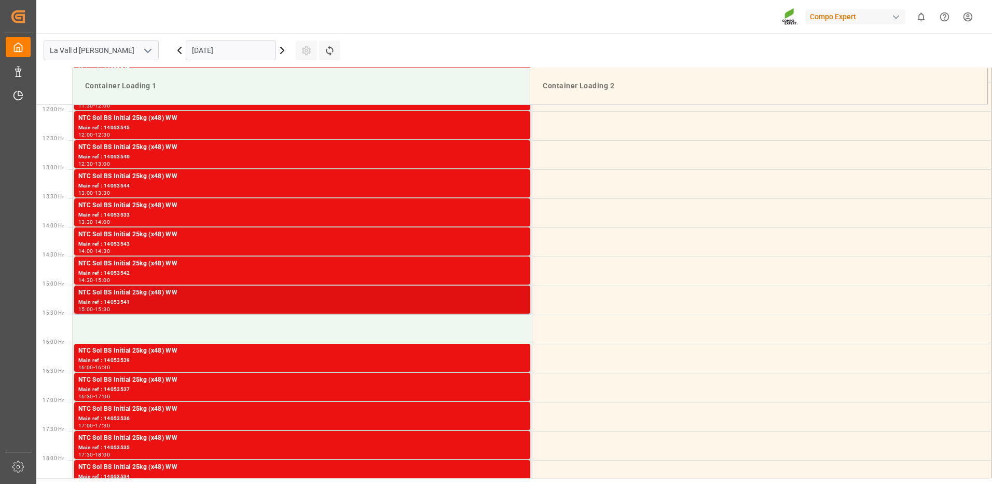
click at [480, 305] on div "Main ref : 14053541" at bounding box center [302, 302] width 448 height 9
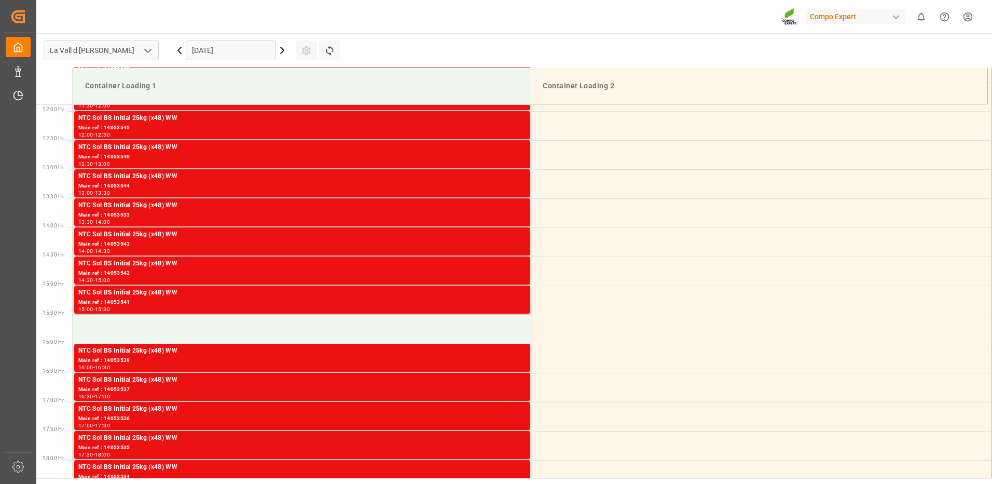
click at [496, 358] on div "Main ref : 14053539" at bounding box center [302, 360] width 448 height 9
click at [502, 275] on div "Main ref : 14053542" at bounding box center [302, 273] width 448 height 9
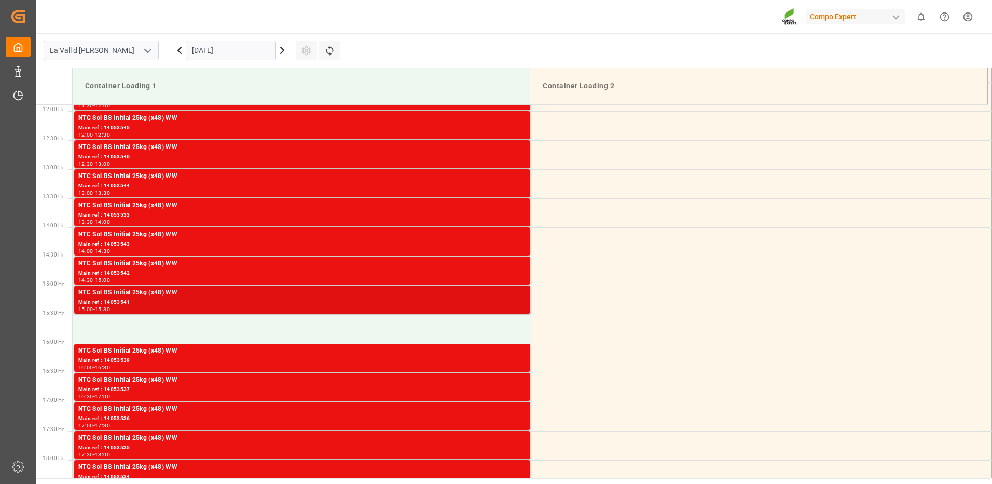
click at [508, 307] on div "15:00 - 15:30" at bounding box center [302, 310] width 448 height 6
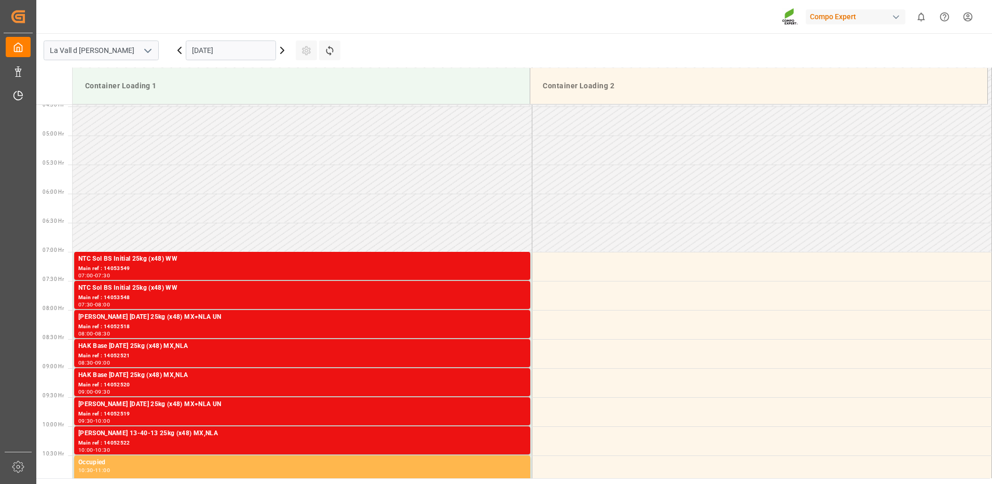
scroll to position [467, 0]
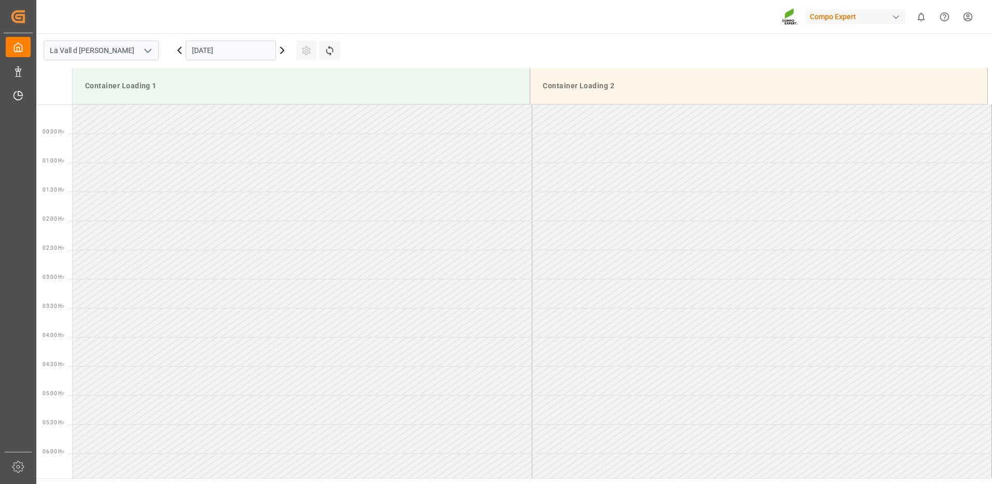
scroll to position [865, 0]
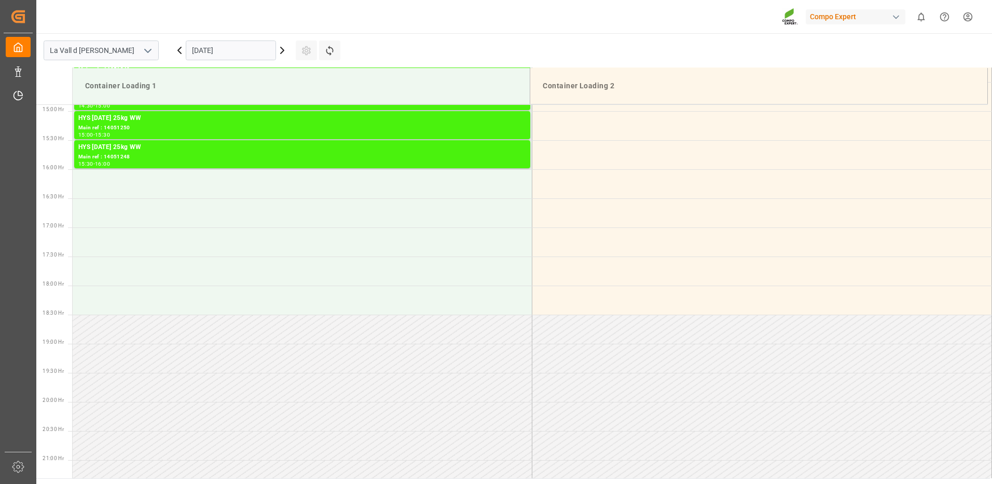
click at [219, 56] on input "[DATE]" at bounding box center [231, 50] width 90 height 20
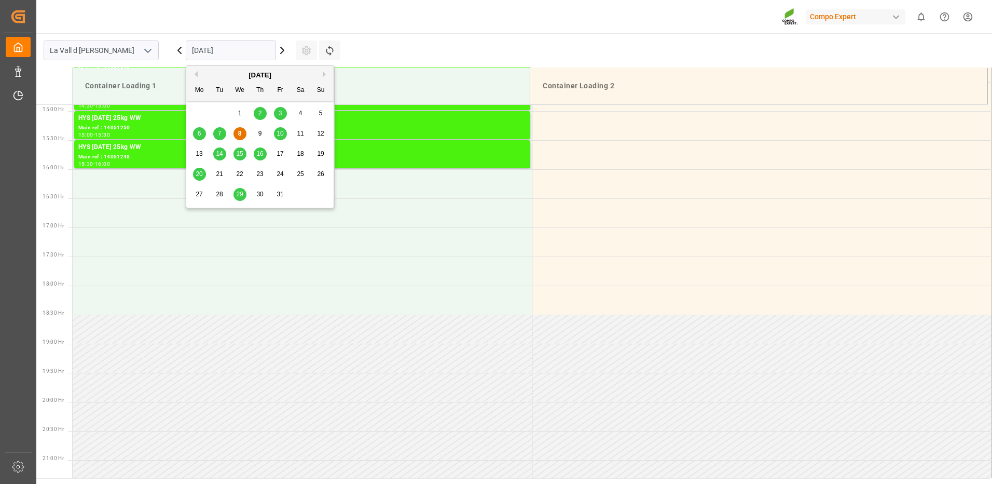
click at [221, 158] on div "14" at bounding box center [219, 154] width 13 height 12
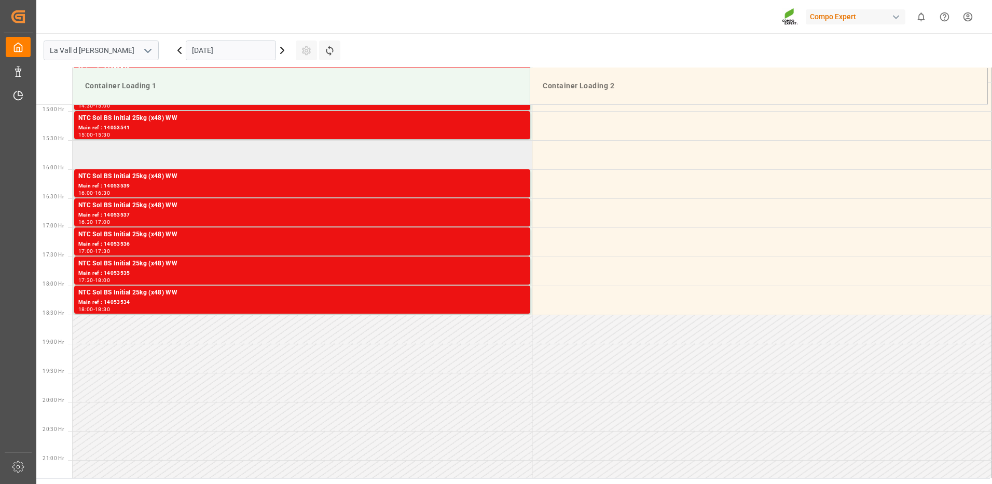
scroll to position [761, 0]
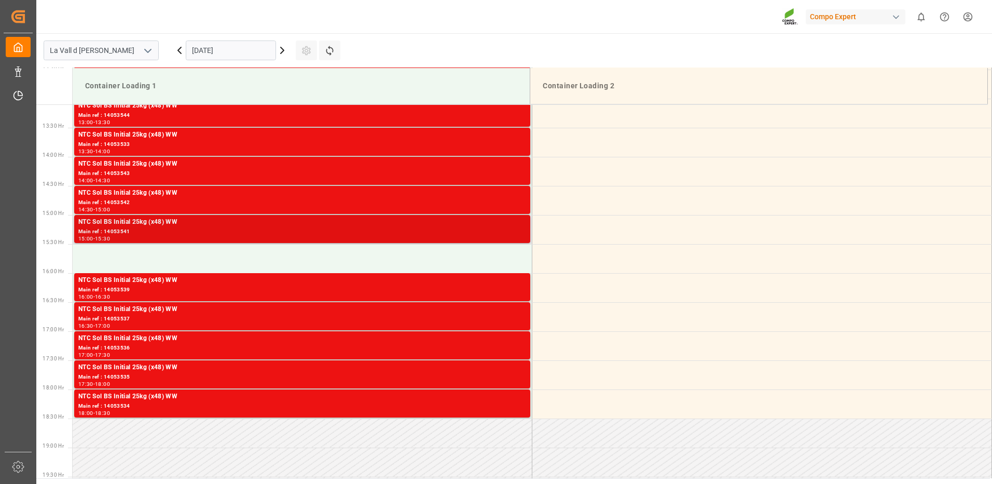
click at [500, 224] on div "NTC Sol BS Initial 25kg (x48) WW" at bounding box center [302, 222] width 448 height 10
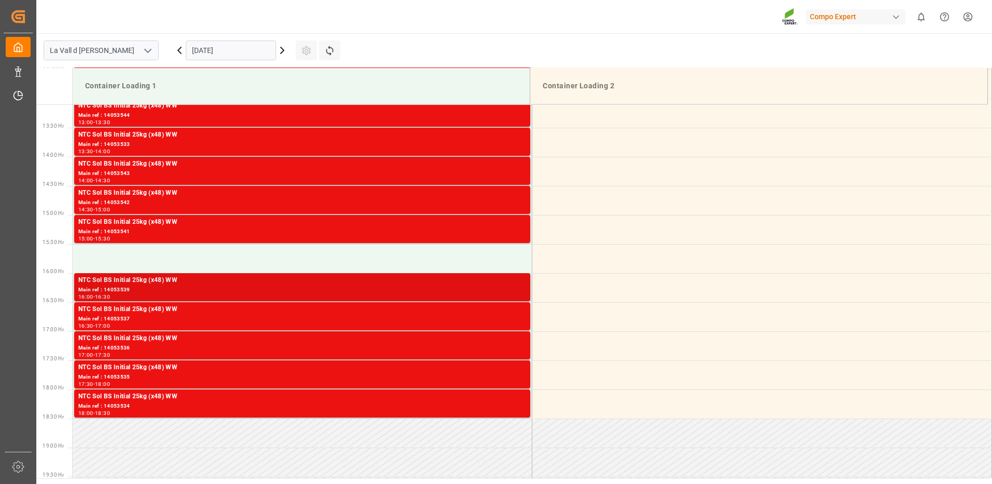
click at [520, 290] on div "Main ref : 14053539" at bounding box center [302, 289] width 448 height 9
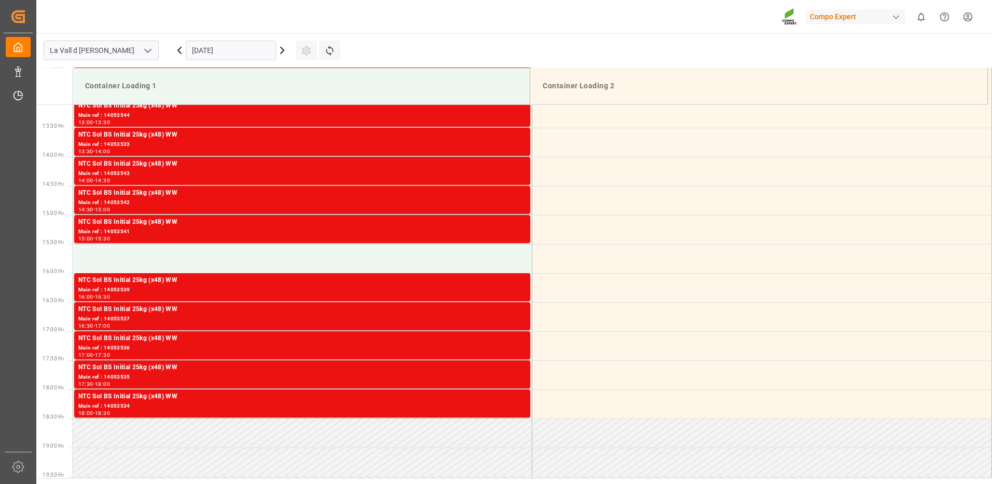
click at [518, 314] on div "NTC Sol BS Initial 25kg (x48) WW" at bounding box center [302, 309] width 448 height 10
click at [521, 339] on div "NTC Sol BS Initial 25kg (x48) WW" at bounding box center [302, 338] width 448 height 10
click at [516, 375] on div "Main ref : 14053535" at bounding box center [302, 377] width 448 height 9
click at [518, 407] on div "Main ref : 14053534" at bounding box center [302, 406] width 448 height 9
click at [502, 197] on div "NTC Sol BS Initial 25kg (x48) WW" at bounding box center [302, 193] width 448 height 10
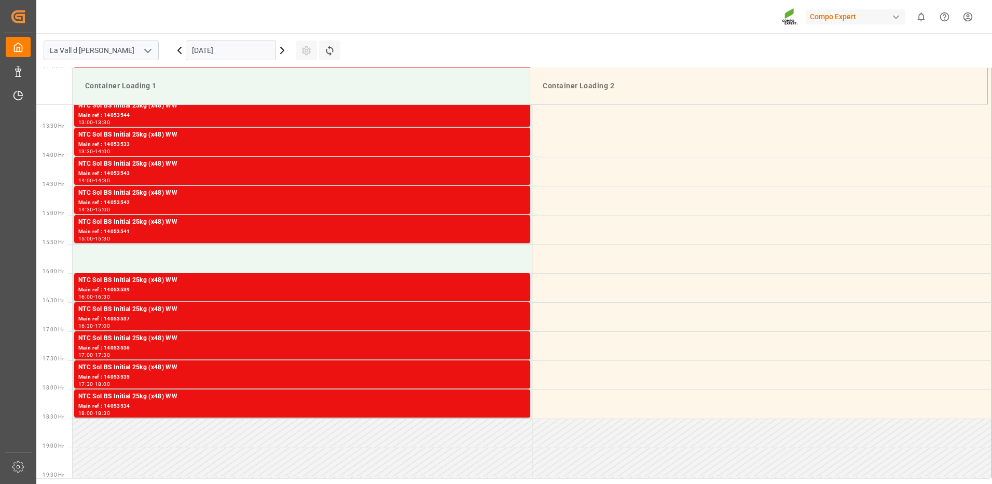
click at [512, 177] on div "Main ref : 14053543" at bounding box center [302, 173] width 448 height 9
click at [516, 145] on div "Main ref : 14053533" at bounding box center [302, 144] width 448 height 9
click at [506, 261] on td at bounding box center [303, 258] width 460 height 29
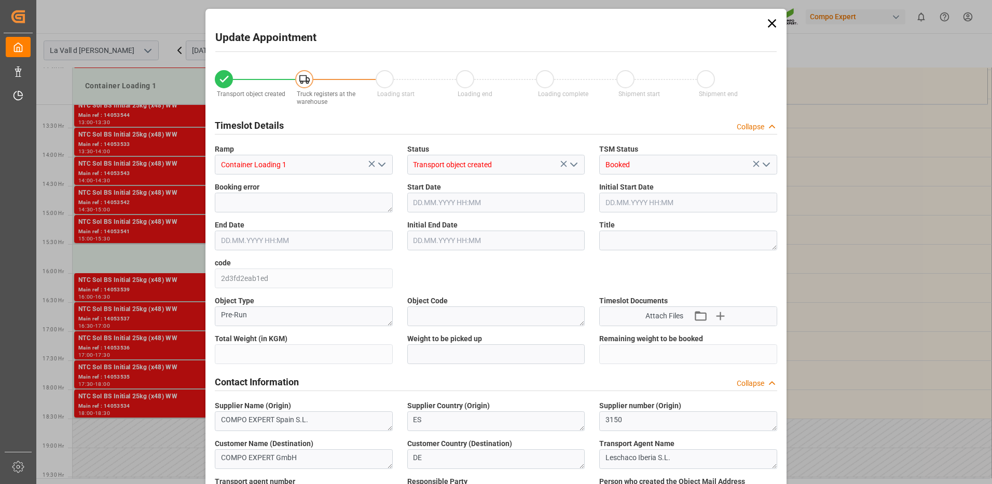
type input "24576"
type input "420"
type input "14.10.2025 15:30"
type input "14.10.2025 16:00"
type input "[DATE] 09:22"
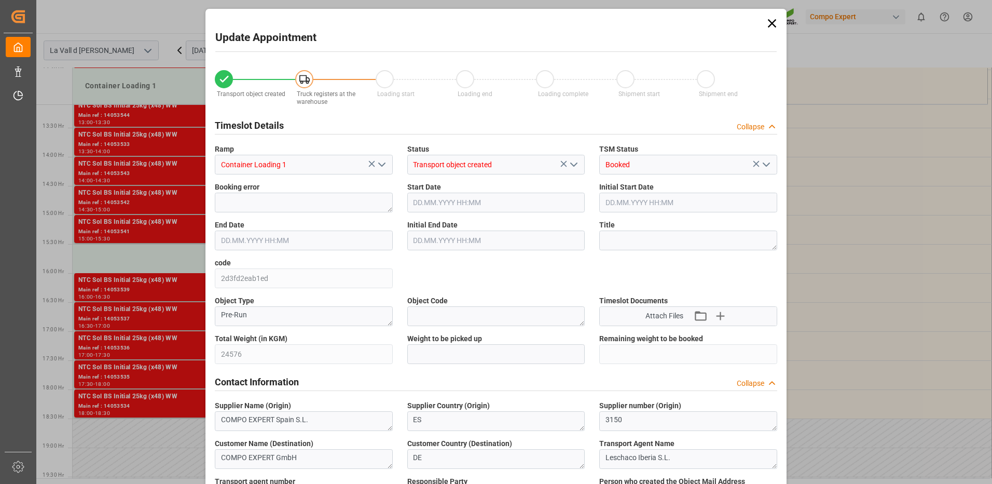
type input "08.10.2025 15:47"
click at [445, 353] on input "text" at bounding box center [496, 354] width 178 height 20
type input "24576"
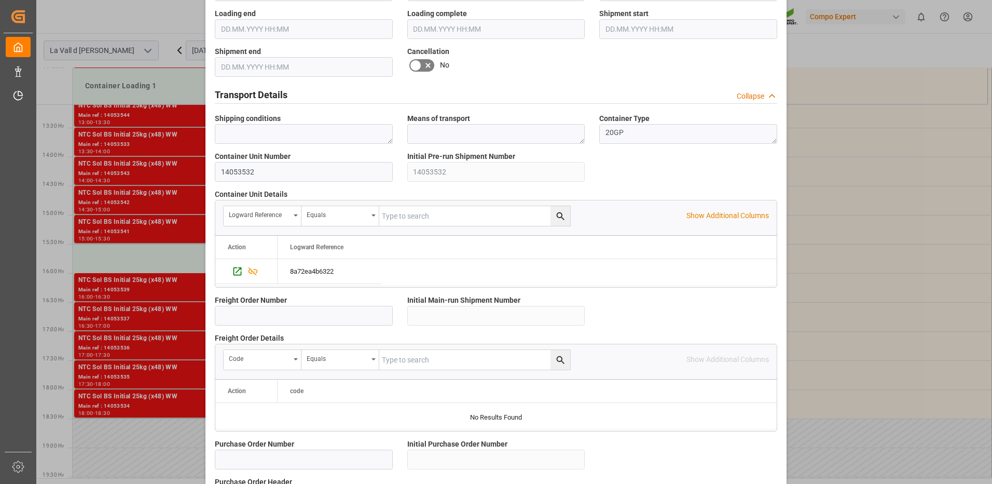
scroll to position [885, 0]
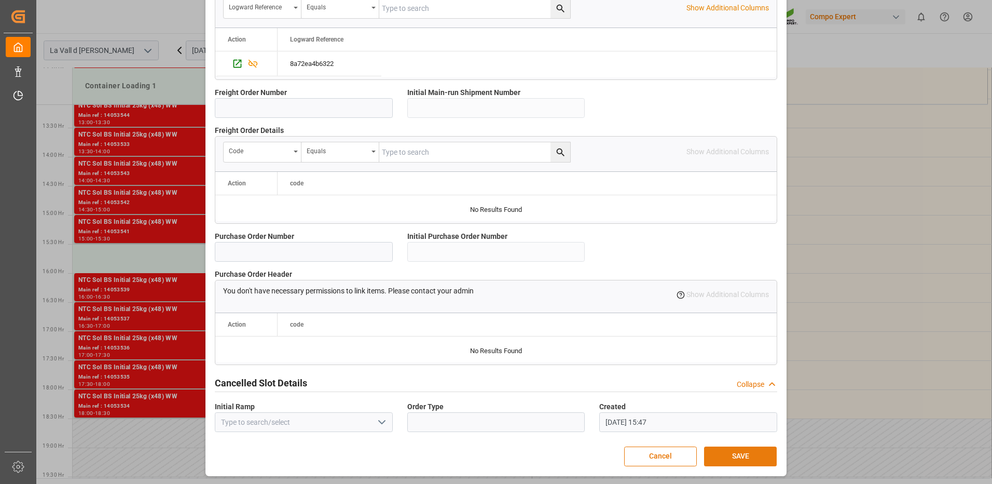
click at [729, 458] on button "SAVE" at bounding box center [740, 456] width 73 height 20
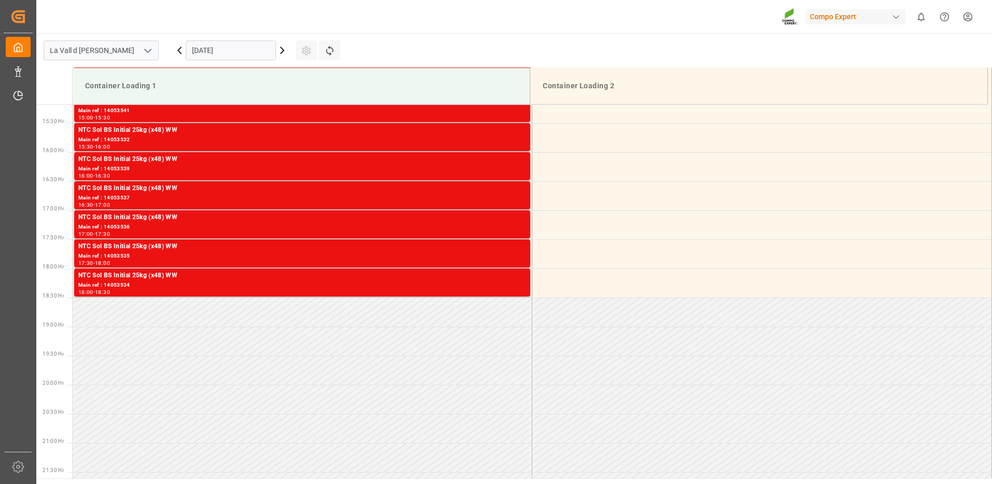
scroll to position [675, 0]
